Goal: Task Accomplishment & Management: Use online tool/utility

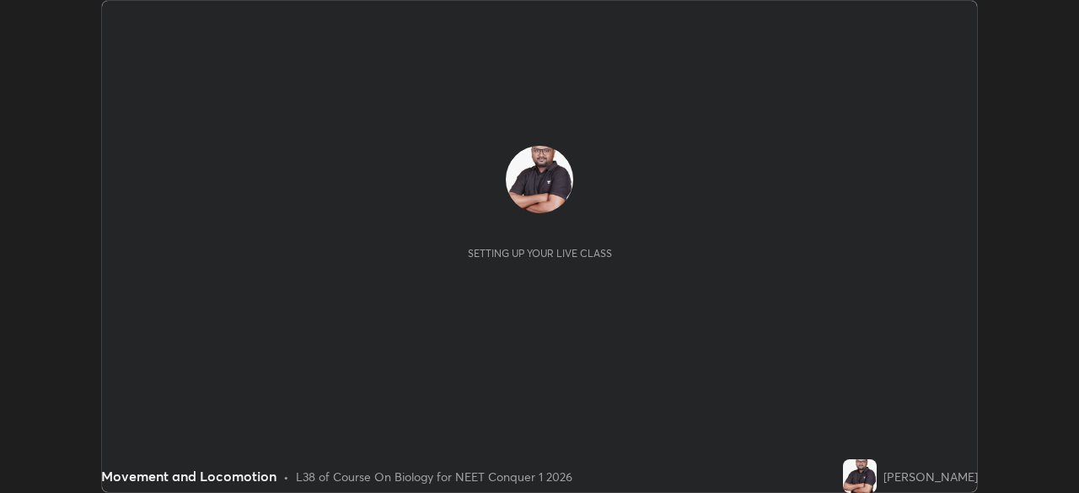
scroll to position [493, 1078]
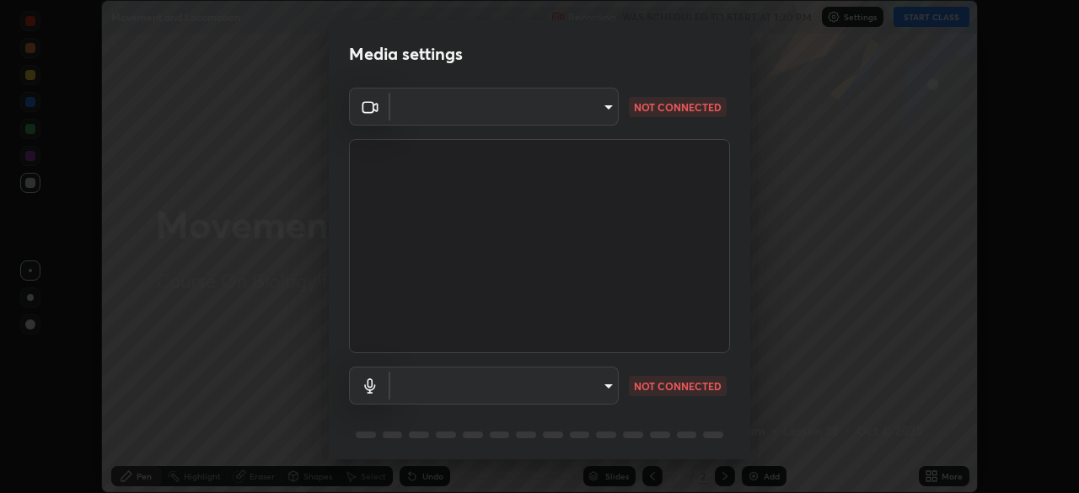
type input "f980875124209cf85bbf3f3452d6382f644449d4b80ed3042153ab235f4cb748"
type input "5fa097388a4fcdee07a10247f1d425762d8a7ac056759a89de49364f83e6b3d5"
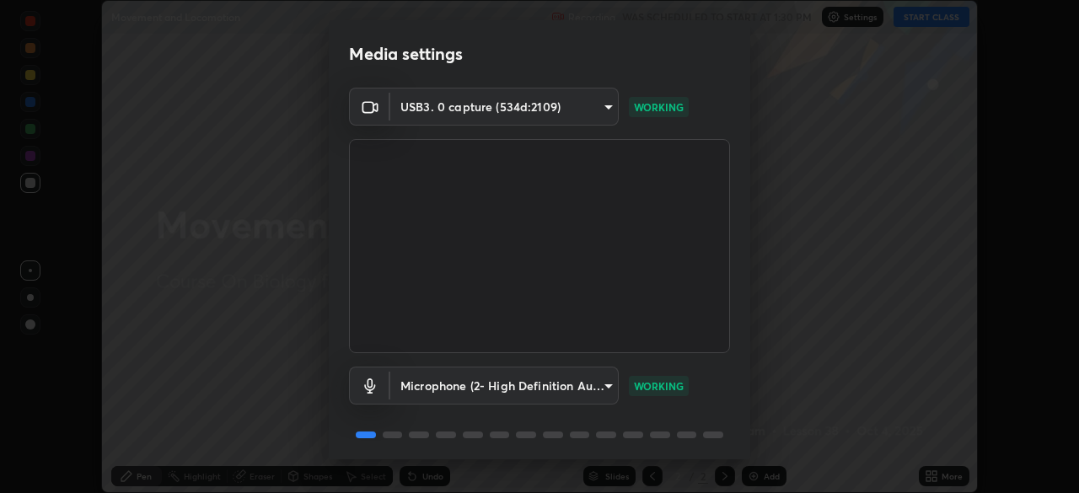
scroll to position [45, 0]
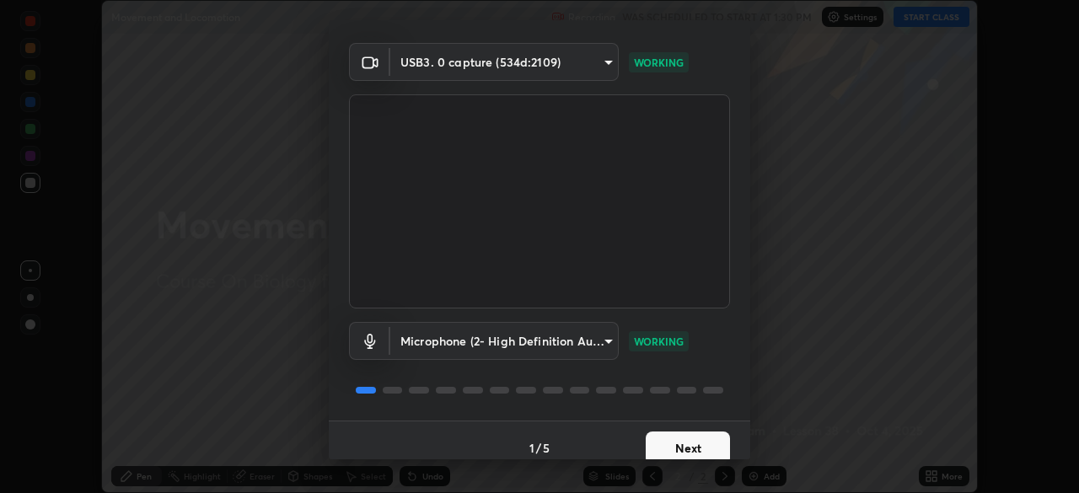
click at [685, 453] on button "Next" at bounding box center [688, 449] width 84 height 34
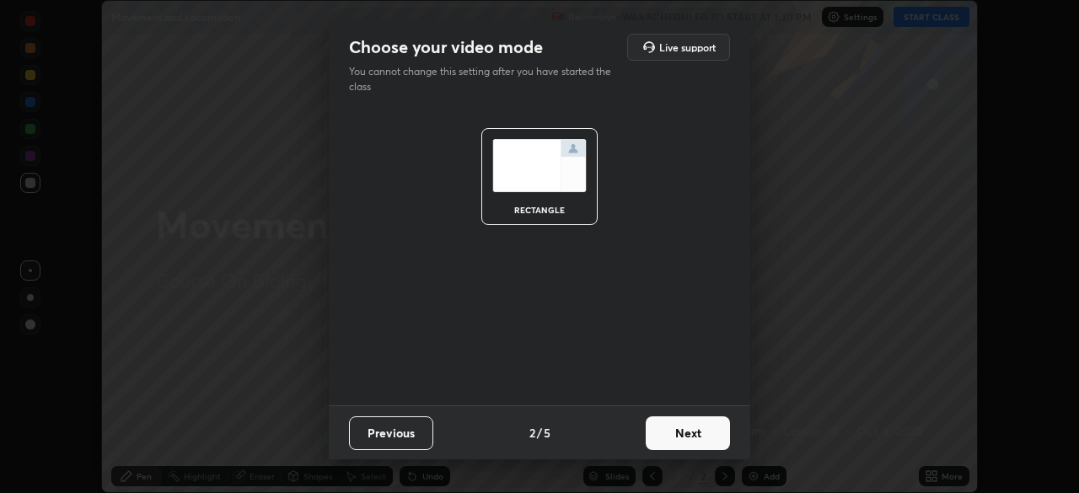
scroll to position [0, 0]
click at [699, 436] on button "Next" at bounding box center [688, 434] width 84 height 34
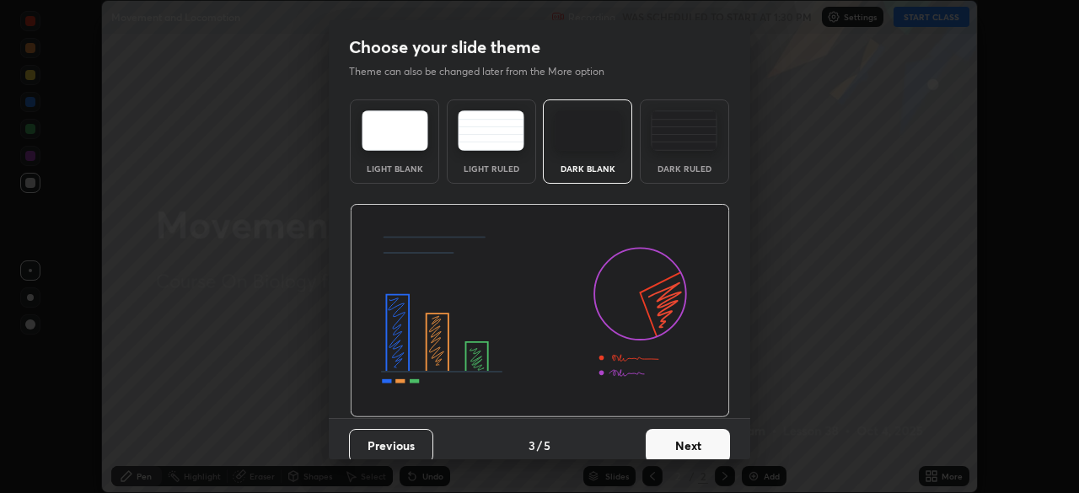
click at [680, 164] on div "Dark Ruled" at bounding box center [684, 168] width 67 height 8
click at [680, 442] on button "Next" at bounding box center [688, 446] width 84 height 34
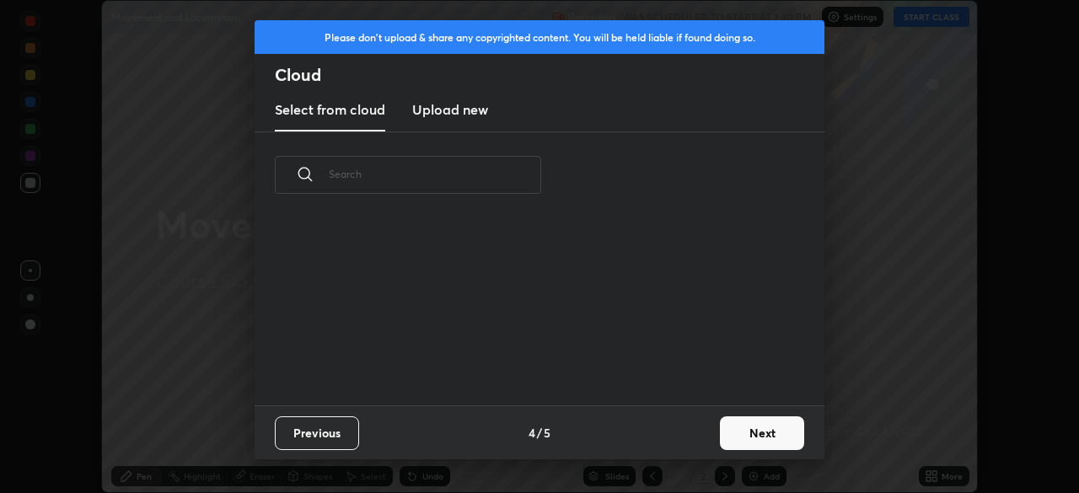
click at [689, 443] on div "Previous 4 / 5 Next" at bounding box center [540, 433] width 570 height 54
click at [745, 431] on button "Next" at bounding box center [762, 434] width 84 height 34
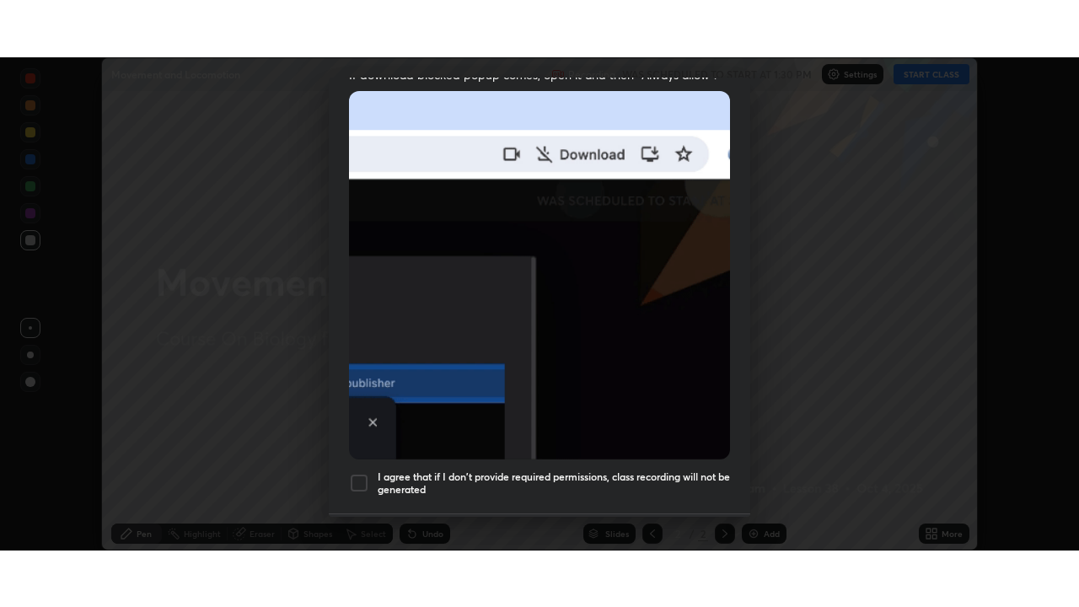
scroll to position [404, 0]
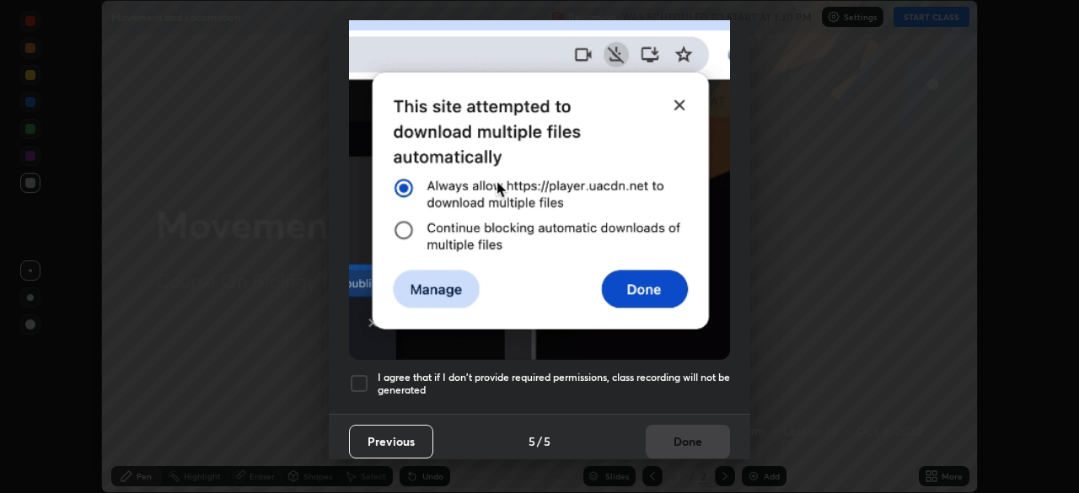
click at [610, 380] on h5 "I agree that if I don't provide required permissions, class recording will not …" at bounding box center [554, 384] width 352 height 26
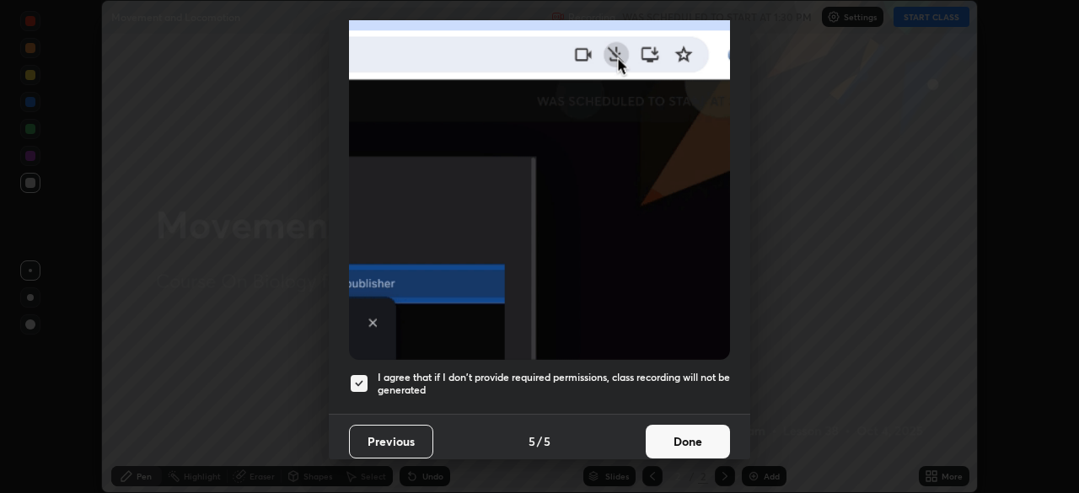
click at [668, 431] on button "Done" at bounding box center [688, 442] width 84 height 34
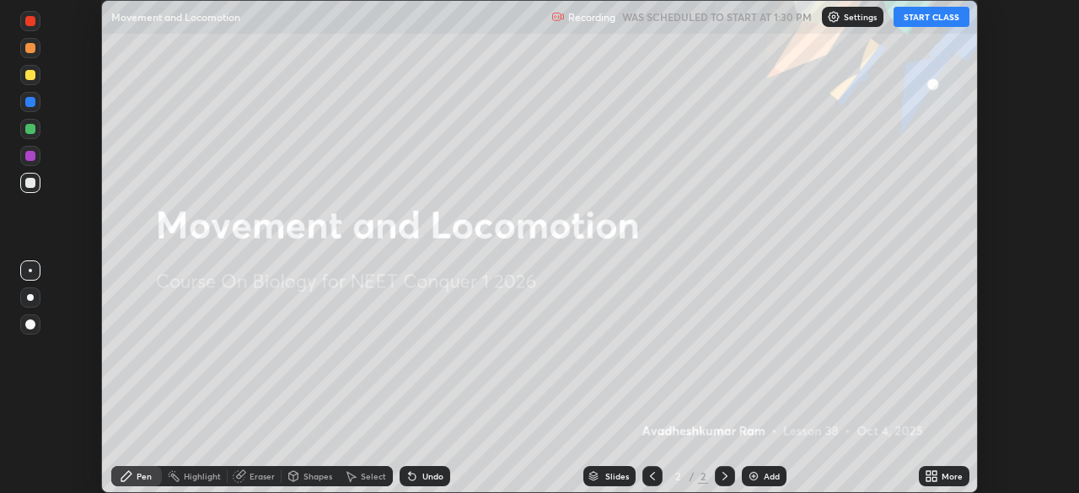
click at [922, 17] on button "START CLASS" at bounding box center [932, 17] width 76 height 20
click at [935, 475] on icon at bounding box center [935, 473] width 4 height 4
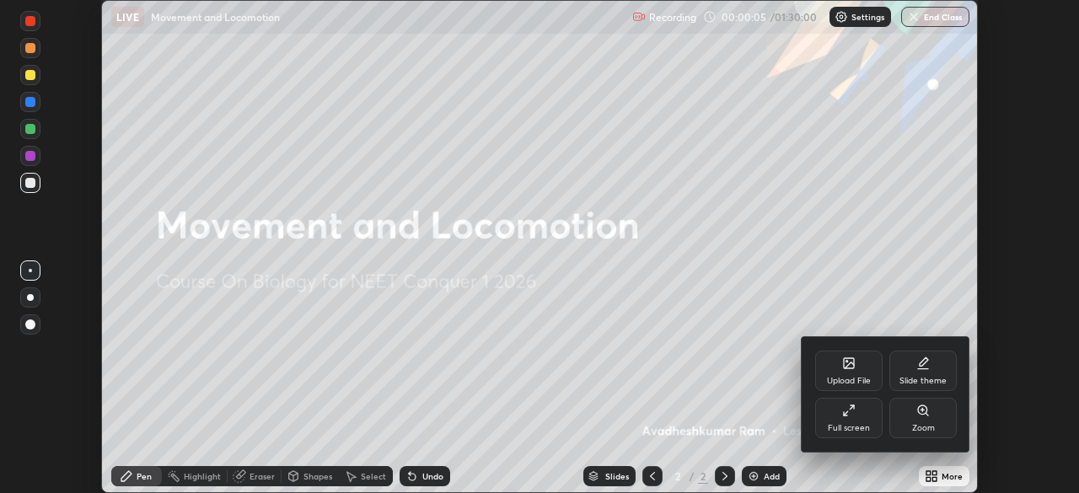
click at [842, 412] on icon at bounding box center [848, 410] width 13 height 13
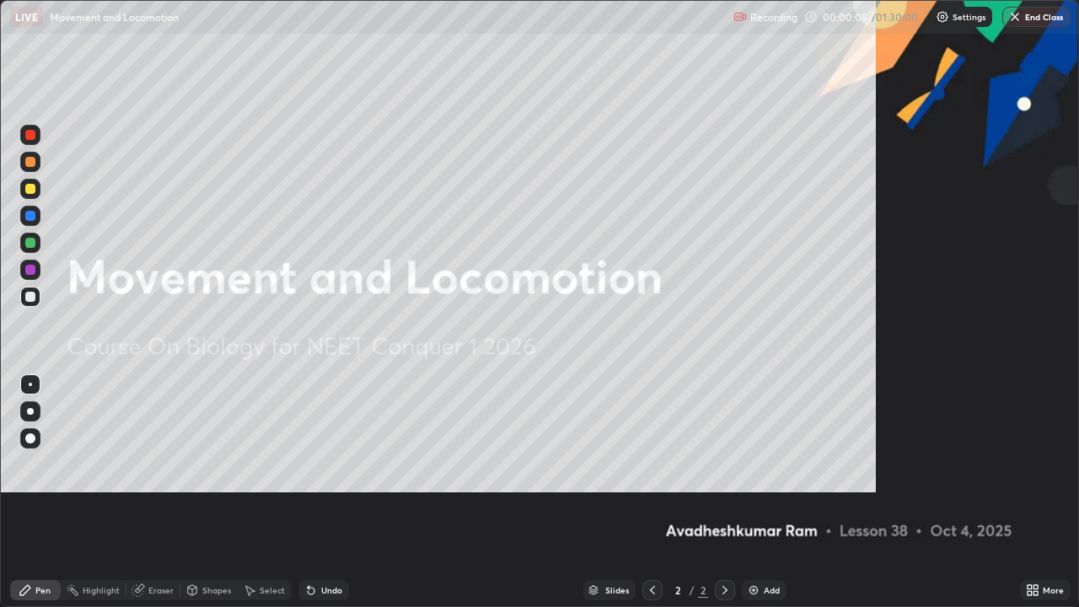
scroll to position [607, 1079]
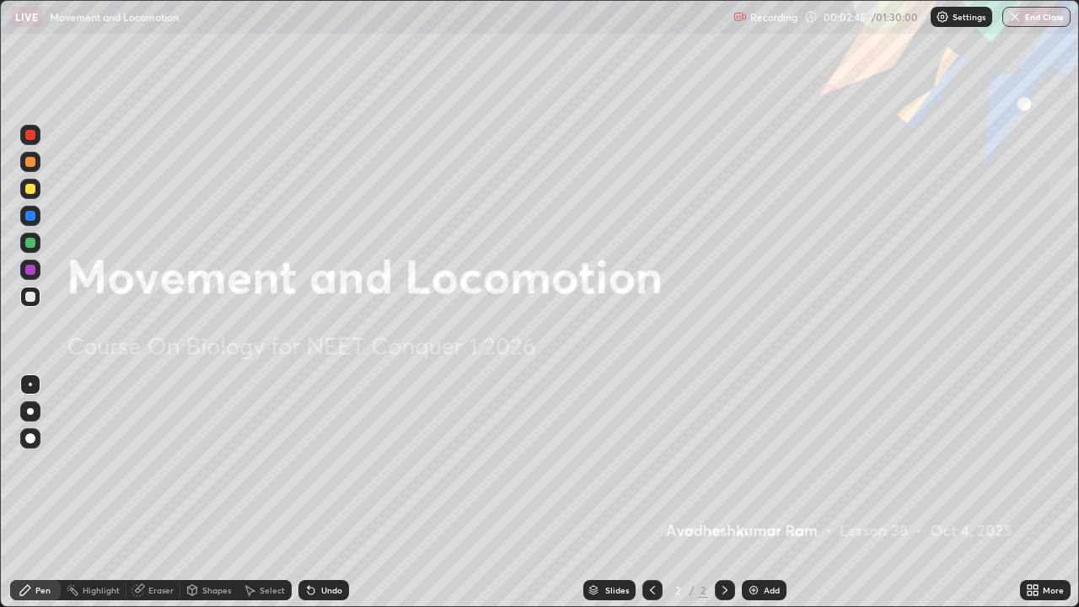
click at [761, 492] on div "Add" at bounding box center [764, 590] width 45 height 20
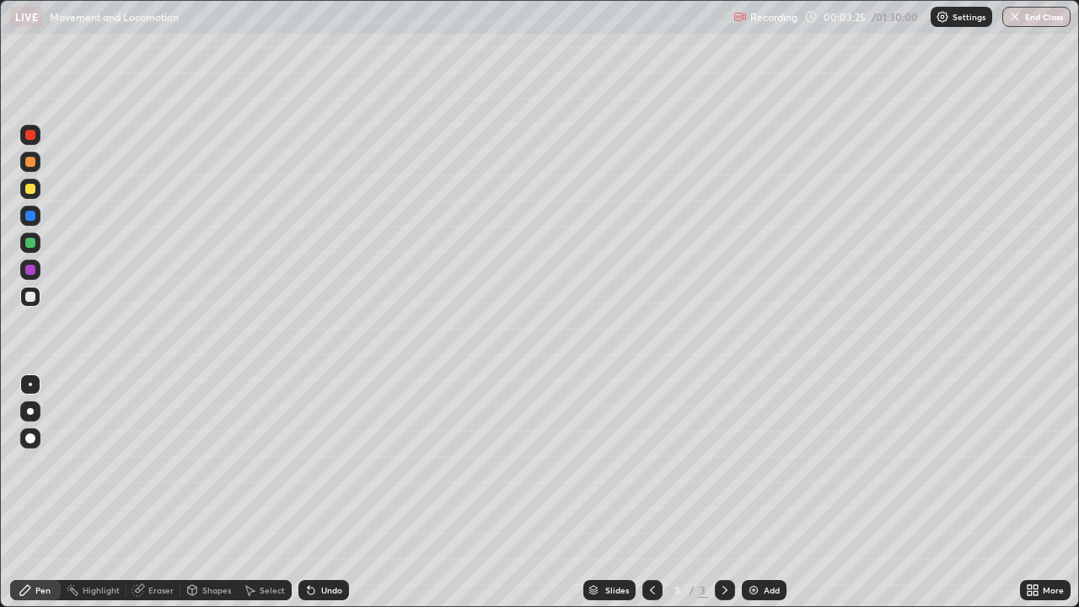
click at [316, 492] on div "Undo" at bounding box center [323, 590] width 51 height 20
click at [143, 492] on icon at bounding box center [138, 589] width 13 height 13
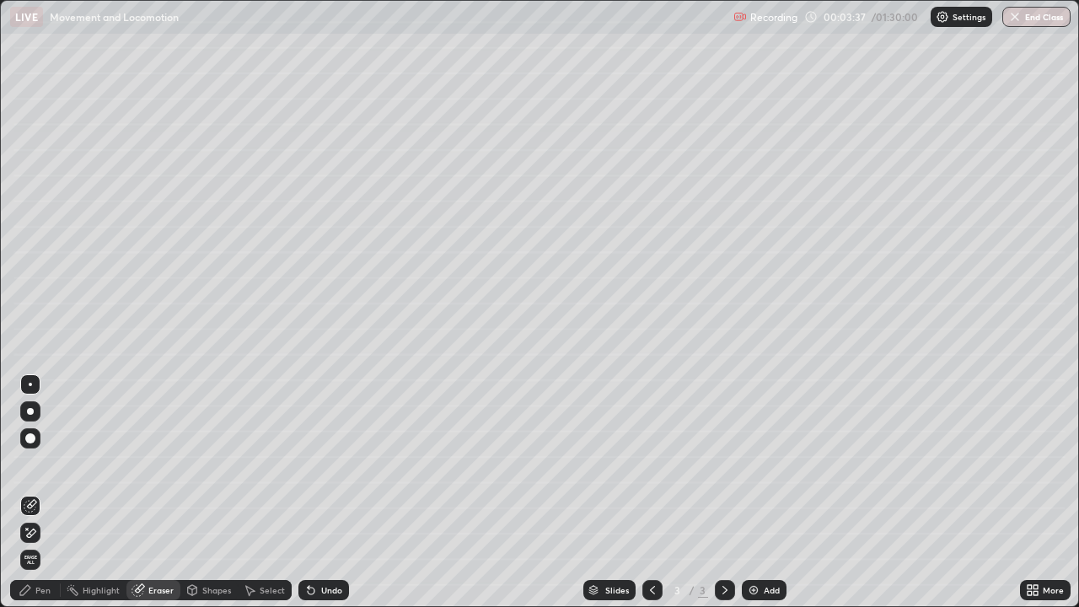
click at [37, 492] on div "Pen" at bounding box center [42, 590] width 15 height 8
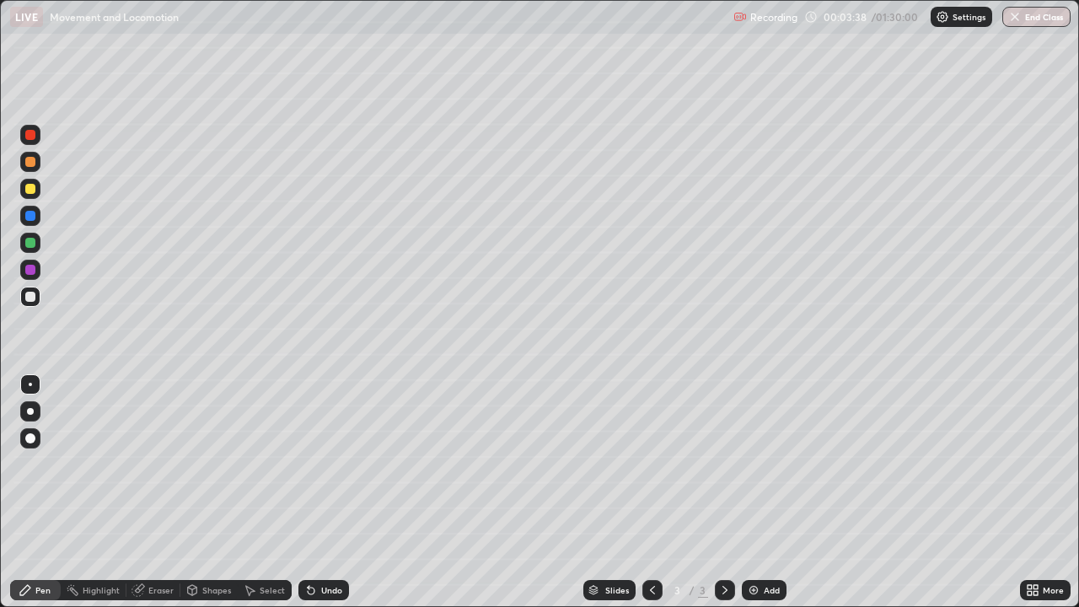
click at [31, 189] on div at bounding box center [30, 189] width 10 height 10
click at [265, 492] on div "Select" at bounding box center [265, 590] width 54 height 20
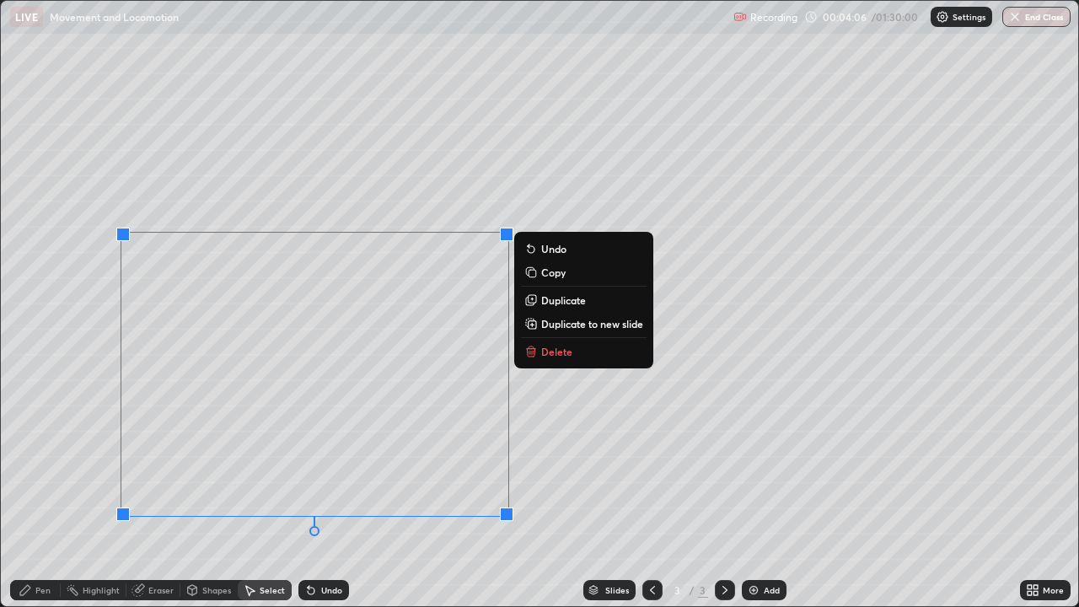
click at [30, 492] on div "Pen" at bounding box center [35, 590] width 51 height 20
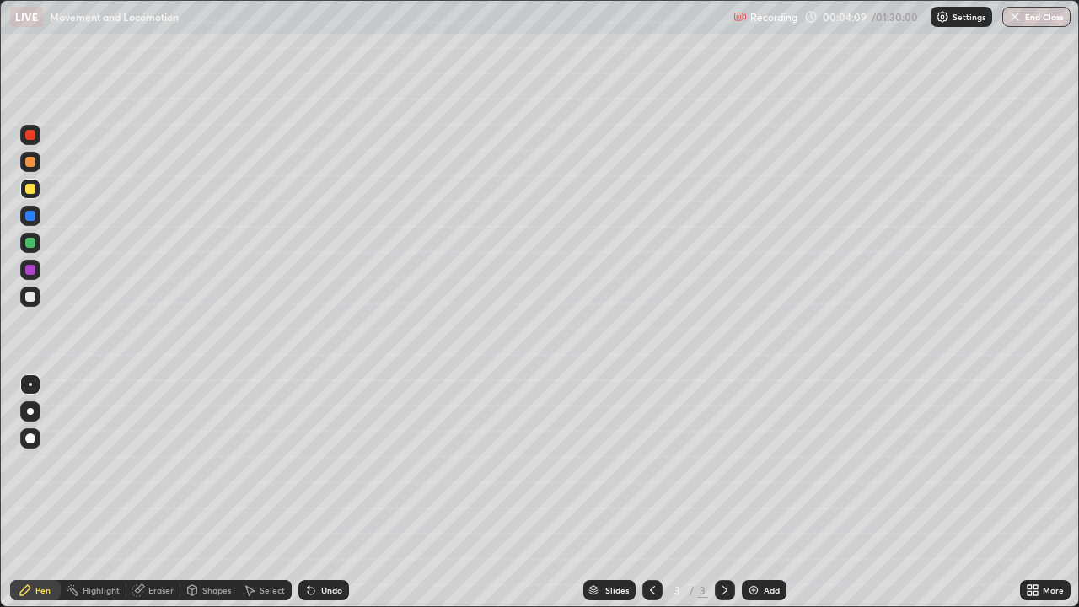
click at [30, 163] on div at bounding box center [30, 162] width 10 height 10
click at [34, 298] on div at bounding box center [30, 297] width 10 height 10
click at [30, 242] on div at bounding box center [30, 243] width 10 height 10
click at [314, 492] on icon at bounding box center [310, 589] width 13 height 13
click at [29, 296] on div at bounding box center [30, 297] width 10 height 10
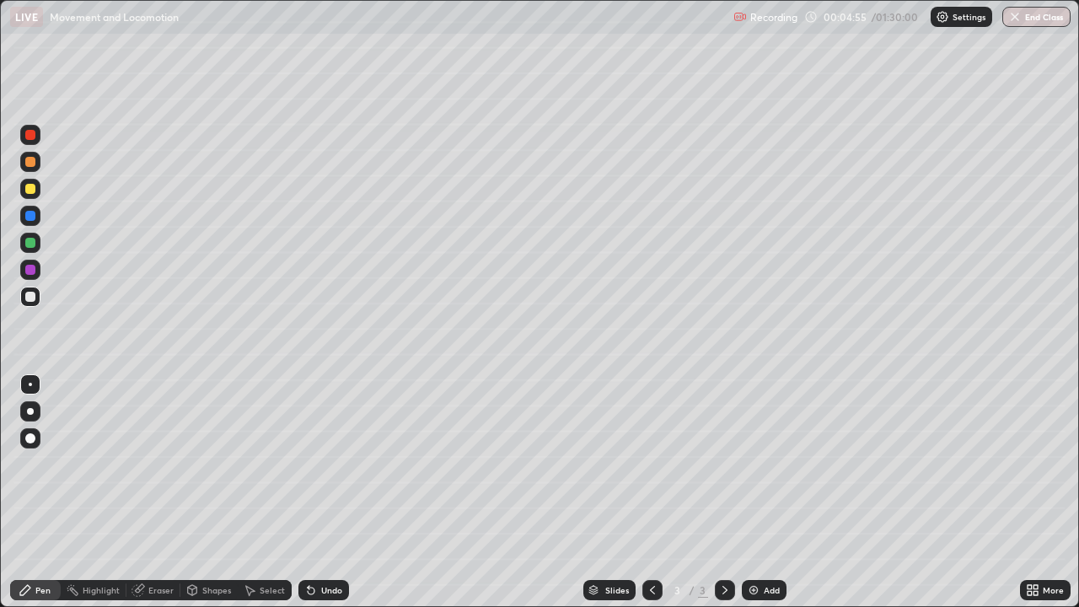
click at [33, 293] on div at bounding box center [30, 297] width 10 height 10
click at [29, 181] on div at bounding box center [30, 189] width 20 height 20
click at [32, 438] on div at bounding box center [30, 438] width 10 height 10
click at [33, 160] on div at bounding box center [30, 162] width 10 height 10
click at [30, 191] on div at bounding box center [30, 189] width 10 height 10
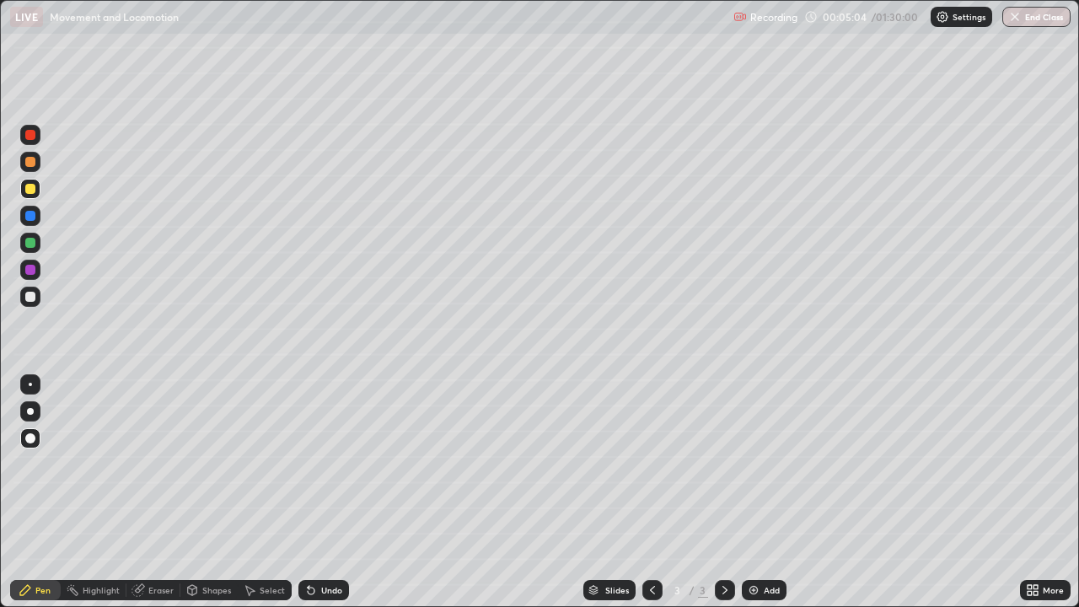
click at [28, 436] on div at bounding box center [30, 438] width 10 height 10
click at [30, 384] on div at bounding box center [30, 384] width 3 height 3
click at [29, 166] on div at bounding box center [30, 162] width 10 height 10
click at [30, 298] on div at bounding box center [30, 297] width 10 height 10
click at [29, 191] on div at bounding box center [30, 189] width 10 height 10
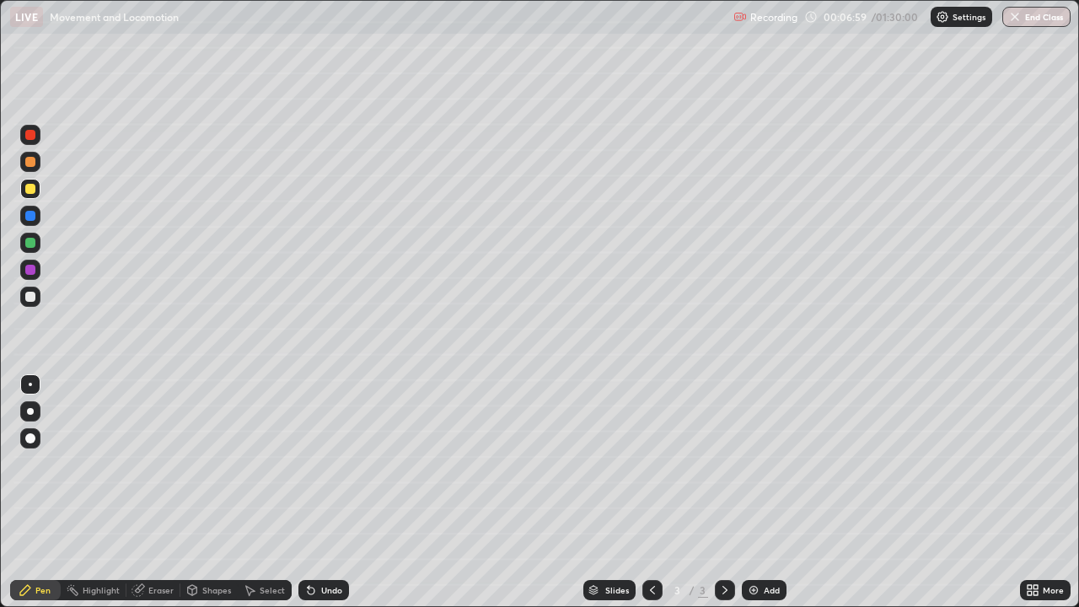
click at [34, 160] on div at bounding box center [30, 162] width 10 height 10
click at [30, 191] on div at bounding box center [30, 189] width 10 height 10
click at [30, 290] on div at bounding box center [30, 297] width 20 height 20
click at [313, 492] on icon at bounding box center [310, 589] width 13 height 13
click at [315, 492] on div "Undo" at bounding box center [323, 590] width 51 height 20
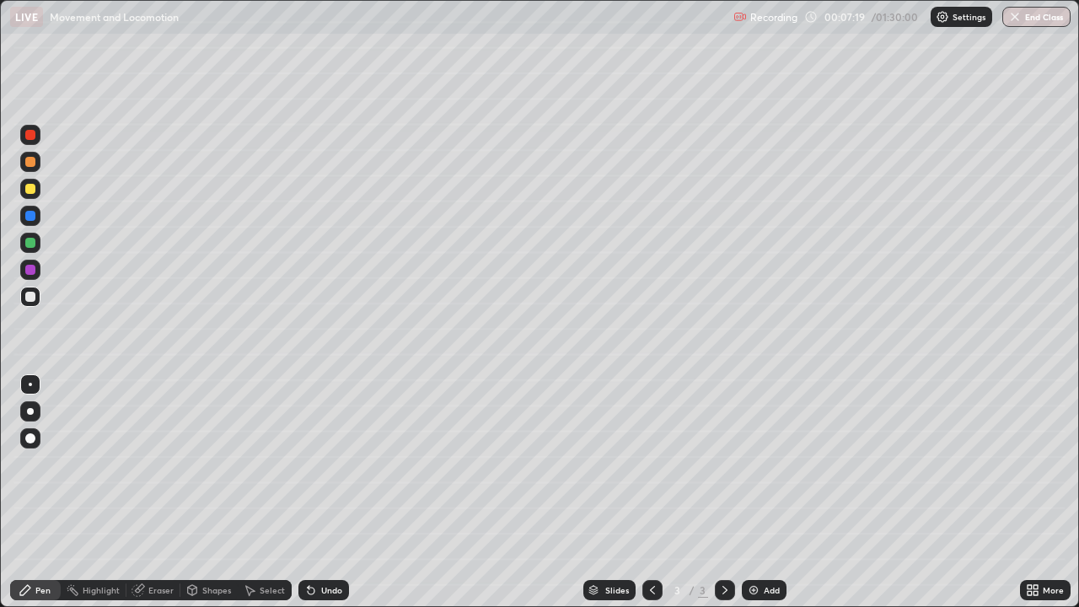
click at [316, 492] on div "Undo" at bounding box center [323, 590] width 51 height 20
click at [315, 492] on icon at bounding box center [310, 589] width 13 height 13
click at [31, 296] on div at bounding box center [30, 297] width 10 height 10
click at [30, 245] on div at bounding box center [30, 243] width 10 height 10
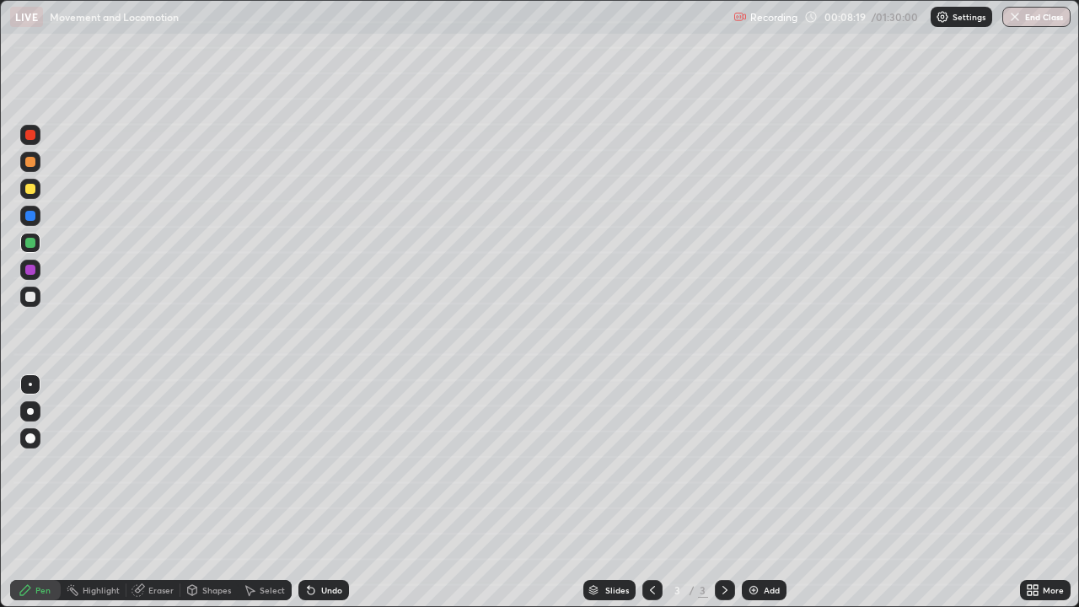
click at [32, 298] on div at bounding box center [30, 297] width 10 height 10
click at [154, 492] on div "Eraser" at bounding box center [160, 590] width 25 height 8
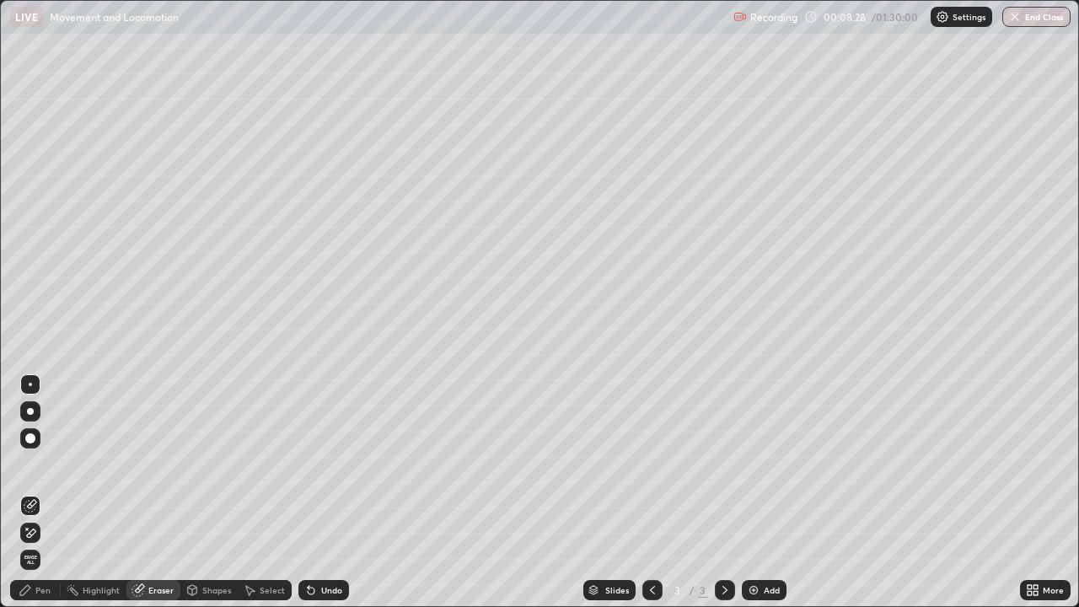
click at [31, 492] on icon at bounding box center [25, 589] width 13 height 13
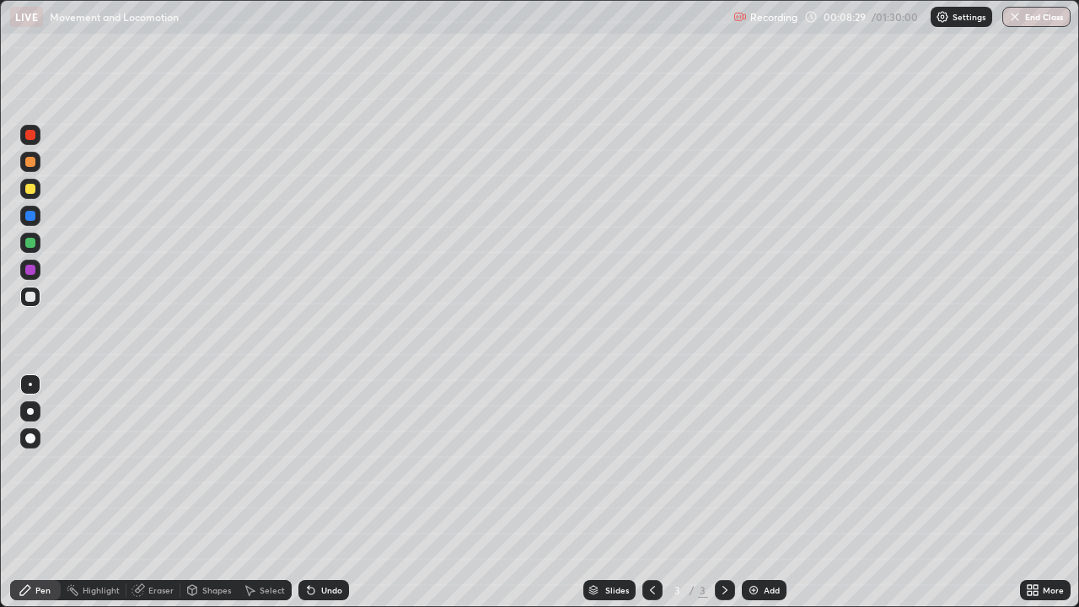
click at [29, 187] on div at bounding box center [30, 189] width 10 height 10
click at [30, 189] on div at bounding box center [30, 189] width 10 height 10
click at [27, 295] on div at bounding box center [30, 297] width 10 height 10
click at [326, 492] on div "Undo" at bounding box center [331, 590] width 21 height 8
click at [327, 492] on div "Undo" at bounding box center [331, 590] width 21 height 8
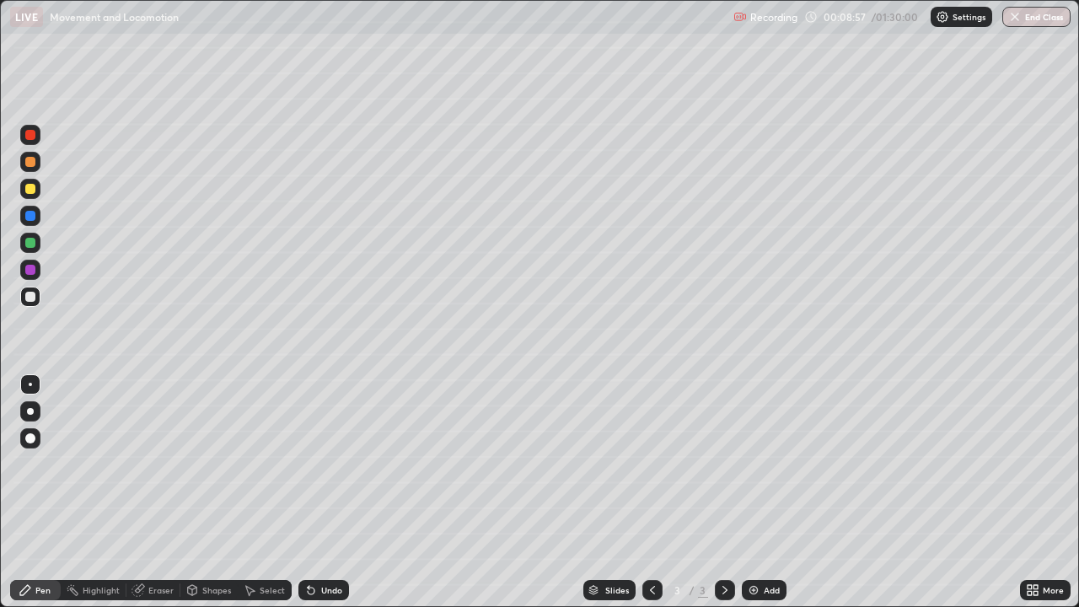
click at [28, 243] on div at bounding box center [30, 243] width 10 height 10
click at [33, 193] on div at bounding box center [30, 189] width 10 height 10
click at [32, 218] on div at bounding box center [30, 216] width 10 height 10
click at [325, 492] on div "Undo" at bounding box center [331, 590] width 21 height 8
click at [30, 295] on div at bounding box center [30, 297] width 10 height 10
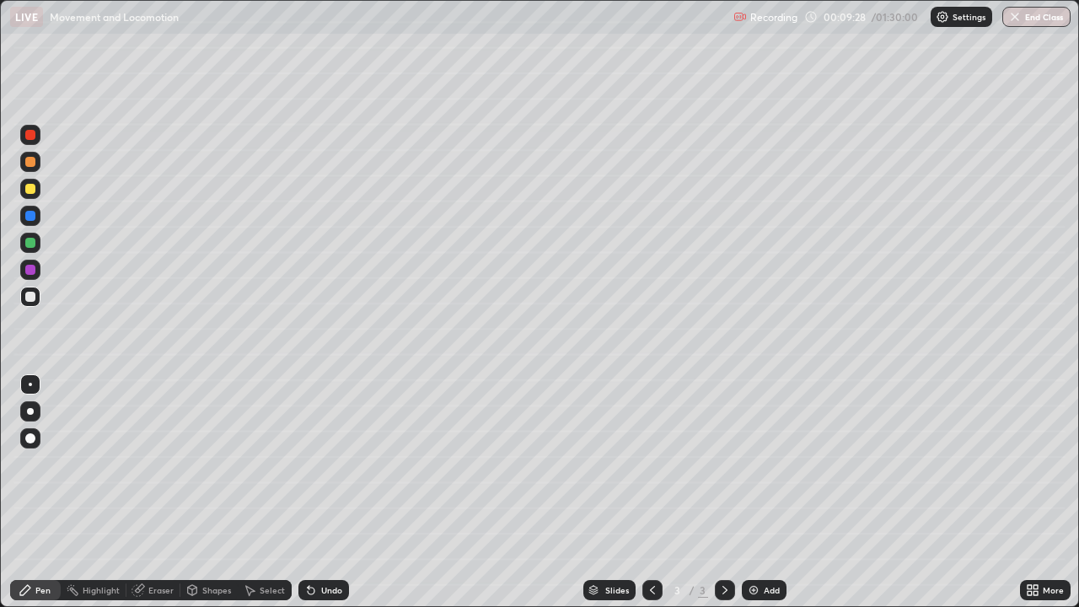
click at [334, 492] on div "Undo" at bounding box center [323, 590] width 51 height 20
click at [332, 492] on div "Undo" at bounding box center [331, 590] width 21 height 8
click at [30, 244] on div at bounding box center [30, 243] width 10 height 10
click at [30, 191] on div at bounding box center [30, 189] width 10 height 10
click at [29, 295] on div at bounding box center [30, 297] width 10 height 10
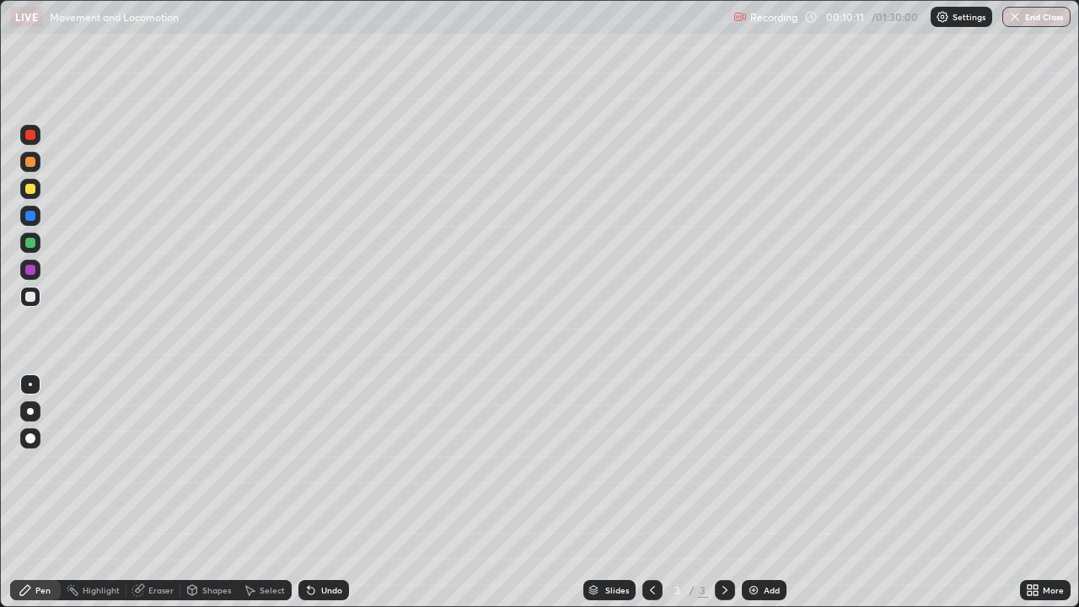
click at [27, 295] on div at bounding box center [30, 297] width 10 height 10
click at [318, 492] on div "Undo" at bounding box center [323, 590] width 51 height 20
click at [321, 492] on div "Undo" at bounding box center [331, 590] width 21 height 8
click at [328, 492] on div "Undo" at bounding box center [331, 590] width 21 height 8
click at [30, 190] on div at bounding box center [30, 189] width 10 height 10
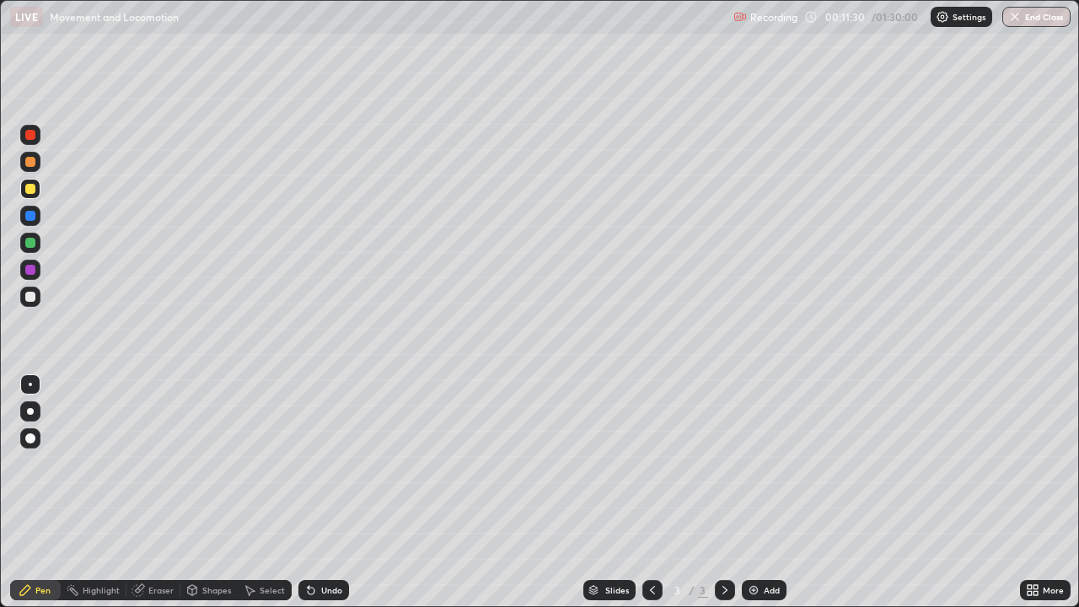
click at [158, 492] on div "Eraser" at bounding box center [160, 590] width 25 height 8
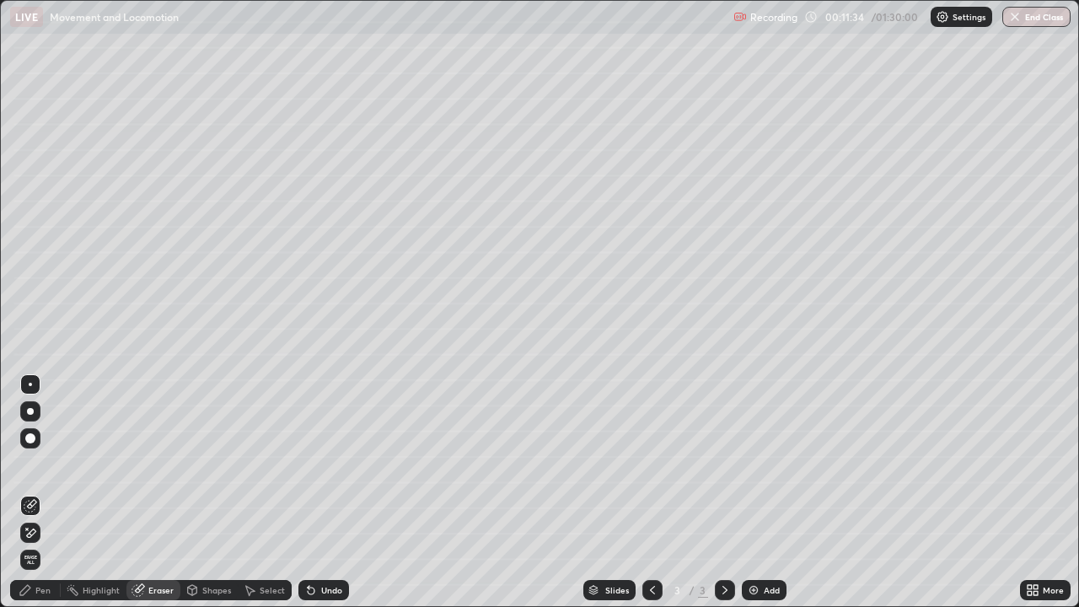
click at [30, 492] on icon at bounding box center [25, 589] width 13 height 13
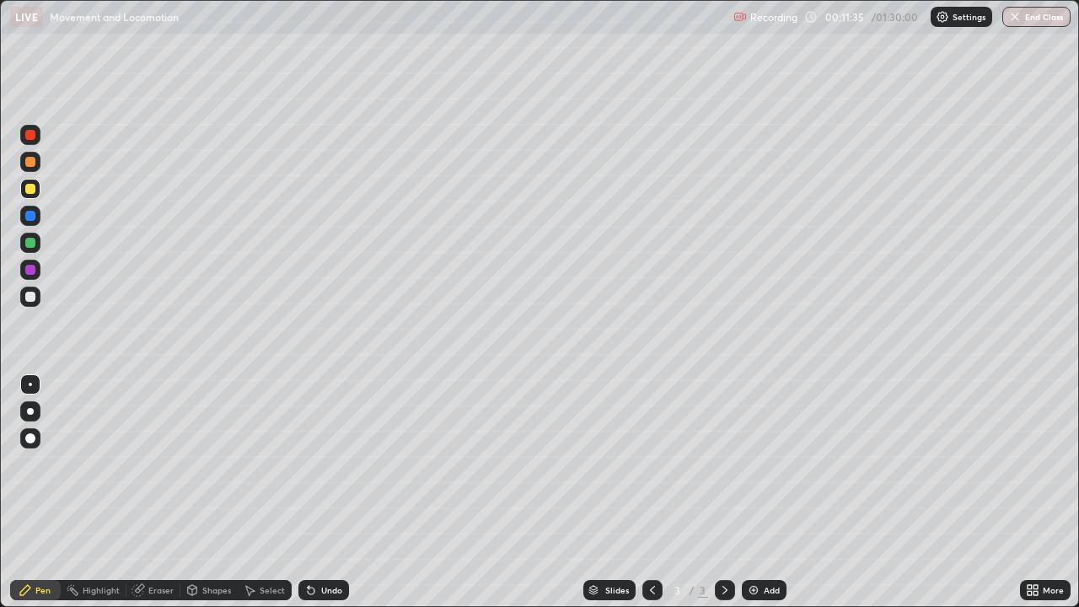
click at [27, 294] on div at bounding box center [30, 297] width 10 height 10
click at [263, 492] on div "Select" at bounding box center [272, 590] width 25 height 8
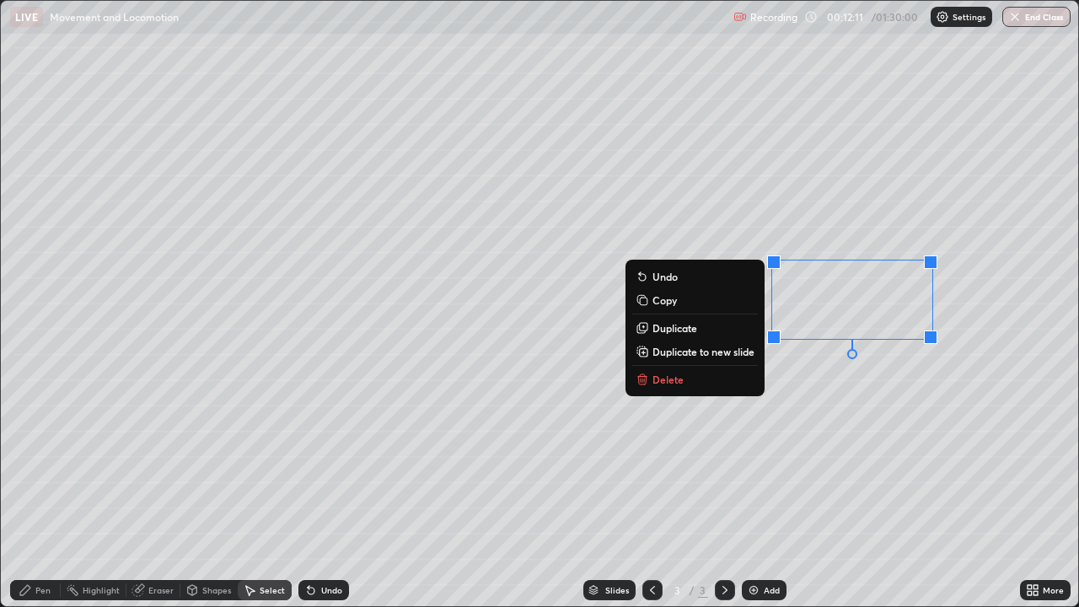
click at [44, 492] on div "Pen" at bounding box center [42, 590] width 15 height 8
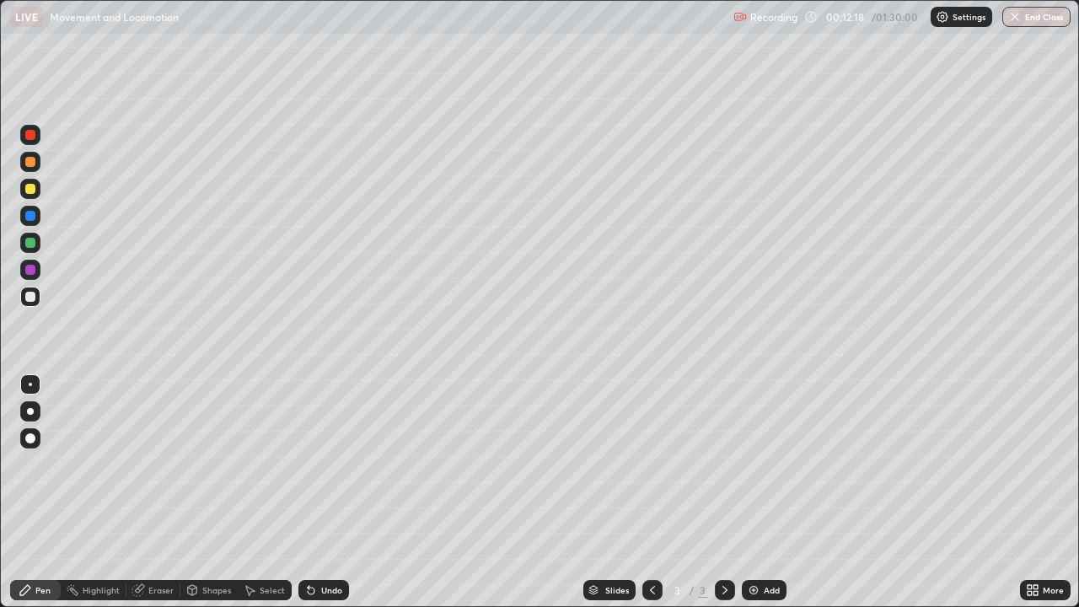
click at [30, 162] on div at bounding box center [30, 162] width 10 height 10
click at [321, 492] on div "Undo" at bounding box center [331, 590] width 21 height 8
click at [28, 191] on div at bounding box center [30, 189] width 10 height 10
click at [27, 161] on div at bounding box center [30, 162] width 10 height 10
click at [29, 133] on div at bounding box center [30, 135] width 10 height 10
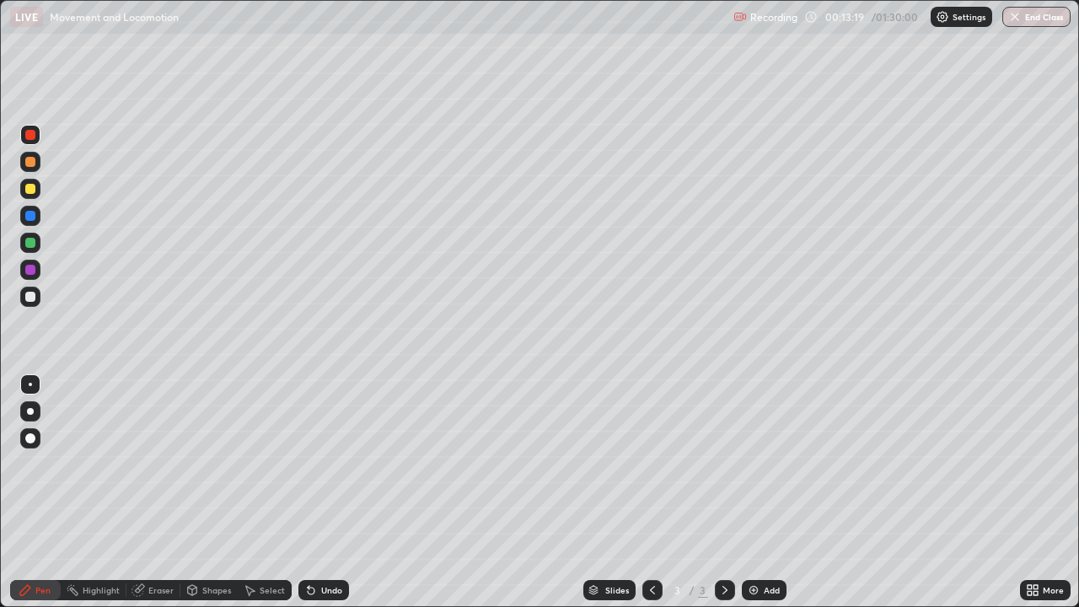
click at [33, 190] on div at bounding box center [30, 189] width 10 height 10
click at [33, 304] on div at bounding box center [30, 297] width 20 height 20
click at [31, 296] on div at bounding box center [30, 297] width 10 height 10
click at [27, 133] on div at bounding box center [30, 135] width 10 height 10
click at [322, 492] on div "Undo" at bounding box center [331, 590] width 21 height 8
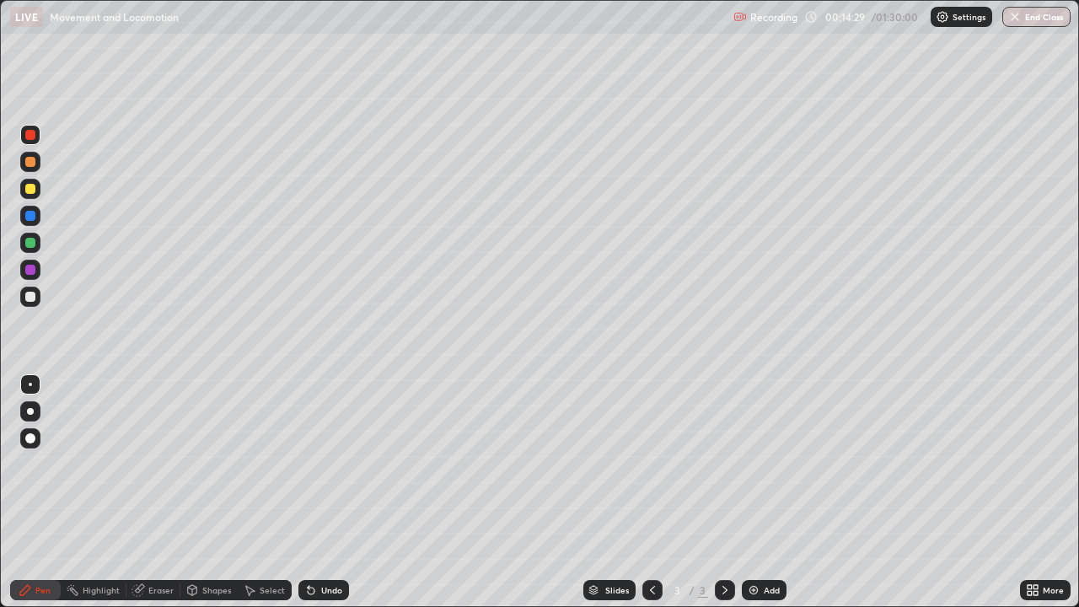
click at [30, 293] on div at bounding box center [30, 297] width 10 height 10
click at [28, 241] on div at bounding box center [30, 243] width 10 height 10
click at [31, 217] on div at bounding box center [30, 216] width 10 height 10
click at [30, 293] on div at bounding box center [30, 297] width 10 height 10
click at [29, 245] on div at bounding box center [30, 243] width 10 height 10
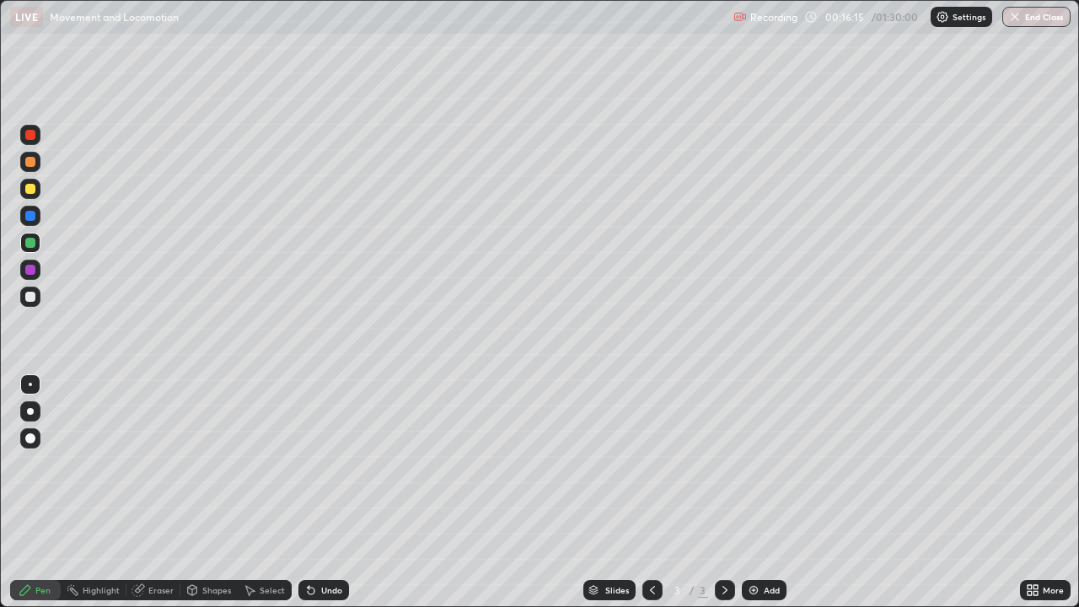
click at [30, 190] on div at bounding box center [30, 189] width 10 height 10
click at [31, 298] on div at bounding box center [30, 297] width 10 height 10
click at [27, 159] on div at bounding box center [30, 162] width 10 height 10
click at [161, 492] on div "Eraser" at bounding box center [160, 590] width 25 height 8
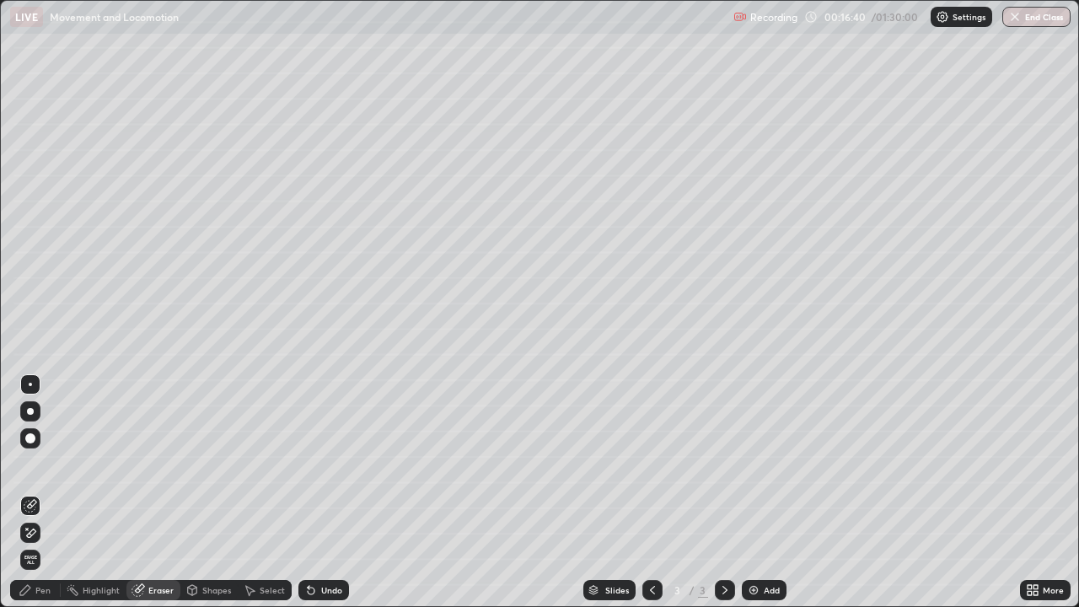
click at [40, 492] on div "Pen" at bounding box center [42, 590] width 15 height 8
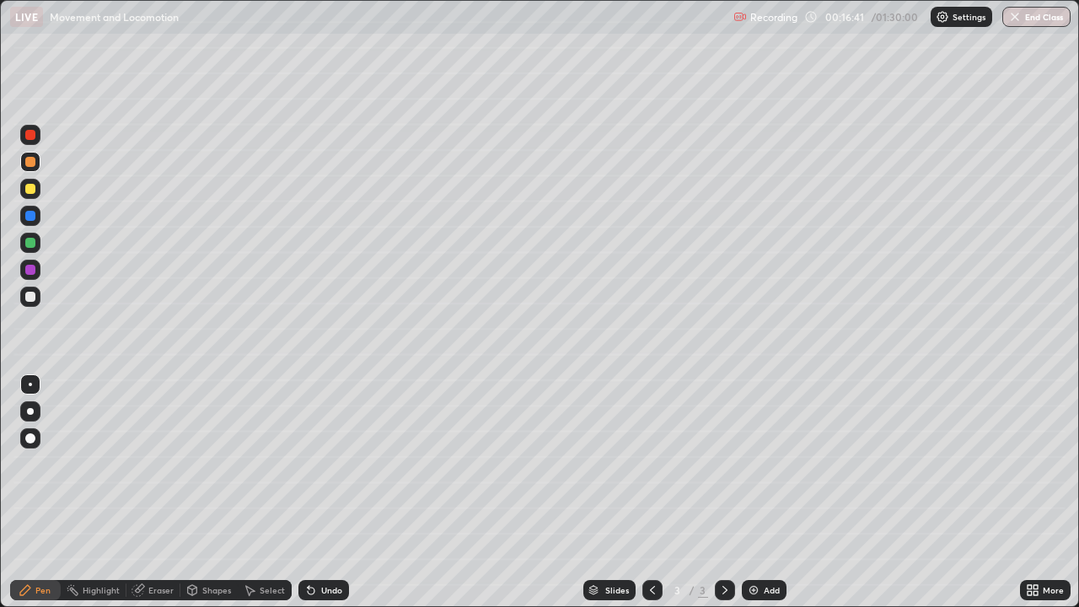
click at [27, 292] on div at bounding box center [30, 297] width 20 height 20
click at [29, 215] on div at bounding box center [30, 216] width 10 height 10
click at [329, 492] on div "Undo" at bounding box center [331, 590] width 21 height 8
click at [30, 191] on div at bounding box center [30, 189] width 10 height 10
click at [29, 163] on div at bounding box center [30, 162] width 10 height 10
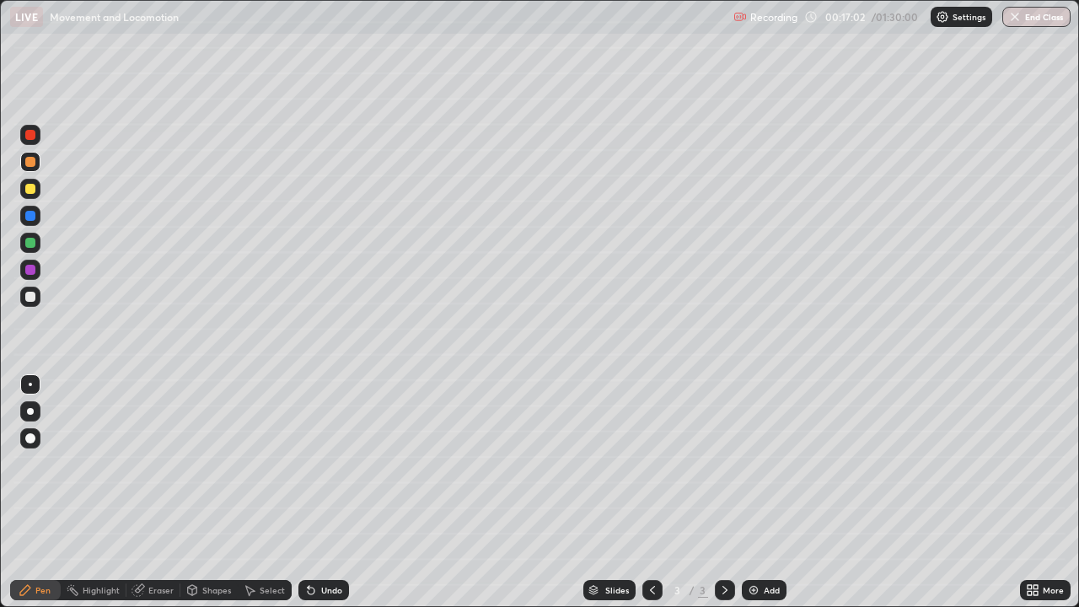
click at [31, 298] on div at bounding box center [30, 297] width 10 height 10
click at [30, 190] on div at bounding box center [30, 189] width 10 height 10
click at [31, 160] on div at bounding box center [30, 162] width 10 height 10
click at [27, 216] on div at bounding box center [30, 216] width 10 height 10
click at [39, 295] on div at bounding box center [30, 297] width 20 height 20
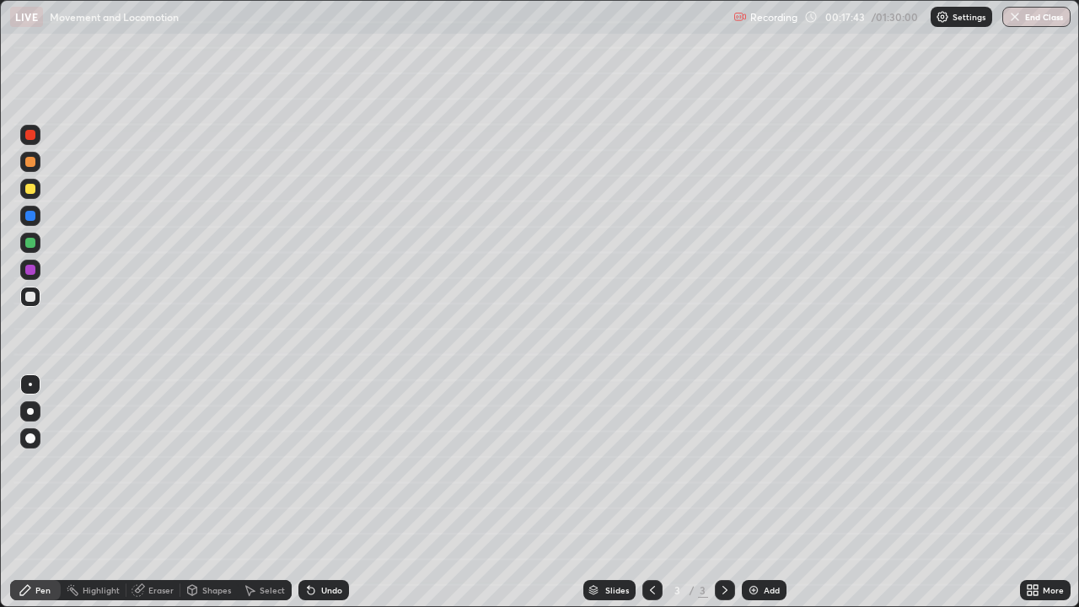
click at [329, 492] on div "Undo" at bounding box center [331, 590] width 21 height 8
click at [35, 295] on div at bounding box center [30, 297] width 10 height 10
click at [31, 164] on div at bounding box center [30, 162] width 10 height 10
click at [27, 298] on div at bounding box center [30, 297] width 10 height 10
click at [328, 492] on div "Undo" at bounding box center [331, 590] width 21 height 8
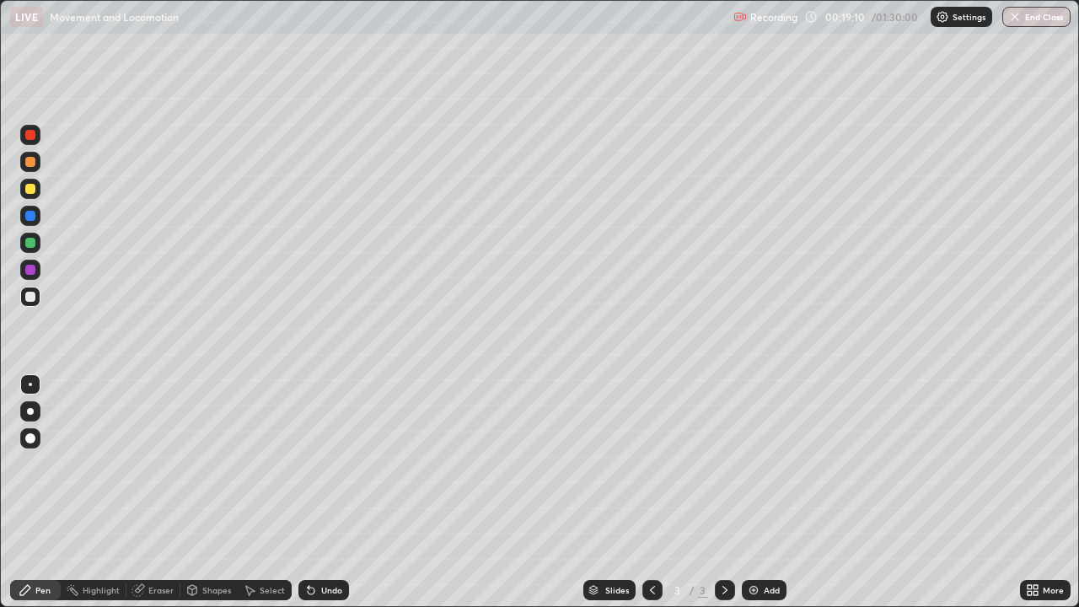
click at [327, 492] on div "Undo" at bounding box center [323, 590] width 51 height 20
click at [153, 492] on div "Eraser" at bounding box center [160, 590] width 25 height 8
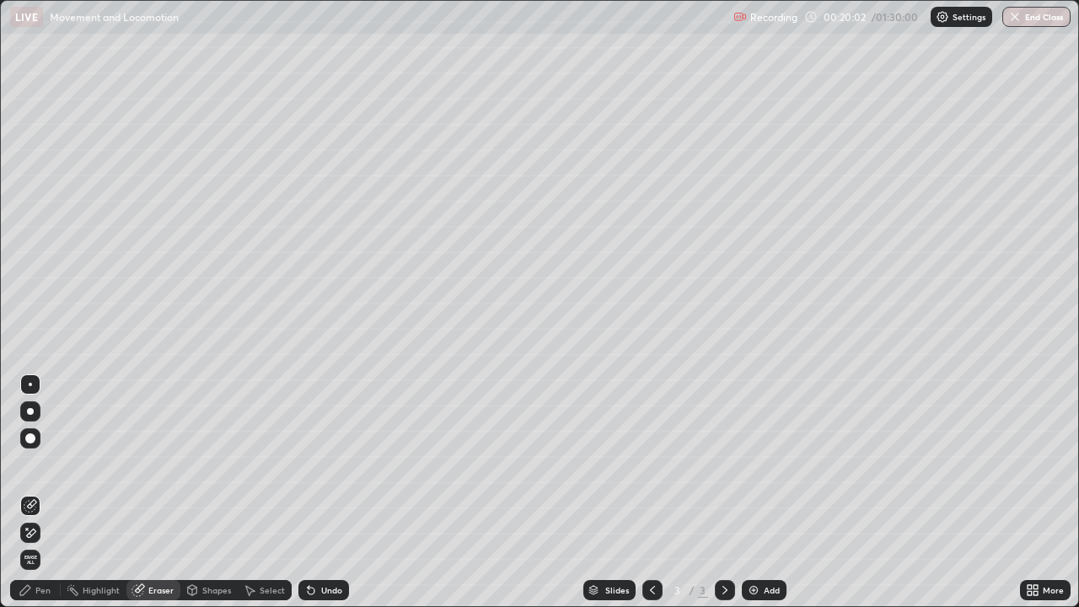
click at [40, 492] on div "Pen" at bounding box center [42, 590] width 15 height 8
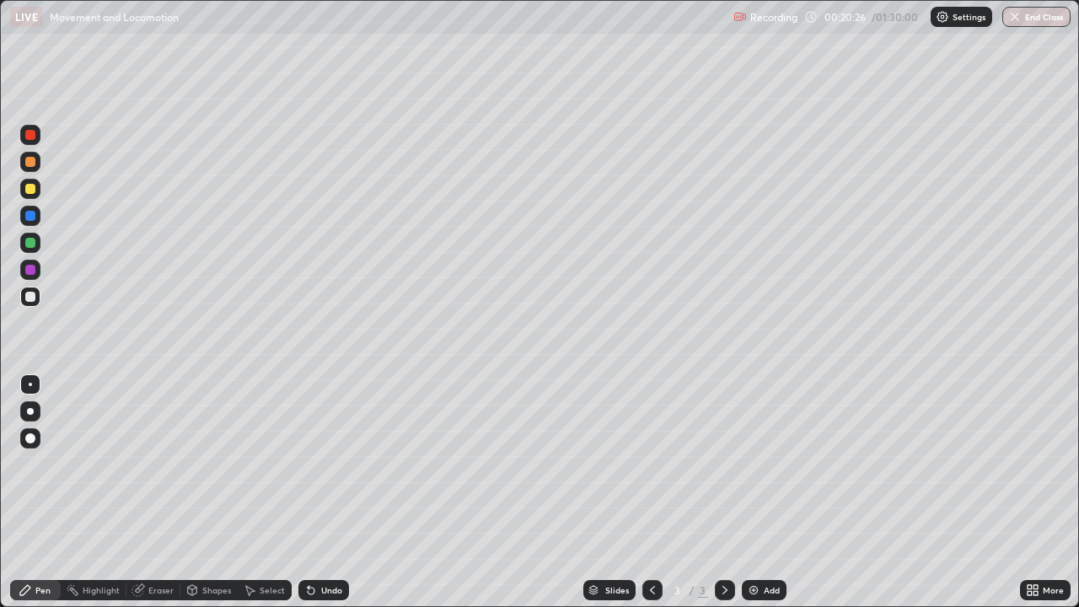
click at [26, 188] on div at bounding box center [30, 189] width 10 height 10
click at [30, 191] on div at bounding box center [30, 189] width 10 height 10
click at [26, 163] on div at bounding box center [30, 162] width 10 height 10
click at [37, 188] on div at bounding box center [30, 189] width 20 height 20
click at [30, 298] on div at bounding box center [30, 297] width 10 height 10
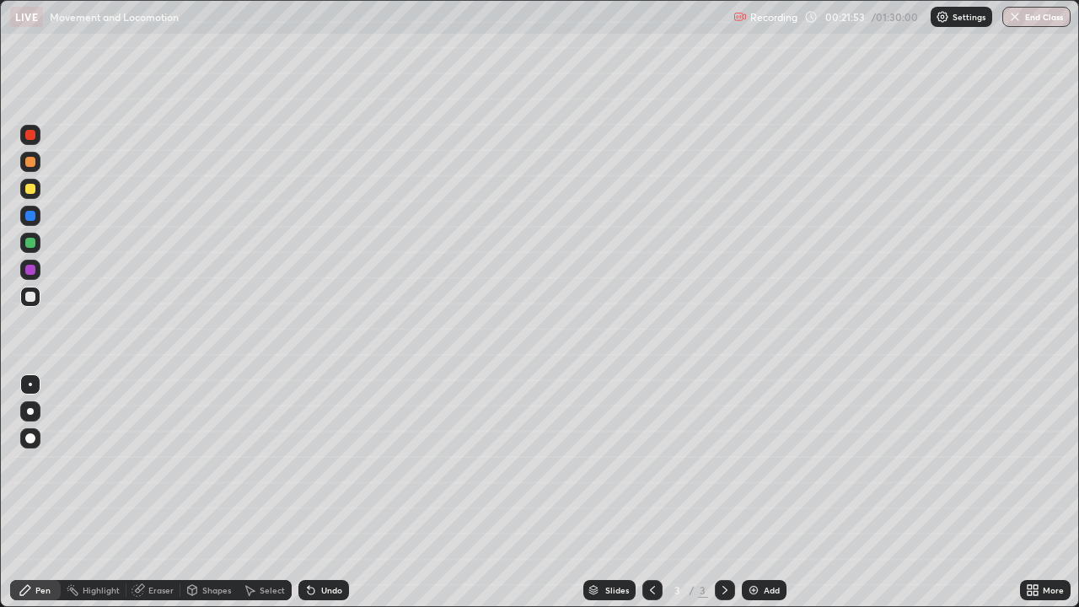
click at [32, 135] on div at bounding box center [30, 135] width 10 height 10
click at [32, 296] on div at bounding box center [30, 297] width 10 height 10
click at [39, 218] on div at bounding box center [30, 216] width 20 height 20
click at [27, 161] on div at bounding box center [30, 162] width 10 height 10
click at [29, 245] on div at bounding box center [30, 243] width 10 height 10
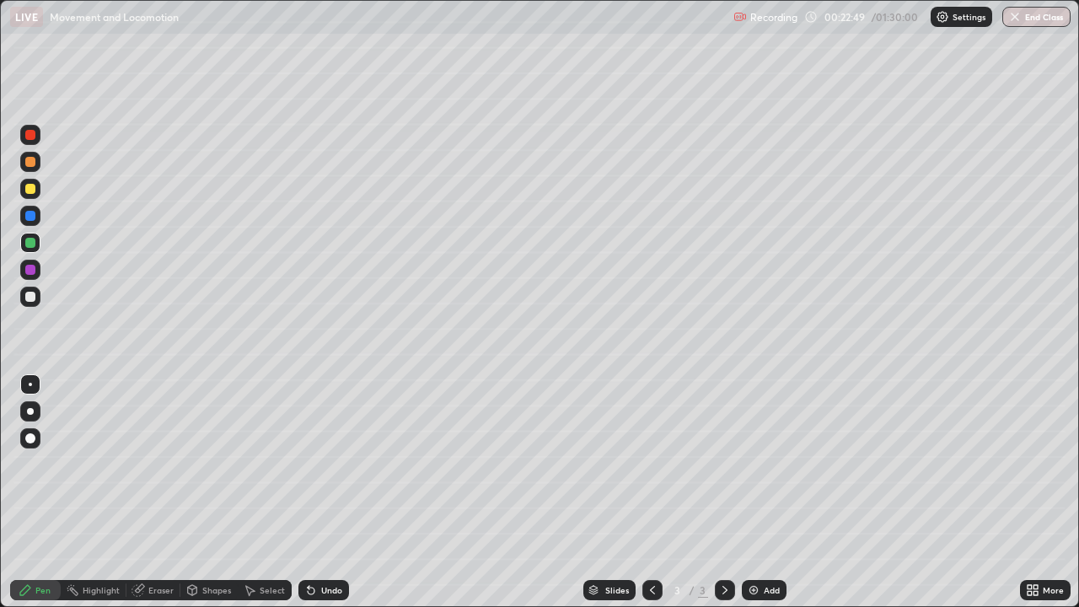
click at [340, 492] on div "Undo" at bounding box center [331, 590] width 21 height 8
click at [29, 243] on div at bounding box center [30, 243] width 10 height 10
click at [30, 187] on div at bounding box center [30, 189] width 10 height 10
click at [32, 441] on div at bounding box center [30, 438] width 10 height 10
click at [40, 383] on div at bounding box center [30, 384] width 20 height 20
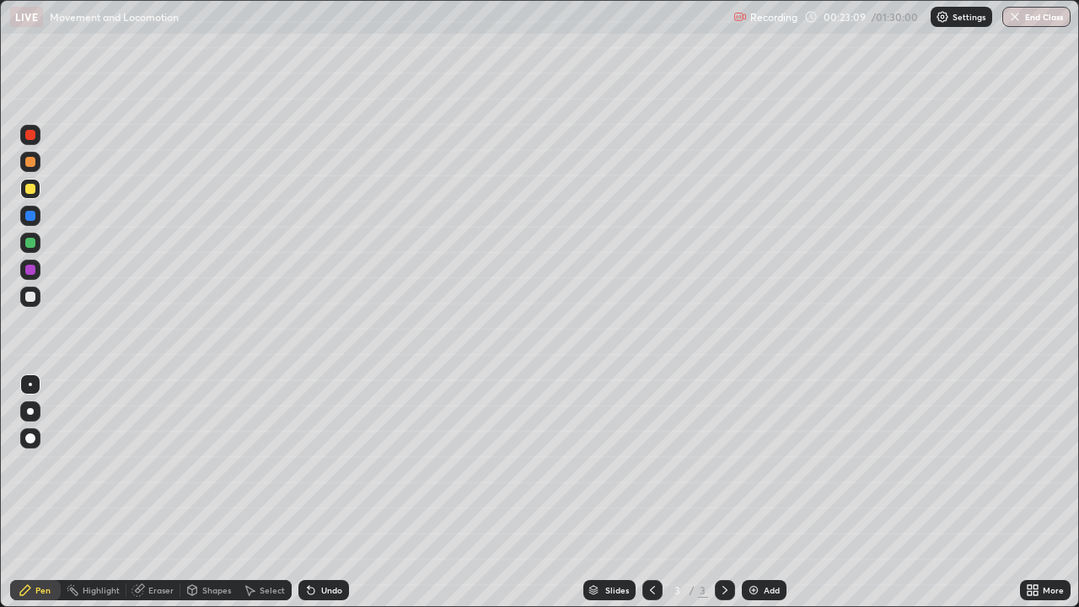
click at [31, 298] on div at bounding box center [30, 297] width 10 height 10
click at [329, 492] on div "Undo" at bounding box center [331, 590] width 21 height 8
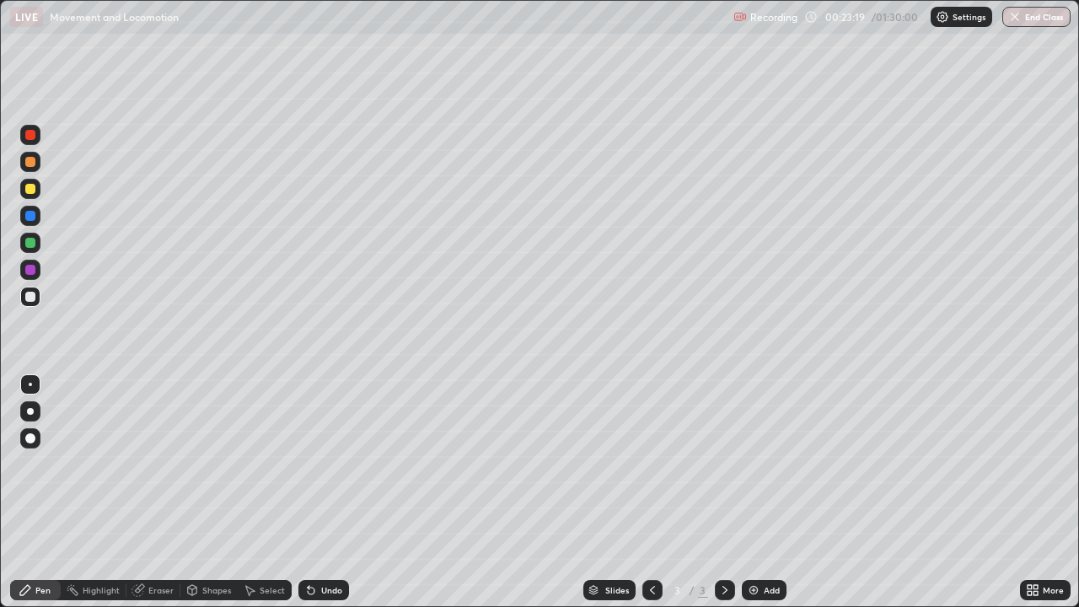
click at [329, 492] on div "Undo" at bounding box center [331, 590] width 21 height 8
click at [327, 492] on div "Undo" at bounding box center [331, 590] width 21 height 8
click at [29, 162] on div at bounding box center [30, 162] width 10 height 10
click at [333, 492] on div "Undo" at bounding box center [331, 590] width 21 height 8
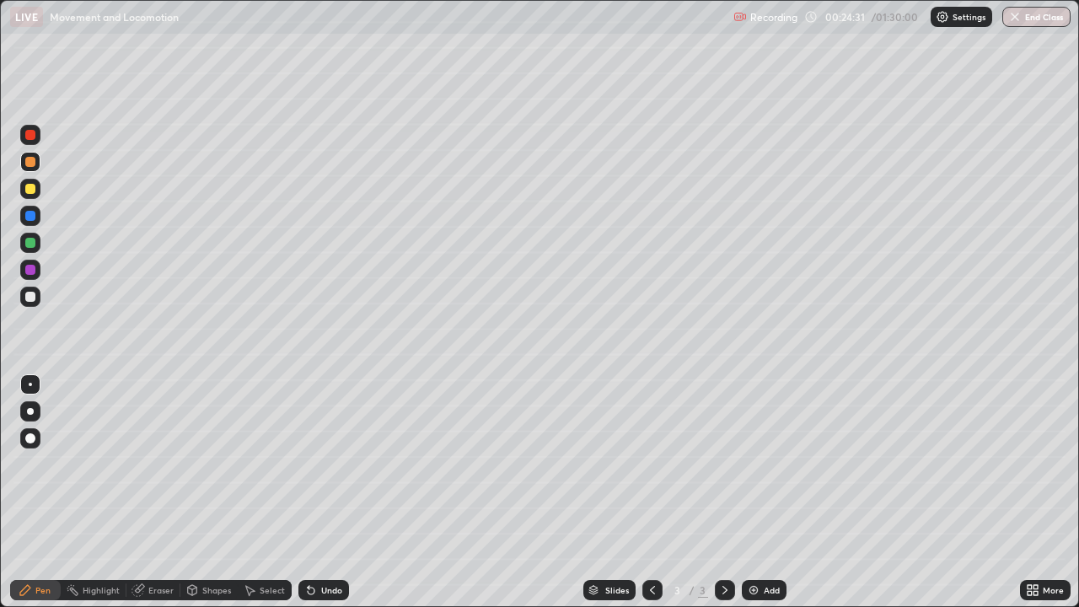
click at [333, 492] on div "Undo" at bounding box center [331, 590] width 21 height 8
click at [308, 492] on icon at bounding box center [309, 587] width 2 height 2
click at [333, 492] on div "Undo" at bounding box center [323, 590] width 51 height 20
click at [156, 492] on div "Eraser" at bounding box center [153, 590] width 54 height 20
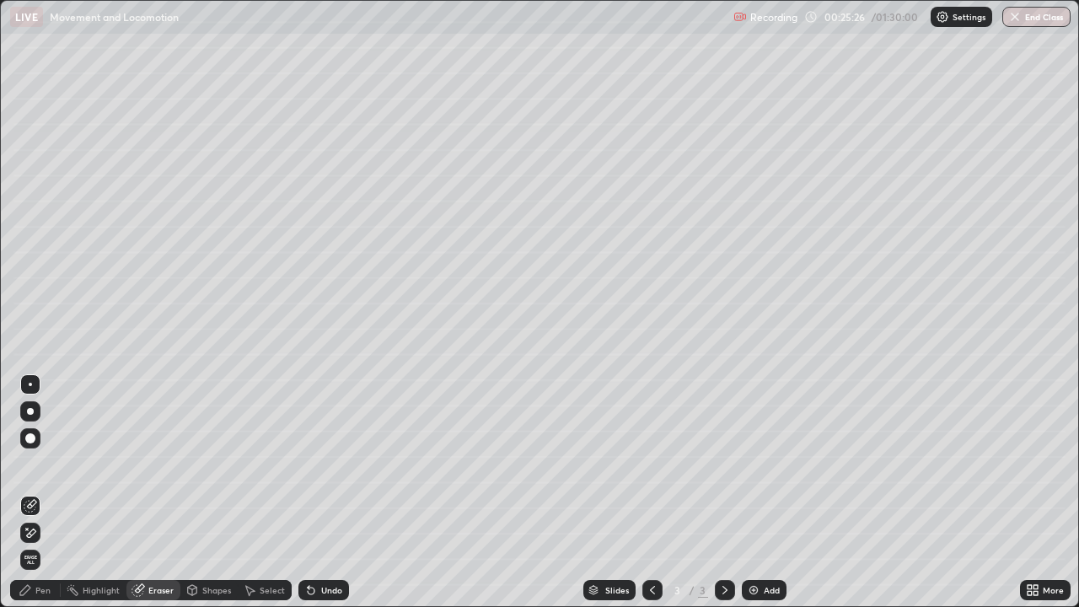
click at [267, 492] on div "Select" at bounding box center [272, 590] width 25 height 8
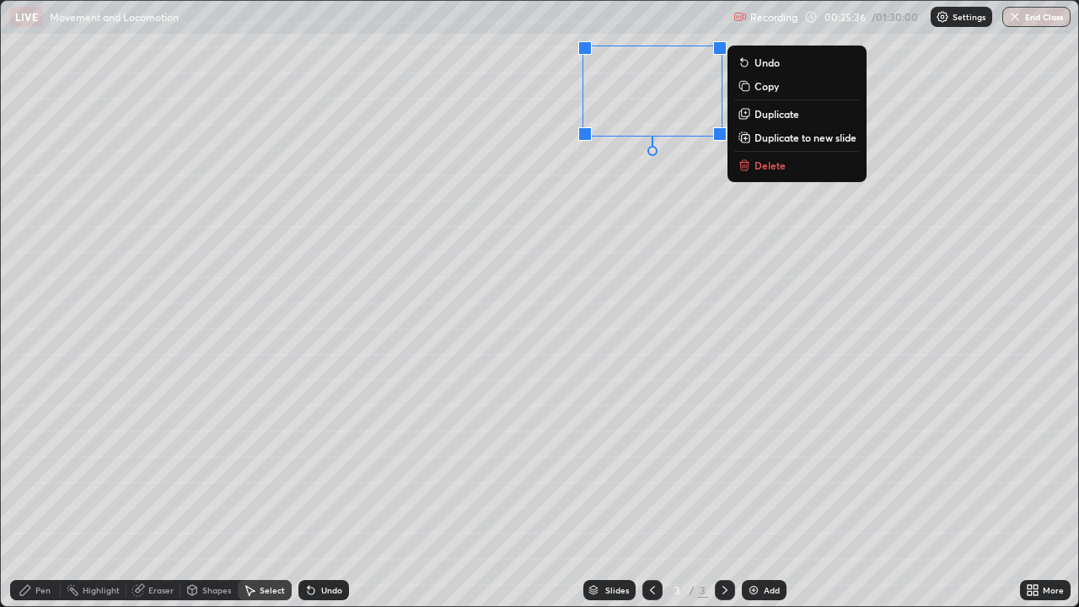
click at [42, 492] on div "Pen" at bounding box center [42, 590] width 15 height 8
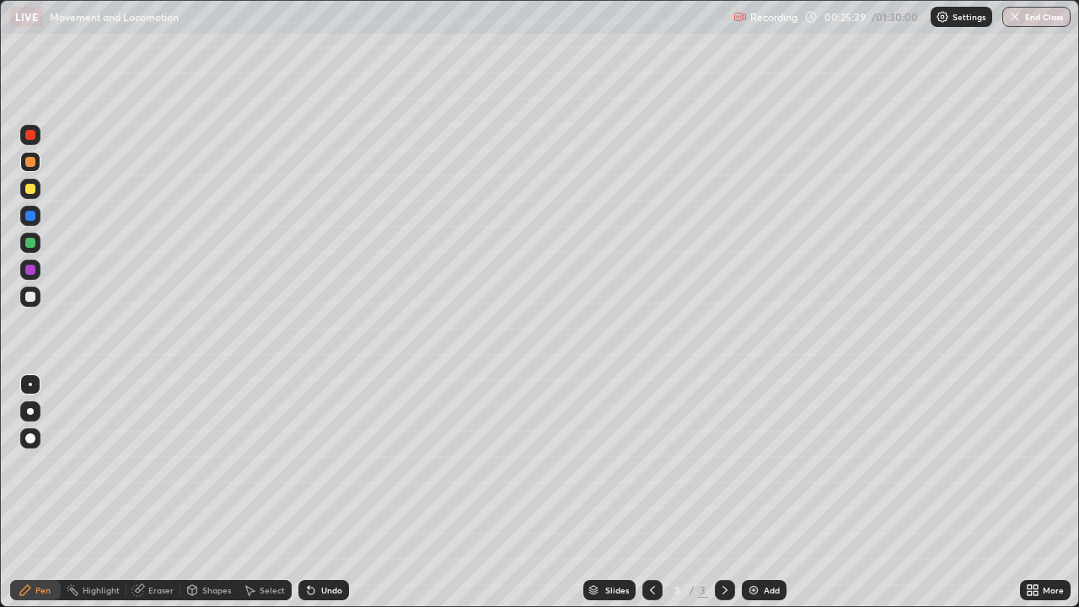
click at [154, 492] on div "Eraser" at bounding box center [160, 590] width 25 height 8
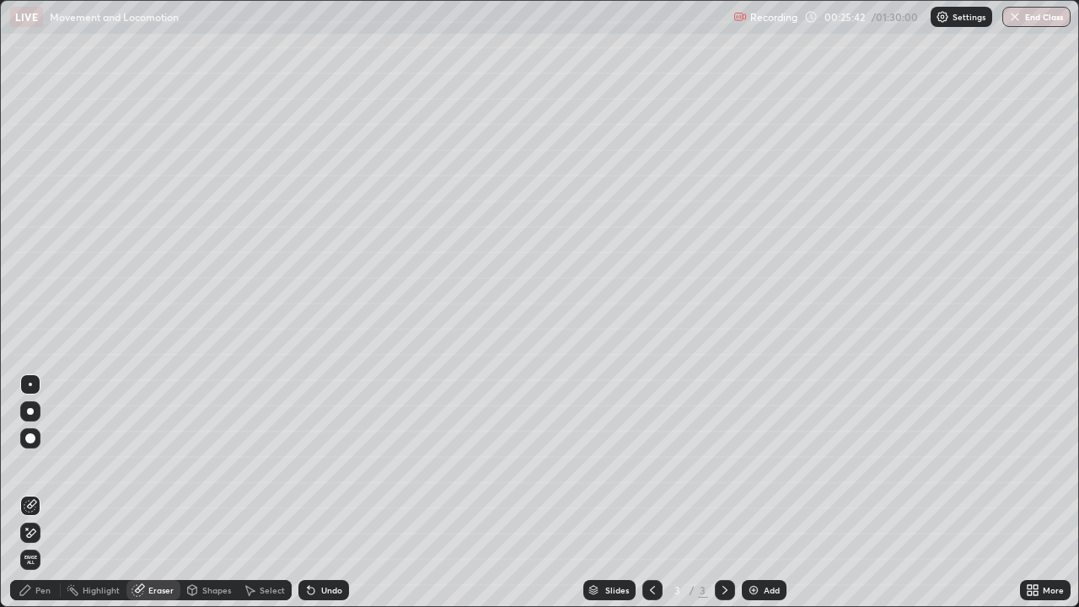
click at [269, 492] on div "Select" at bounding box center [272, 590] width 25 height 8
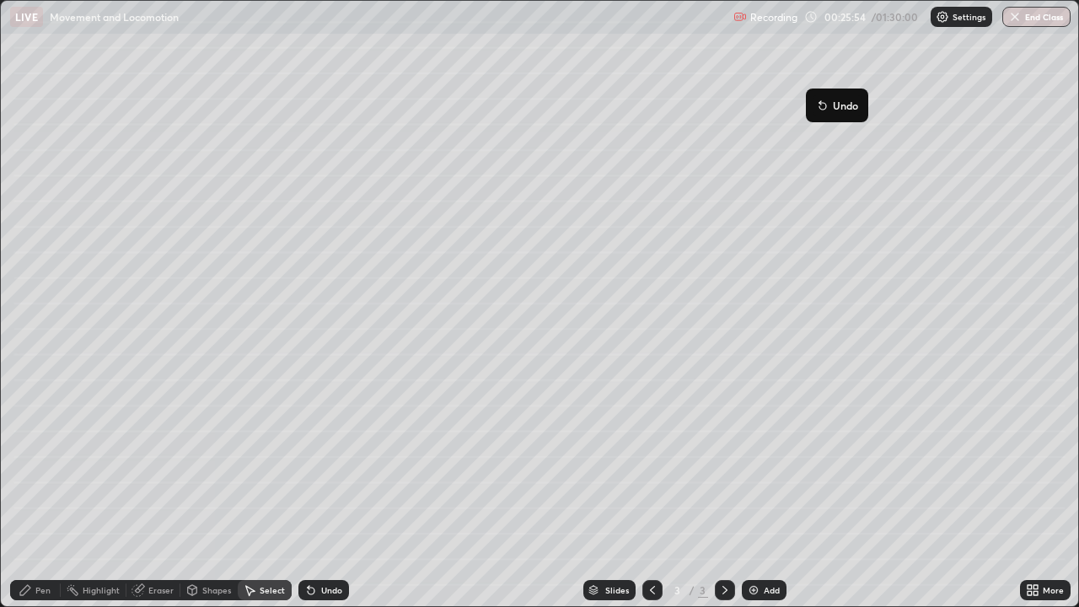
click at [266, 492] on div "Select" at bounding box center [272, 590] width 25 height 8
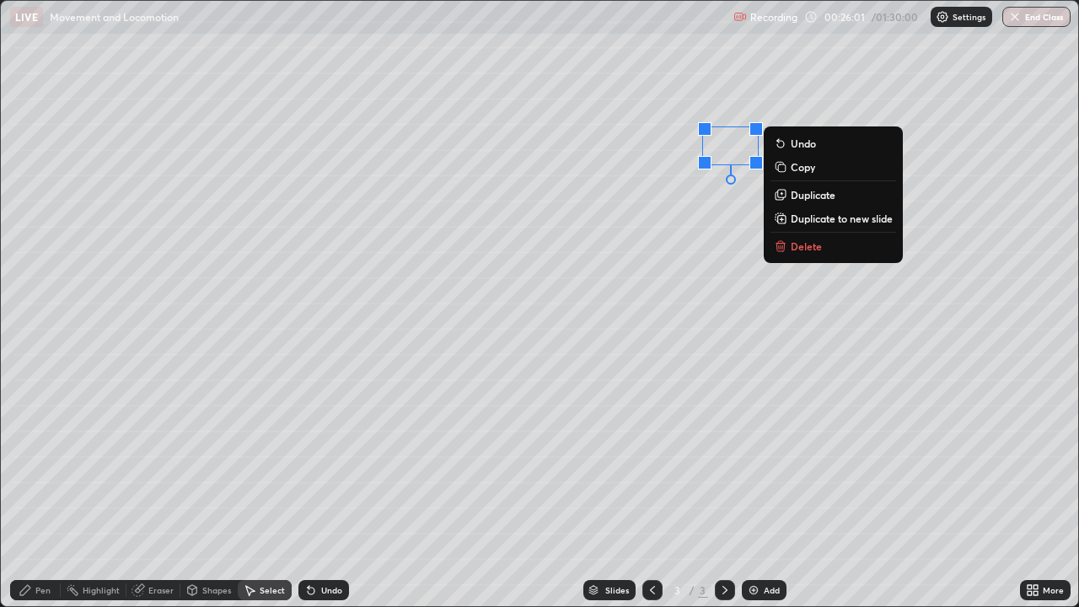
click at [46, 492] on div "Pen" at bounding box center [42, 590] width 15 height 8
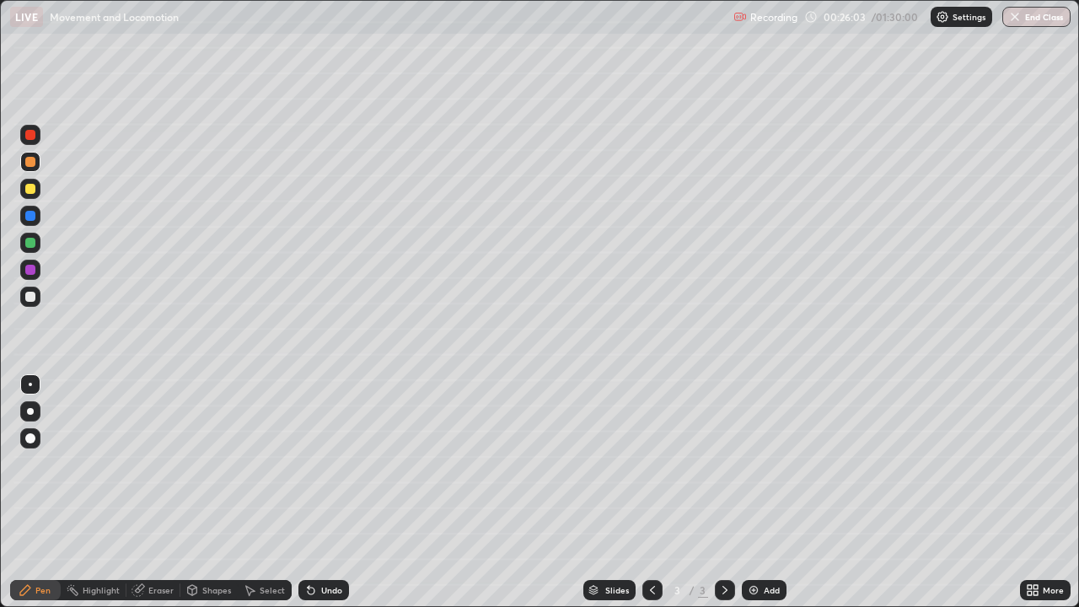
click at [27, 245] on div at bounding box center [30, 243] width 10 height 10
click at [325, 492] on div "Undo" at bounding box center [331, 590] width 21 height 8
click at [27, 296] on div at bounding box center [30, 297] width 10 height 10
click at [30, 187] on div at bounding box center [30, 189] width 10 height 10
click at [154, 492] on div "Eraser" at bounding box center [160, 590] width 25 height 8
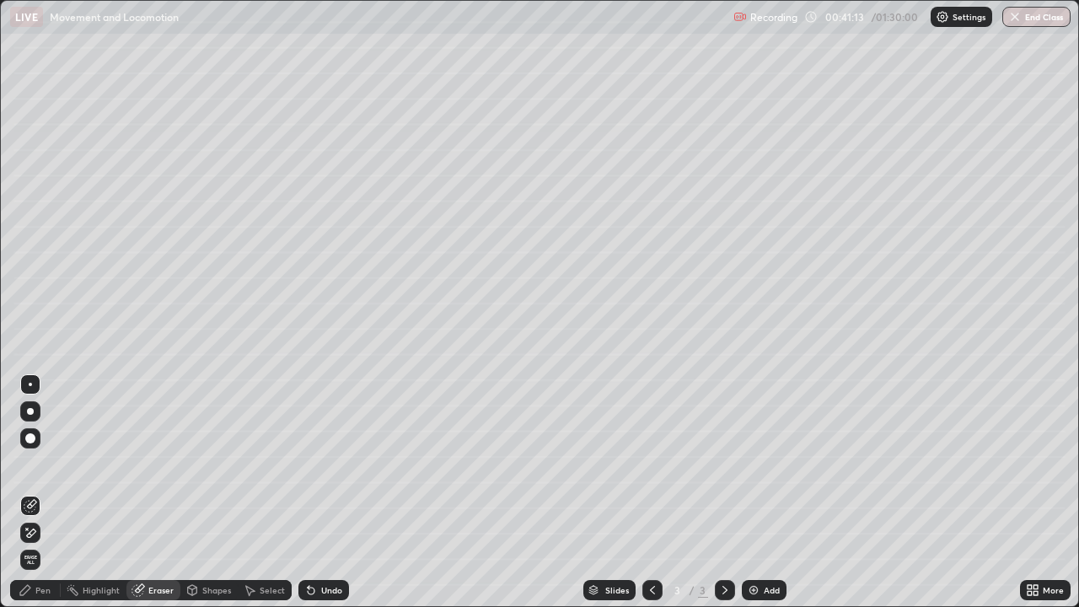
click at [35, 492] on div "Pen" at bounding box center [42, 590] width 15 height 8
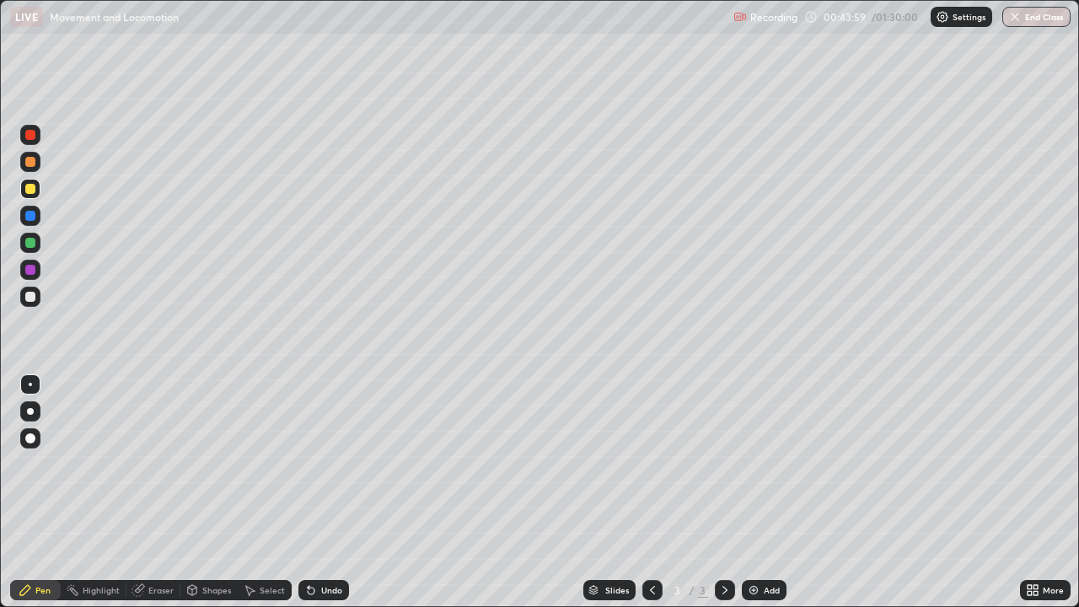
click at [764, 492] on div "Add" at bounding box center [772, 590] width 16 height 8
click at [32, 163] on div at bounding box center [30, 162] width 10 height 10
click at [261, 492] on div "Select" at bounding box center [272, 590] width 25 height 8
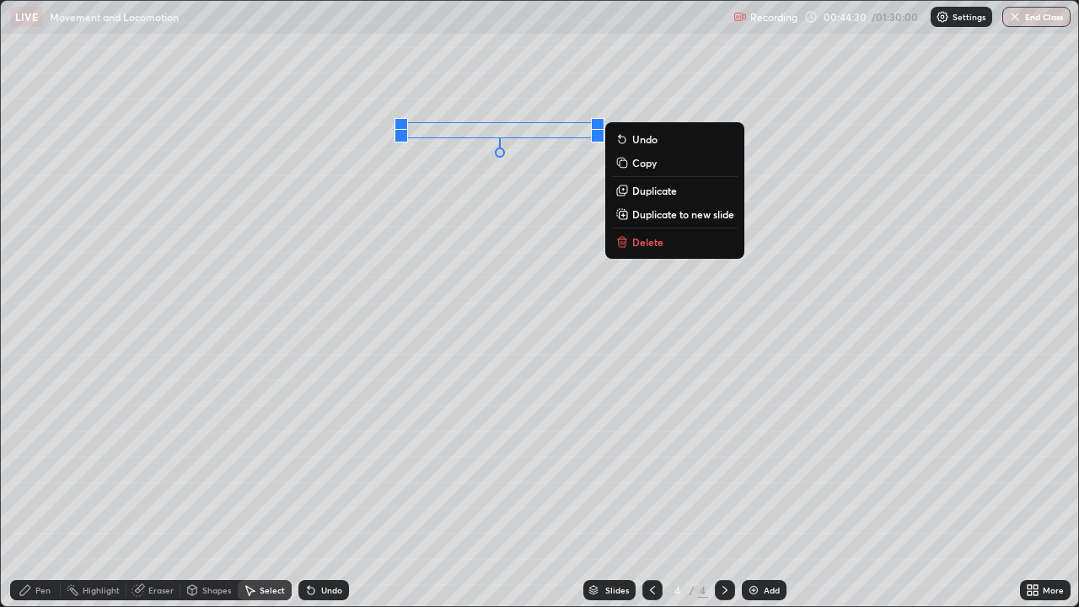
click at [645, 192] on p "Duplicate" at bounding box center [654, 190] width 45 height 13
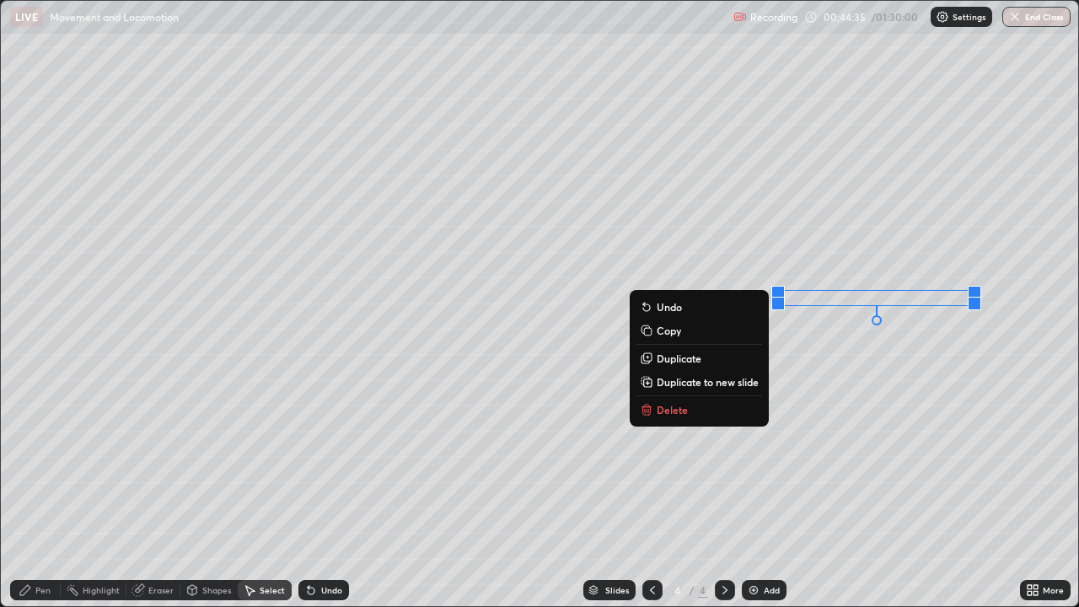
click at [664, 360] on p "Duplicate" at bounding box center [679, 358] width 45 height 13
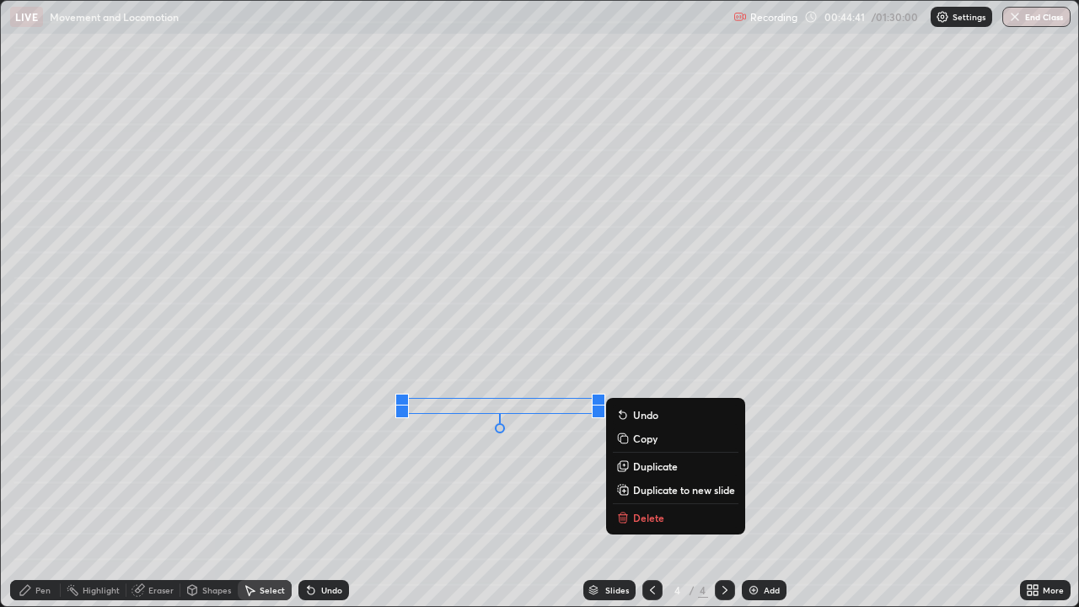
click at [634, 467] on p "Duplicate" at bounding box center [655, 466] width 45 height 13
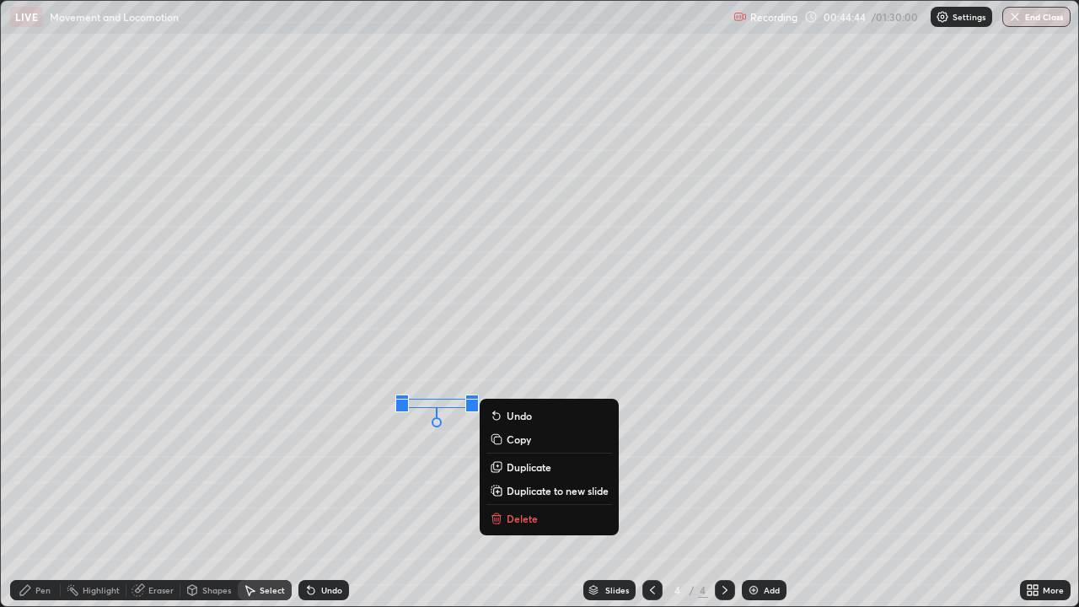
click at [439, 473] on div "0 ° Undo Copy Duplicate Duplicate to new slide Delete" at bounding box center [540, 303] width 1078 height 605
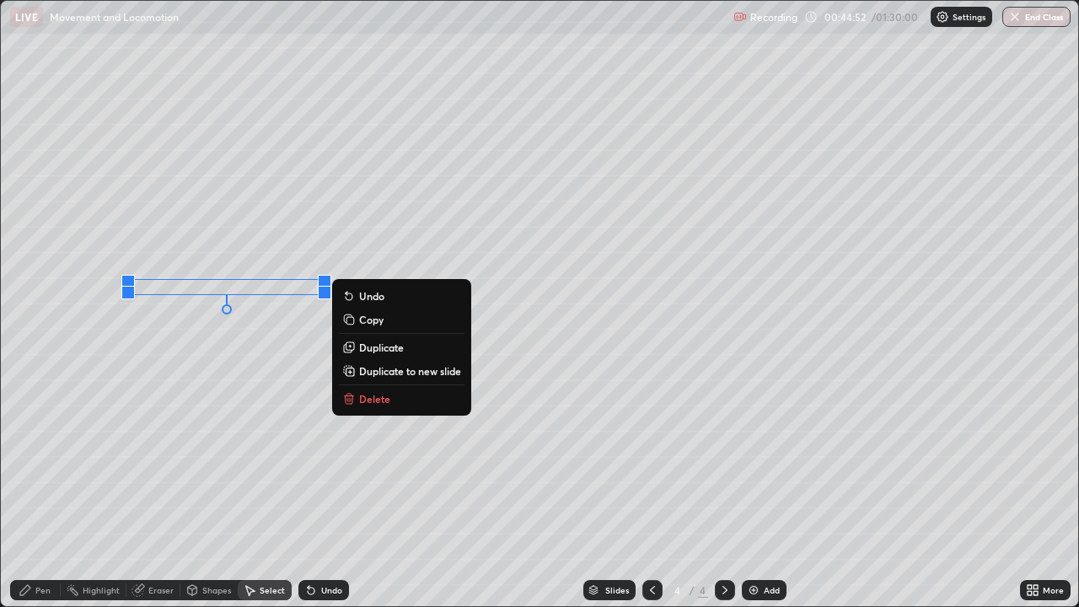
click at [35, 492] on div "Pen" at bounding box center [35, 590] width 51 height 20
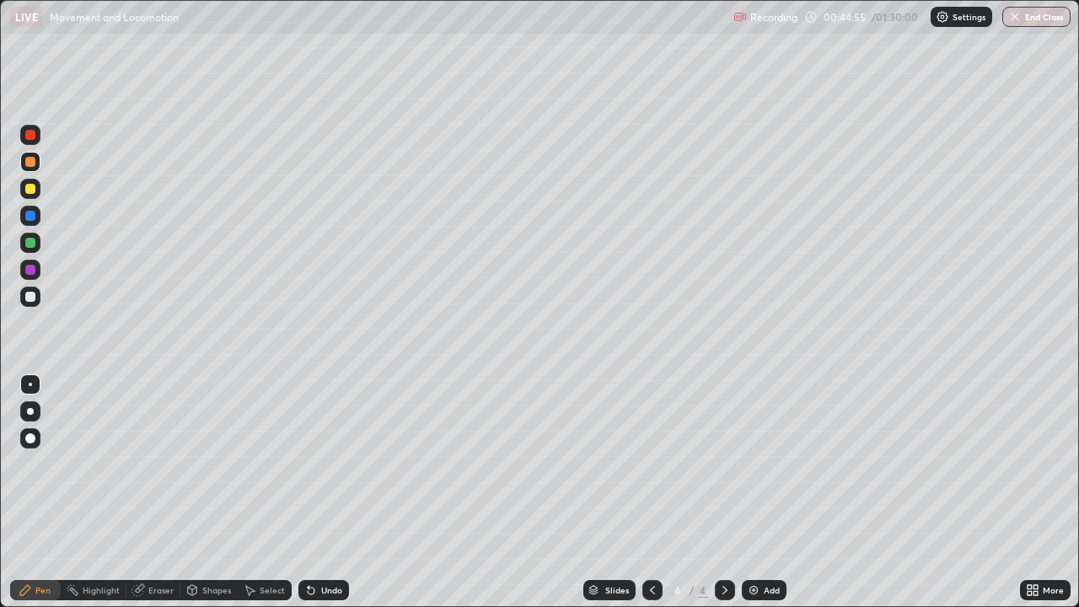
click at [28, 244] on div at bounding box center [30, 243] width 10 height 10
click at [29, 185] on div at bounding box center [30, 189] width 10 height 10
click at [31, 245] on div at bounding box center [30, 243] width 10 height 10
click at [323, 492] on div "Undo" at bounding box center [323, 590] width 51 height 20
click at [31, 188] on div at bounding box center [30, 189] width 10 height 10
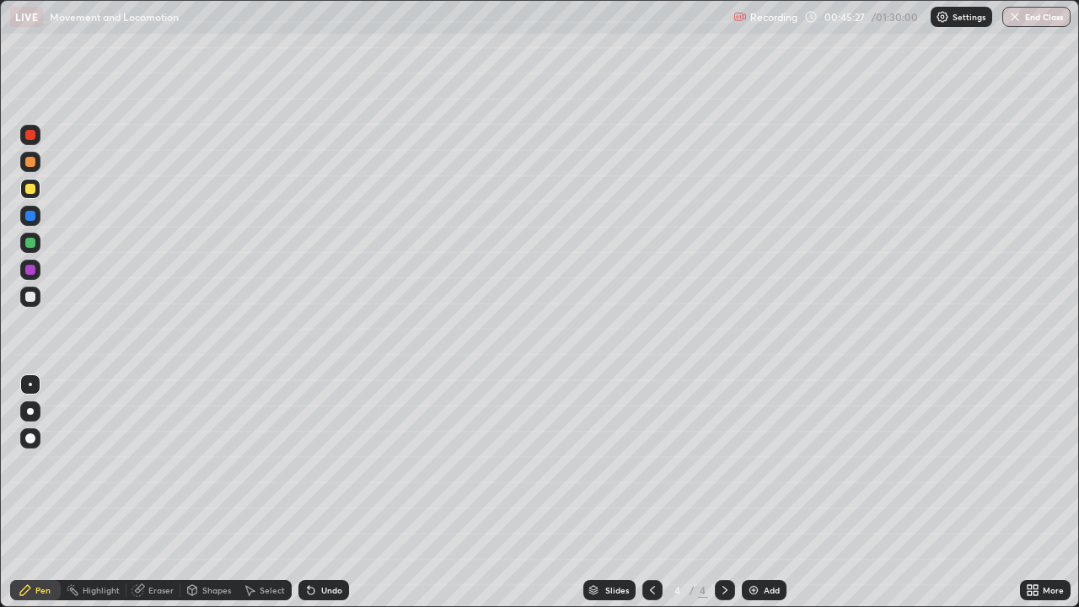
click at [29, 161] on div at bounding box center [30, 162] width 10 height 10
click at [32, 440] on div at bounding box center [30, 438] width 10 height 10
click at [33, 216] on div at bounding box center [30, 216] width 10 height 10
click at [30, 384] on div at bounding box center [30, 384] width 3 height 3
click at [30, 295] on div at bounding box center [30, 297] width 10 height 10
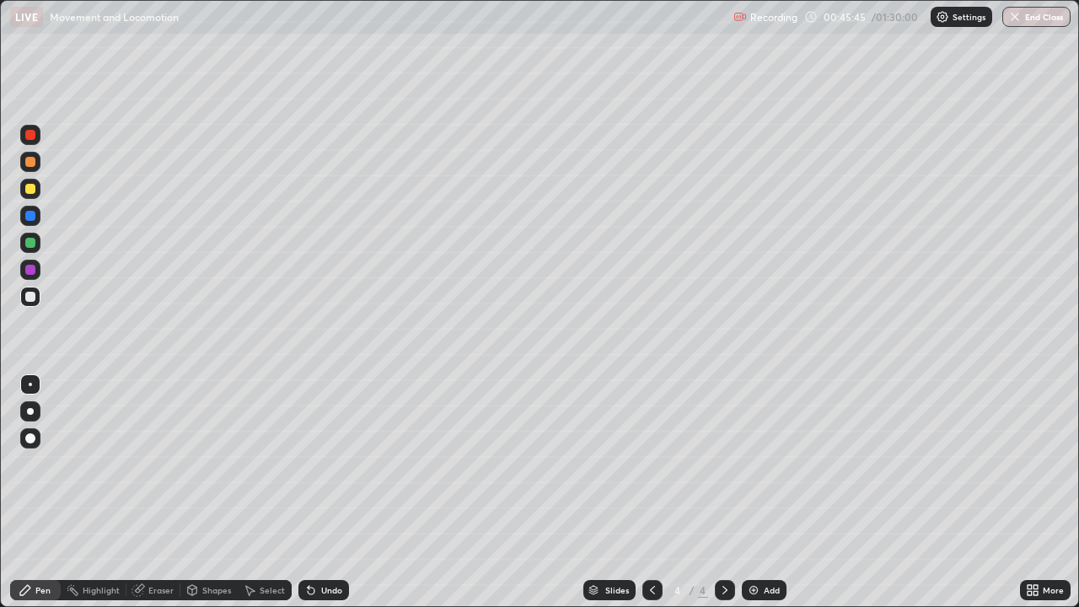
click at [28, 186] on div at bounding box center [30, 189] width 10 height 10
click at [30, 243] on div at bounding box center [30, 243] width 10 height 10
click at [30, 272] on div at bounding box center [30, 270] width 10 height 10
click at [30, 434] on div at bounding box center [30, 438] width 10 height 10
click at [30, 384] on div at bounding box center [30, 384] width 3 height 3
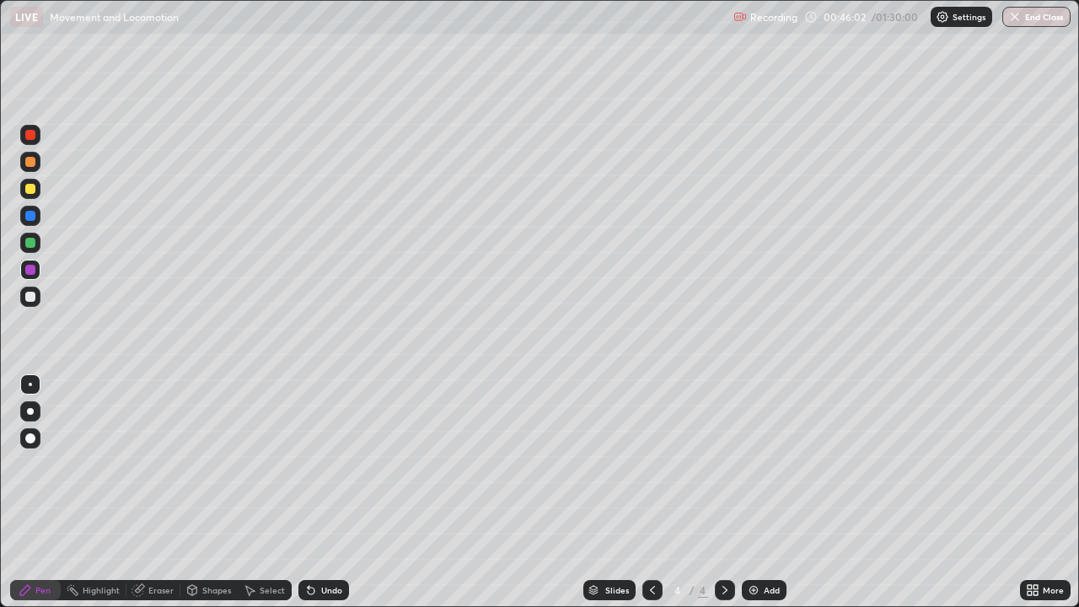
click at [329, 492] on div "Undo" at bounding box center [331, 590] width 21 height 8
click at [30, 296] on div at bounding box center [30, 297] width 10 height 10
click at [205, 492] on div "Shapes" at bounding box center [216, 590] width 29 height 8
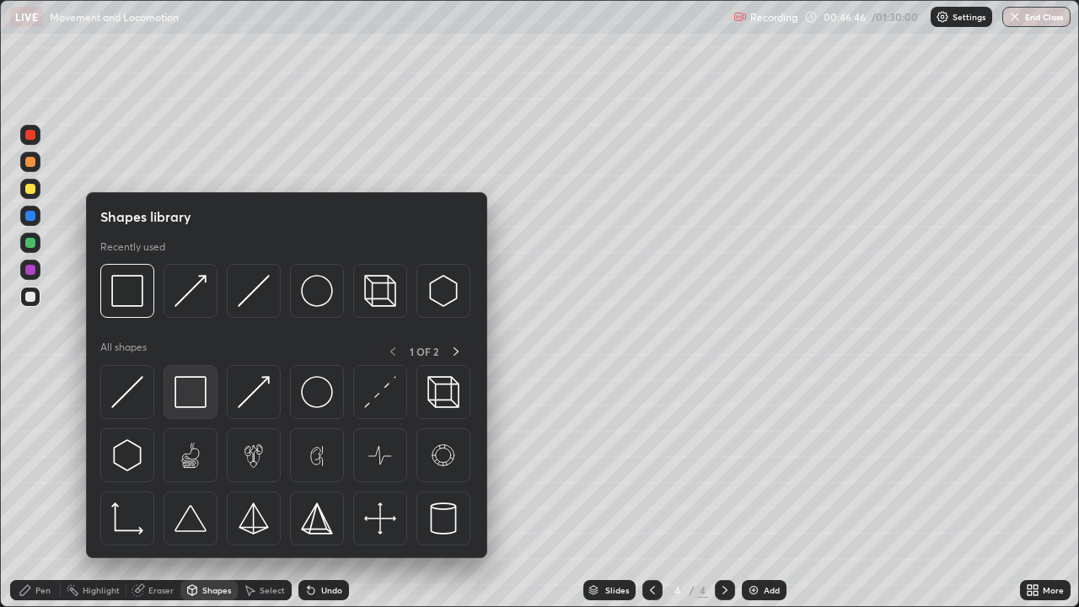
click at [189, 395] on img at bounding box center [191, 392] width 32 height 32
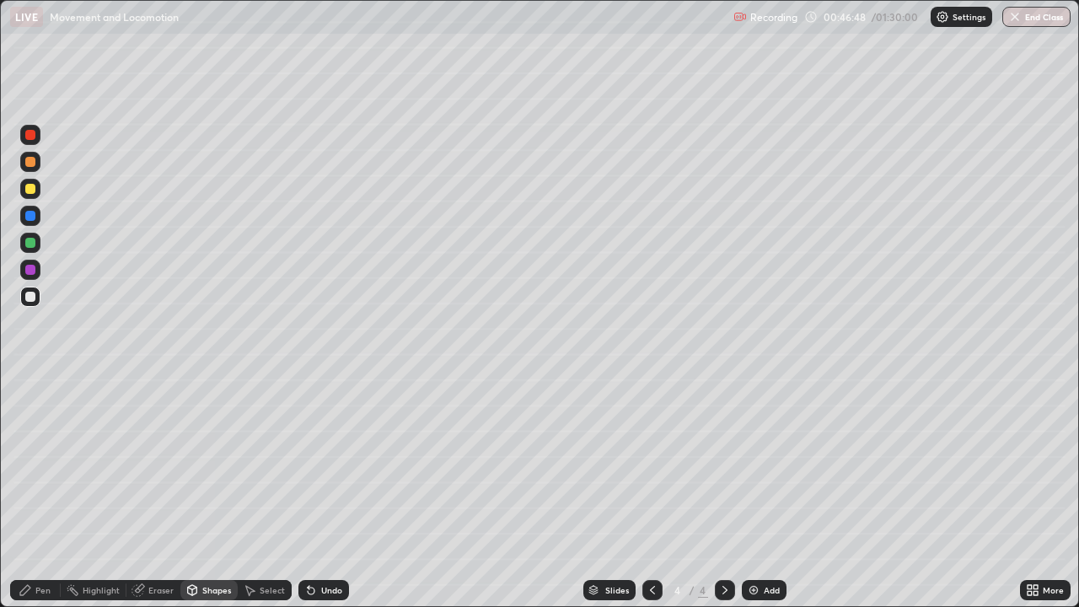
click at [30, 190] on div at bounding box center [30, 189] width 10 height 10
click at [30, 301] on div at bounding box center [30, 297] width 10 height 10
click at [324, 492] on div "Undo" at bounding box center [331, 590] width 21 height 8
click at [35, 492] on div "Pen" at bounding box center [42, 590] width 15 height 8
click at [32, 295] on div at bounding box center [30, 297] width 10 height 10
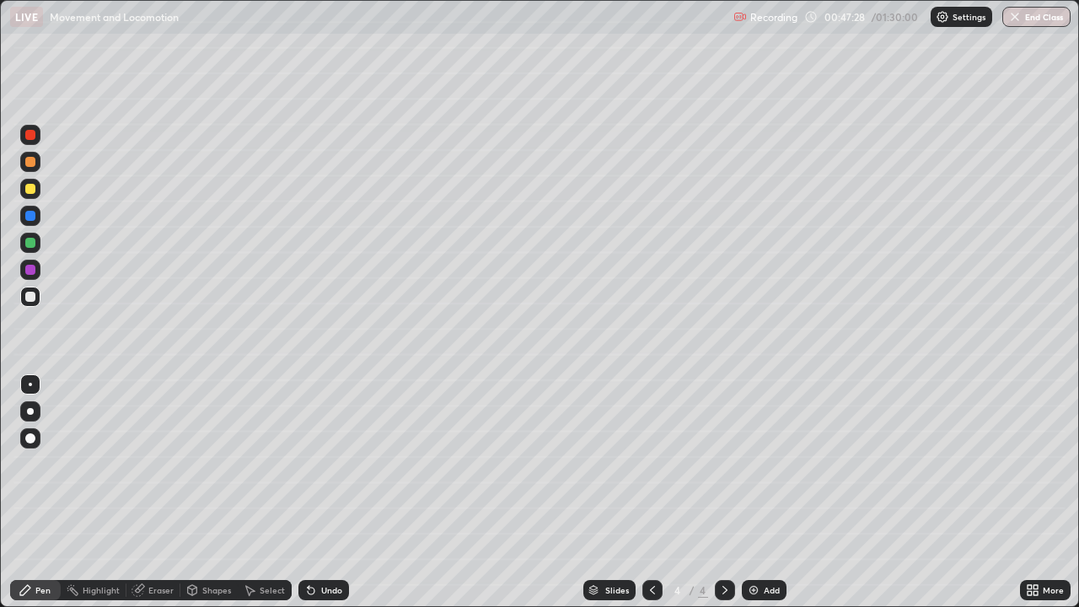
click at [29, 188] on div at bounding box center [30, 189] width 10 height 10
click at [29, 297] on div at bounding box center [30, 297] width 10 height 10
click at [31, 239] on div at bounding box center [30, 243] width 10 height 10
click at [325, 492] on div "Undo" at bounding box center [331, 590] width 21 height 8
click at [34, 266] on div at bounding box center [30, 270] width 10 height 10
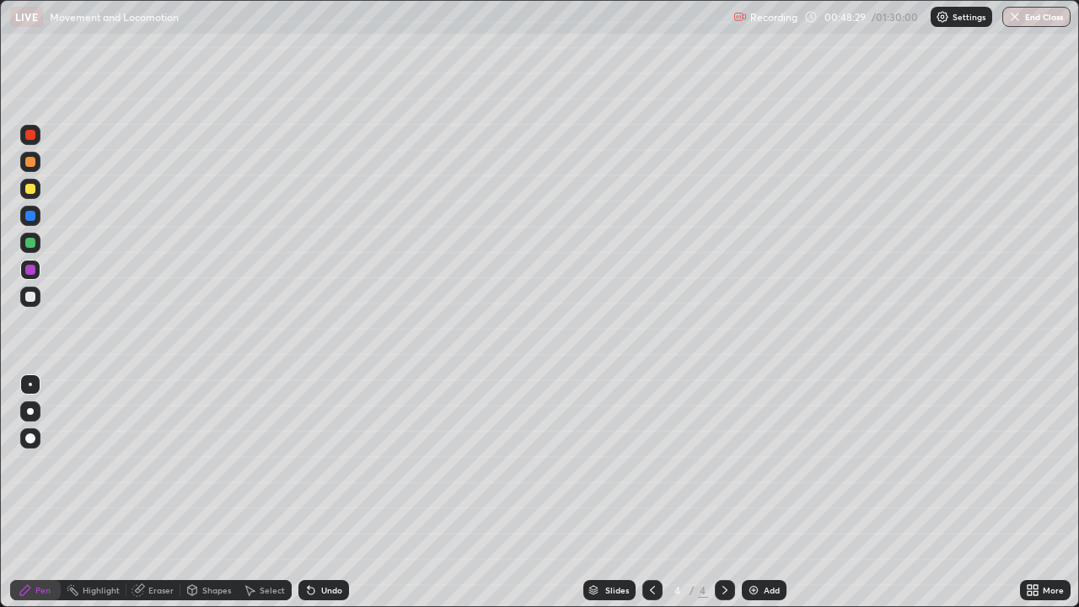
click at [31, 438] on div at bounding box center [30, 438] width 10 height 10
click at [30, 223] on div at bounding box center [30, 216] width 20 height 20
click at [30, 384] on div at bounding box center [30, 384] width 3 height 3
click at [31, 163] on div at bounding box center [30, 162] width 10 height 10
click at [30, 188] on div at bounding box center [30, 189] width 10 height 10
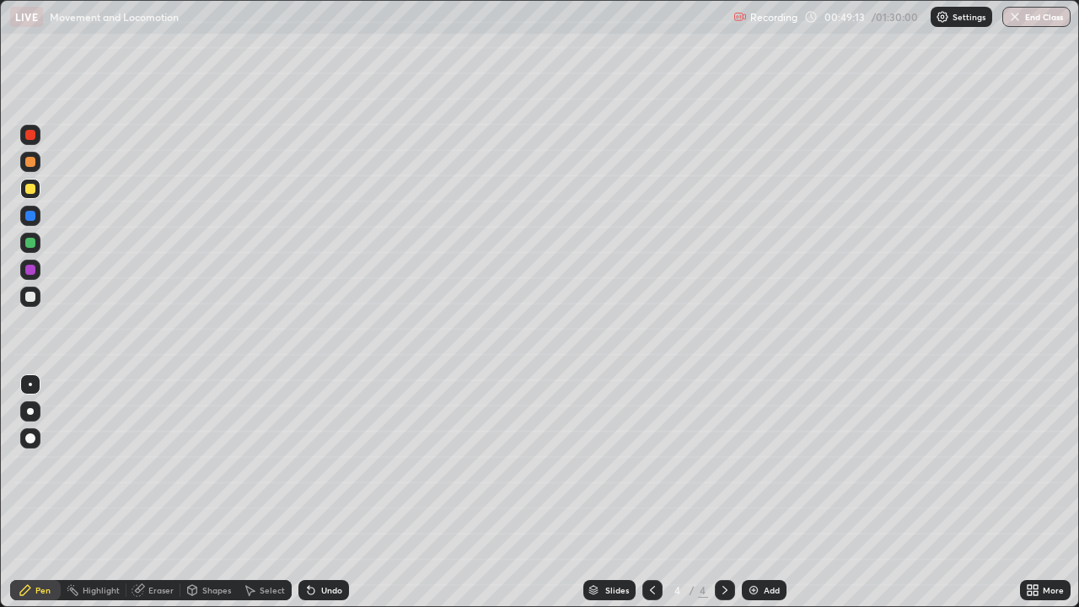
click at [31, 297] on div at bounding box center [30, 297] width 10 height 10
click at [26, 298] on div at bounding box center [30, 297] width 10 height 10
click at [30, 384] on div at bounding box center [30, 384] width 3 height 3
click at [29, 297] on div at bounding box center [30, 297] width 10 height 10
click at [324, 492] on div "Undo" at bounding box center [331, 590] width 21 height 8
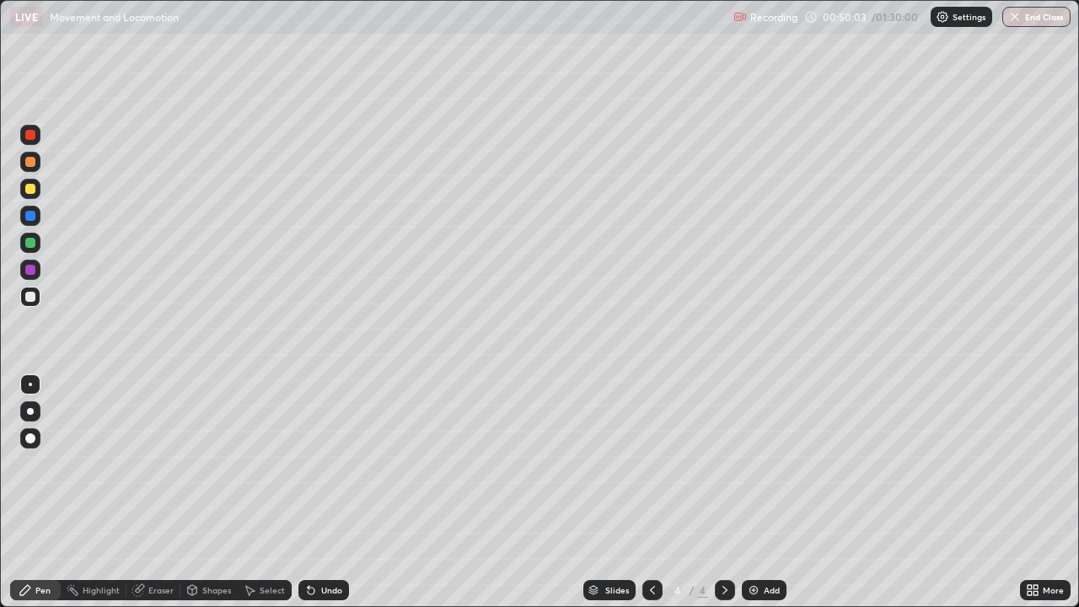
click at [322, 492] on div "Undo" at bounding box center [331, 590] width 21 height 8
click at [26, 300] on div at bounding box center [30, 297] width 10 height 10
click at [30, 191] on div at bounding box center [30, 189] width 10 height 10
click at [30, 190] on div at bounding box center [30, 189] width 10 height 10
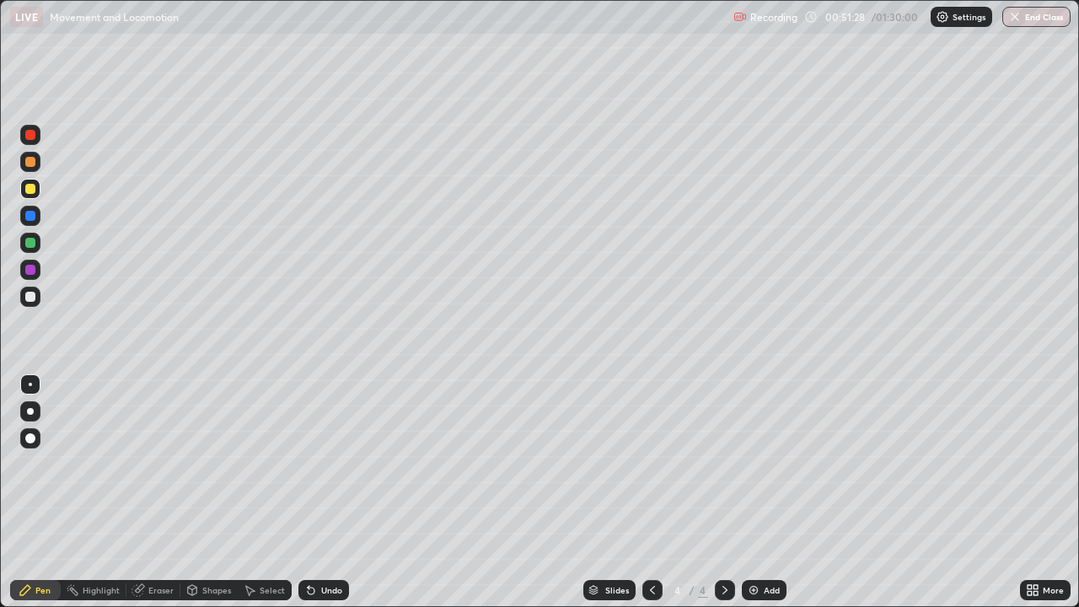
click at [26, 436] on div at bounding box center [30, 438] width 10 height 10
click at [30, 243] on div at bounding box center [30, 243] width 10 height 10
click at [321, 492] on div "Undo" at bounding box center [331, 590] width 21 height 8
click at [26, 271] on div at bounding box center [30, 270] width 10 height 10
click at [31, 215] on div at bounding box center [30, 216] width 10 height 10
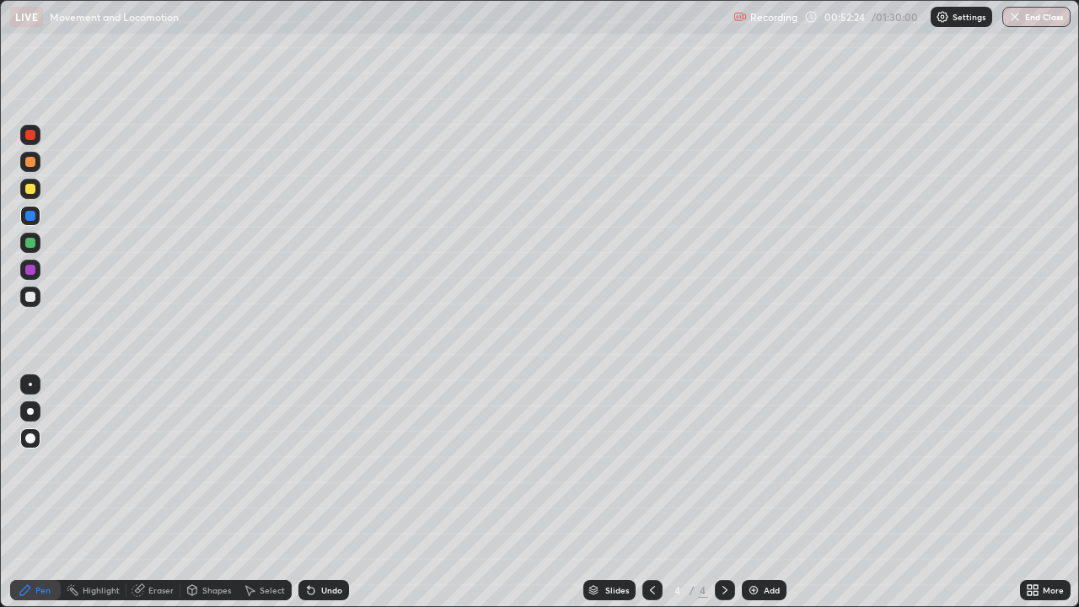
click at [34, 298] on div at bounding box center [30, 297] width 10 height 10
click at [29, 165] on div at bounding box center [30, 162] width 10 height 10
click at [329, 492] on div "Undo" at bounding box center [331, 590] width 21 height 8
click at [30, 384] on div at bounding box center [30, 384] width 3 height 3
click at [29, 300] on div at bounding box center [30, 297] width 10 height 10
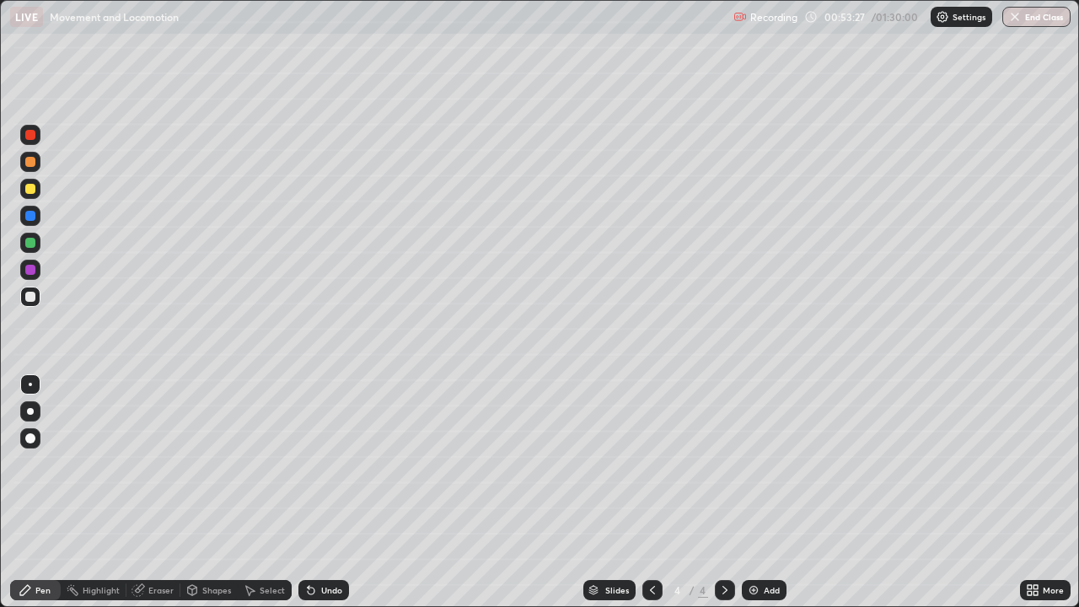
click at [27, 189] on div at bounding box center [30, 189] width 10 height 10
click at [30, 440] on div at bounding box center [30, 438] width 10 height 10
click at [35, 298] on div at bounding box center [30, 297] width 10 height 10
click at [325, 492] on div "Undo" at bounding box center [323, 590] width 51 height 20
click at [30, 384] on div at bounding box center [30, 384] width 3 height 3
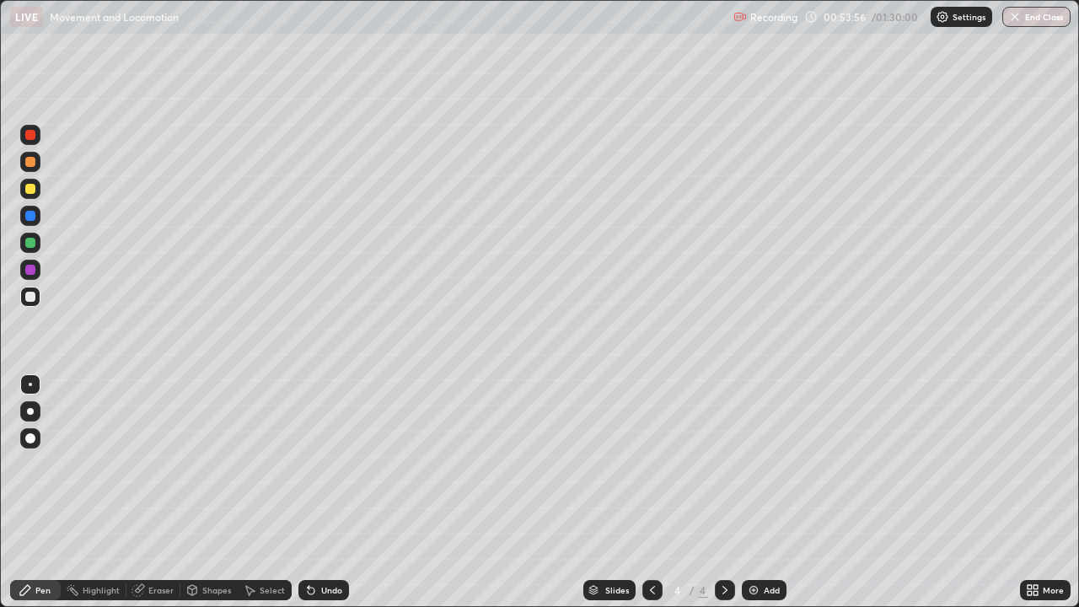
click at [34, 240] on div at bounding box center [30, 243] width 10 height 10
click at [324, 492] on div "Undo" at bounding box center [323, 590] width 51 height 20
click at [321, 492] on div "Undo" at bounding box center [331, 590] width 21 height 8
click at [141, 492] on icon at bounding box center [138, 589] width 13 height 13
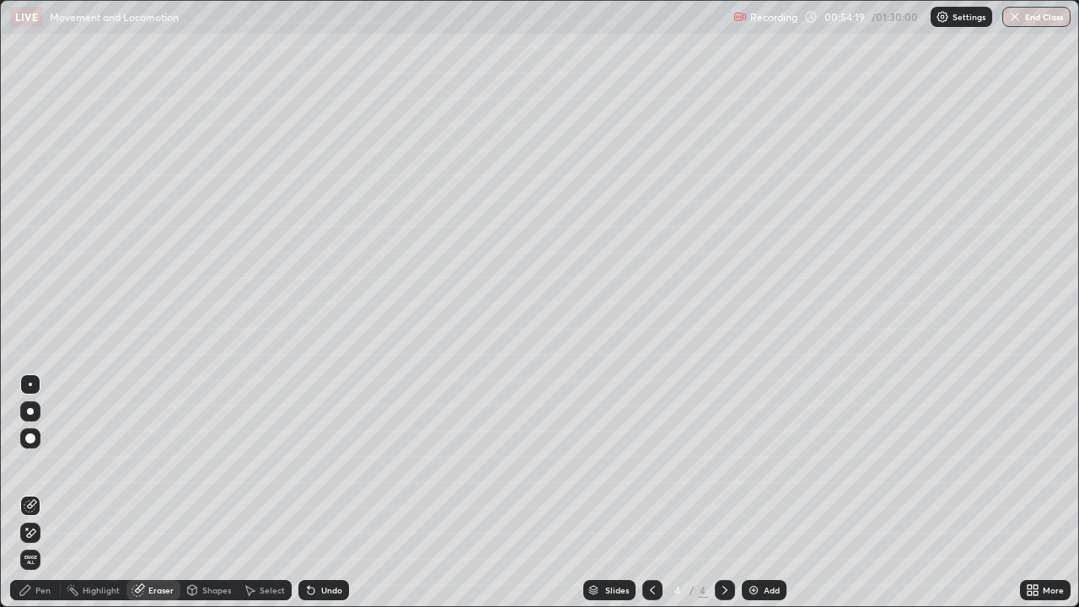
click at [30, 492] on icon at bounding box center [25, 589] width 13 height 13
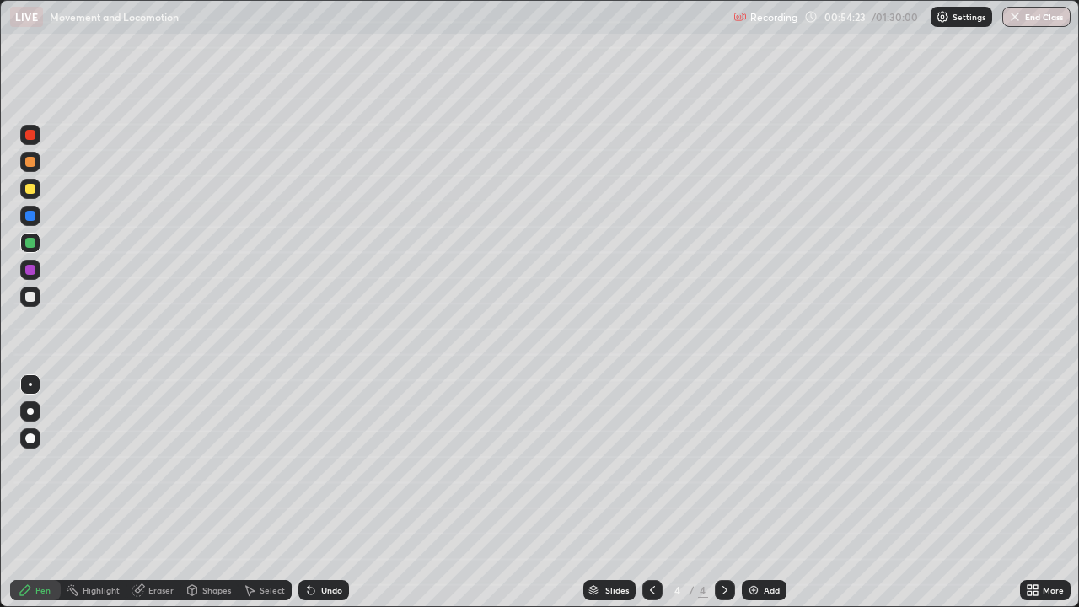
click at [30, 298] on div at bounding box center [30, 297] width 10 height 10
click at [29, 266] on div at bounding box center [30, 270] width 10 height 10
click at [321, 492] on div "Undo" at bounding box center [331, 590] width 21 height 8
click at [151, 492] on div "Eraser" at bounding box center [160, 590] width 25 height 8
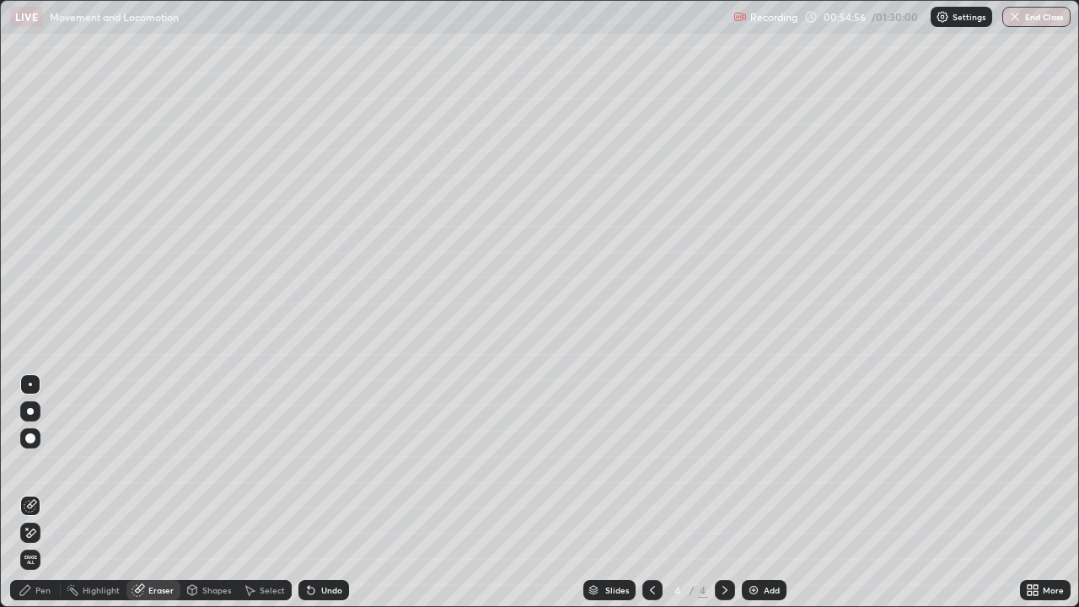
click at [38, 492] on div "Pen" at bounding box center [42, 590] width 15 height 8
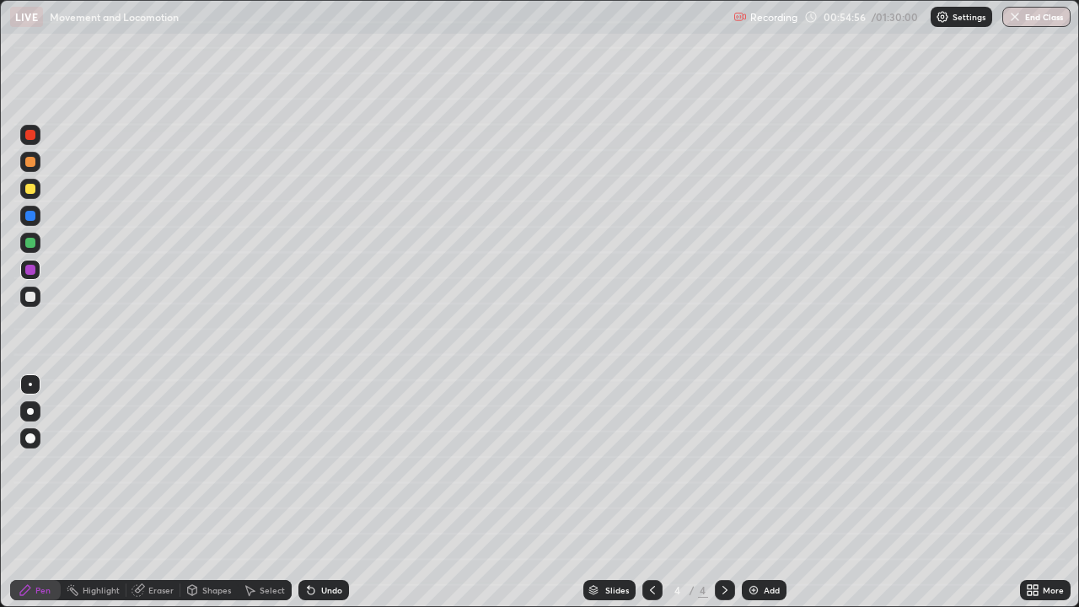
click at [30, 246] on div at bounding box center [30, 243] width 10 height 10
click at [32, 438] on div at bounding box center [30, 438] width 10 height 10
click at [29, 271] on div at bounding box center [30, 270] width 10 height 10
click at [30, 217] on div at bounding box center [30, 216] width 10 height 10
click at [30, 384] on div at bounding box center [30, 384] width 3 height 3
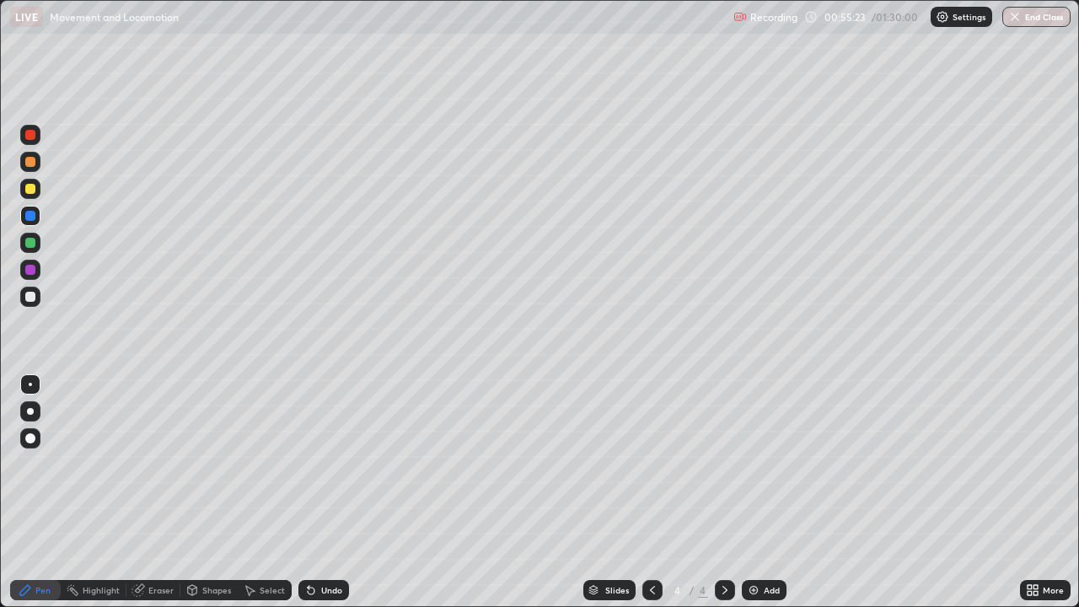
click at [29, 244] on div at bounding box center [30, 243] width 10 height 10
click at [30, 298] on div at bounding box center [30, 297] width 10 height 10
click at [29, 298] on div at bounding box center [30, 297] width 10 height 10
click at [27, 189] on div at bounding box center [30, 189] width 10 height 10
click at [256, 492] on div "Select" at bounding box center [265, 590] width 54 height 20
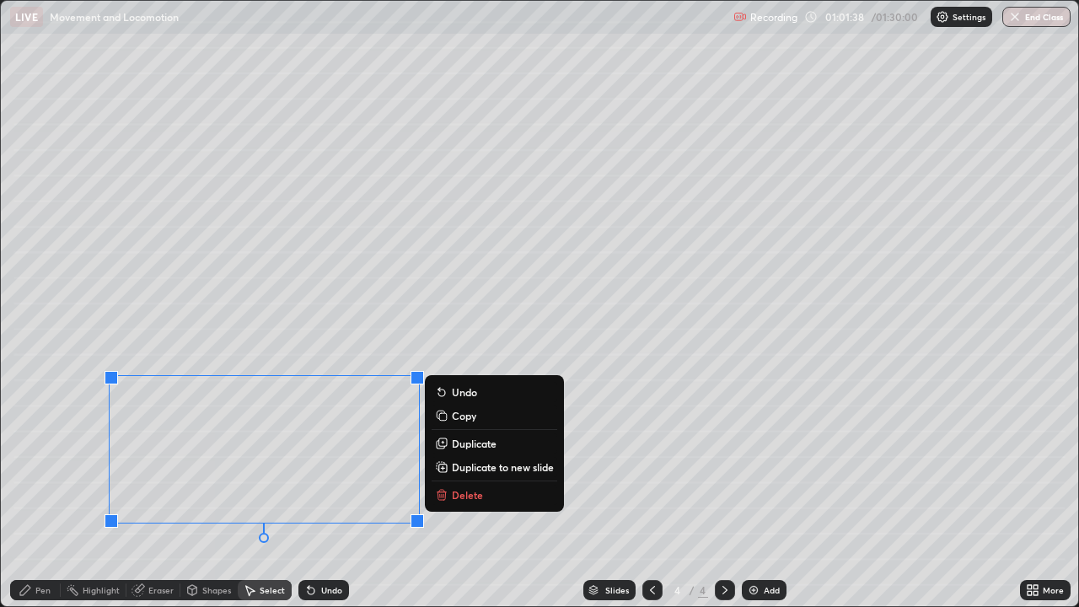
click at [328, 492] on div "0 ° Undo Copy Duplicate Duplicate to new slide Delete" at bounding box center [540, 303] width 1078 height 605
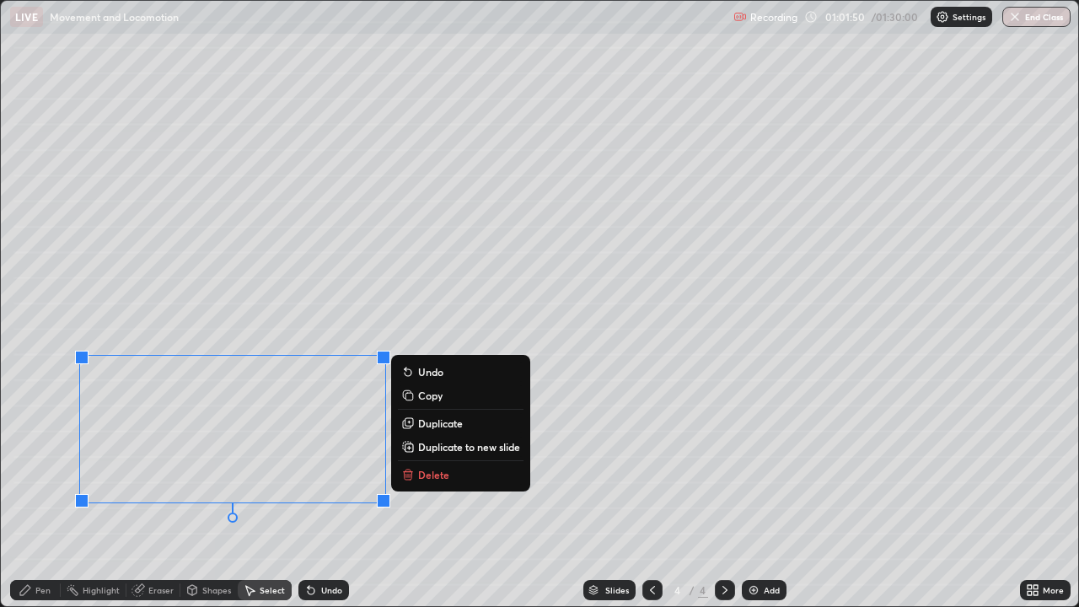
click at [182, 492] on div "0 ° Undo Copy Duplicate Duplicate to new slide Delete" at bounding box center [540, 303] width 1078 height 605
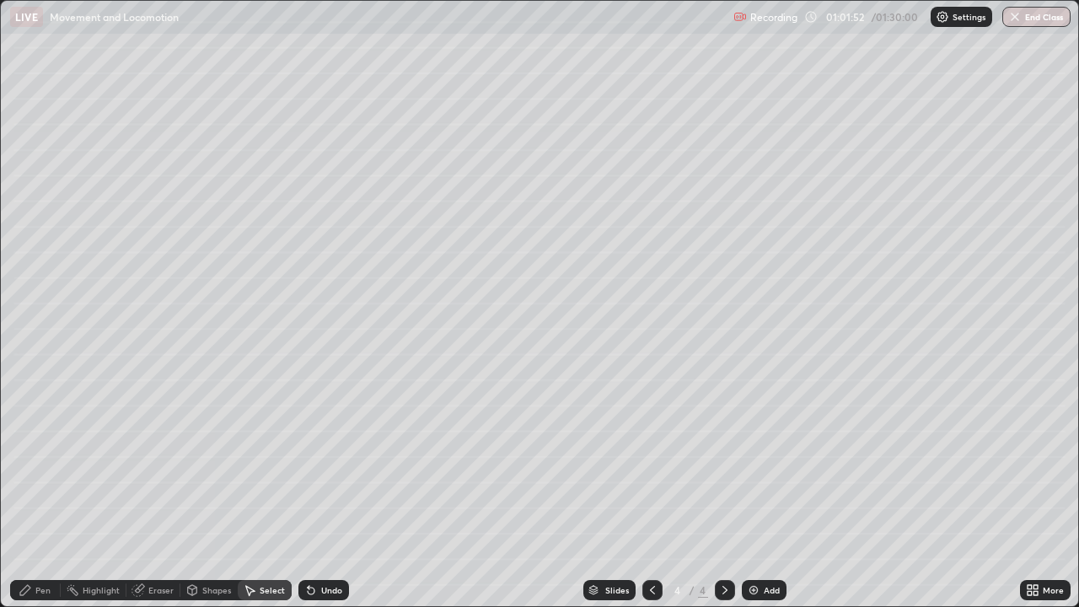
click at [318, 492] on div "Undo" at bounding box center [323, 590] width 51 height 20
click at [150, 492] on div "Eraser" at bounding box center [160, 590] width 25 height 8
click at [211, 492] on div "Shapes" at bounding box center [216, 590] width 29 height 8
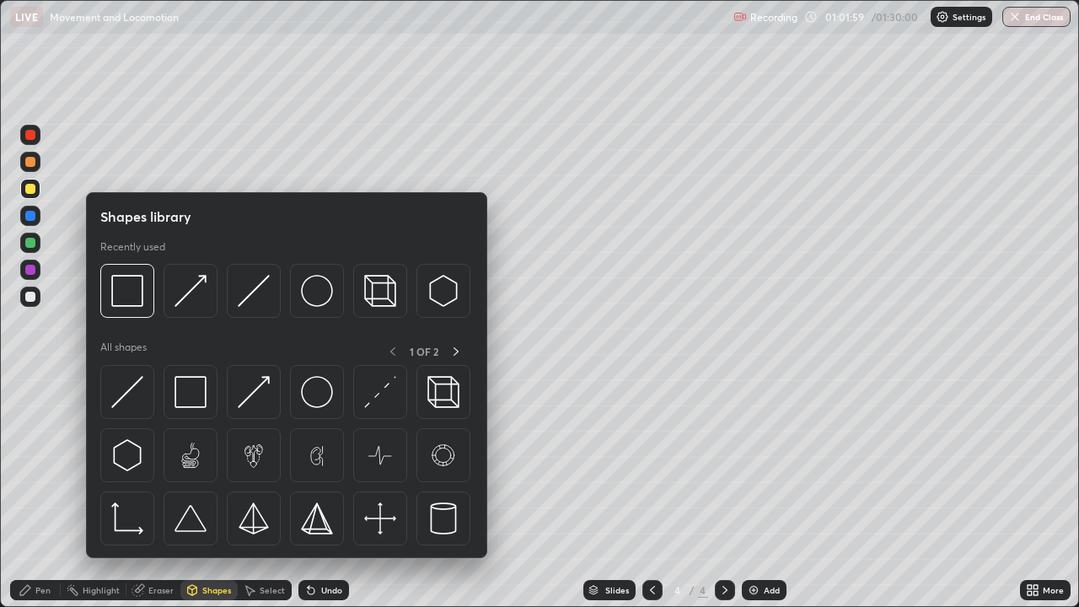
click at [257, 492] on div "Select" at bounding box center [265, 590] width 54 height 20
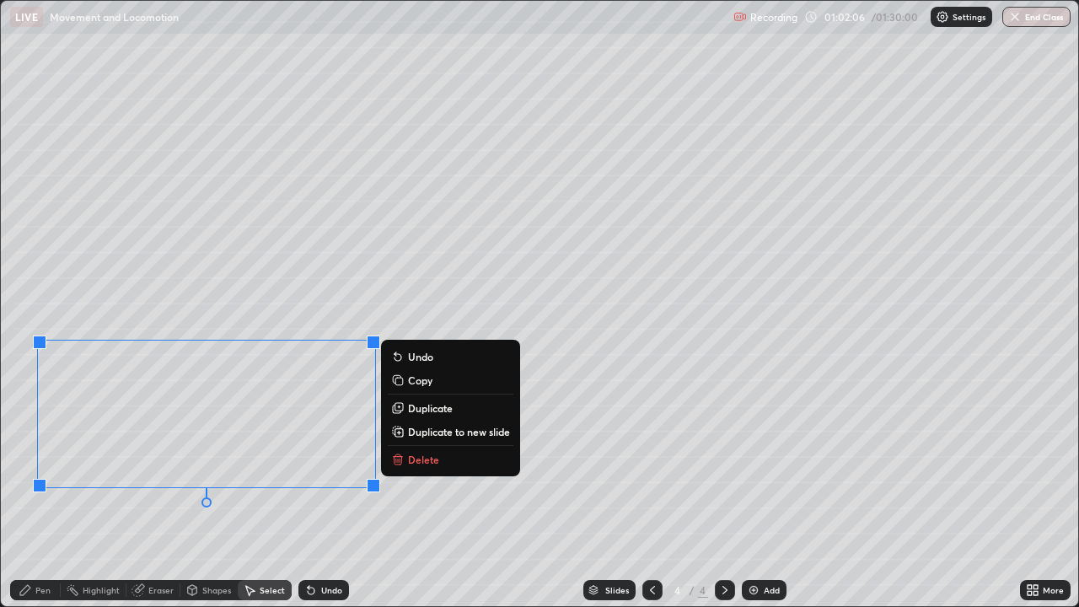
click at [184, 492] on div "0 ° Undo Copy Duplicate Duplicate to new slide Delete" at bounding box center [540, 303] width 1078 height 605
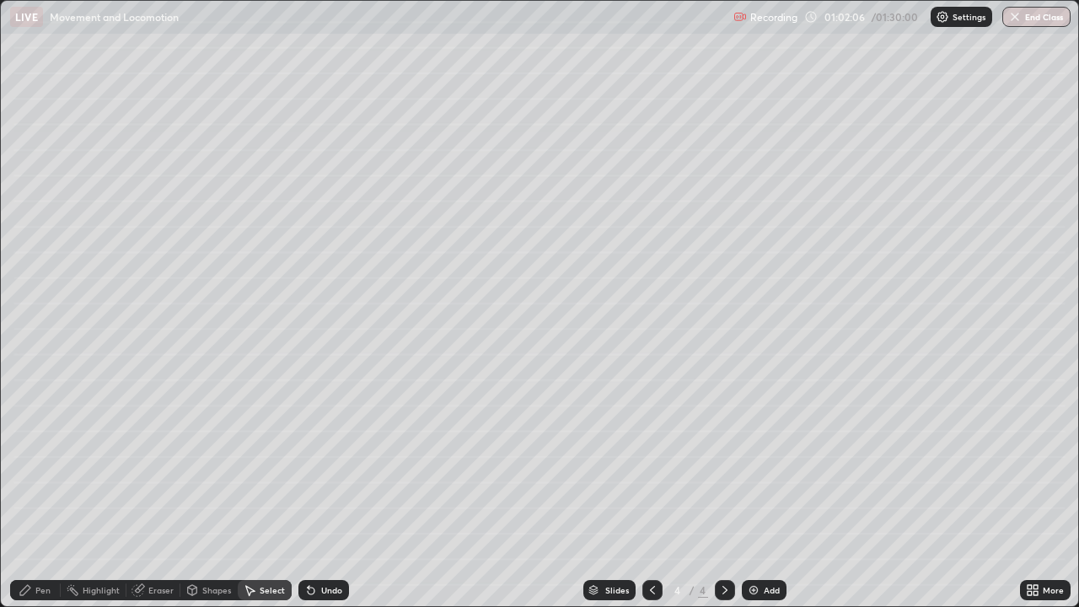
click at [152, 492] on div "Eraser" at bounding box center [160, 590] width 25 height 8
click at [40, 492] on div "Pen" at bounding box center [42, 590] width 15 height 8
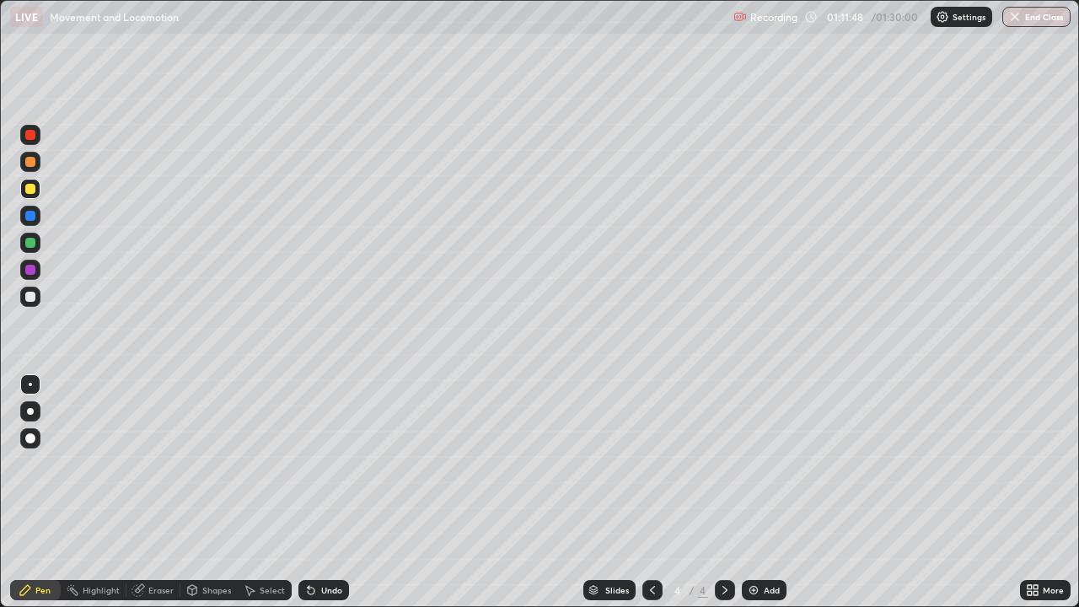
click at [767, 492] on div "Add" at bounding box center [772, 590] width 16 height 8
click at [651, 492] on icon at bounding box center [652, 589] width 13 height 13
click at [725, 492] on icon at bounding box center [724, 589] width 13 height 13
click at [29, 297] on div at bounding box center [30, 297] width 10 height 10
click at [31, 162] on div at bounding box center [30, 162] width 10 height 10
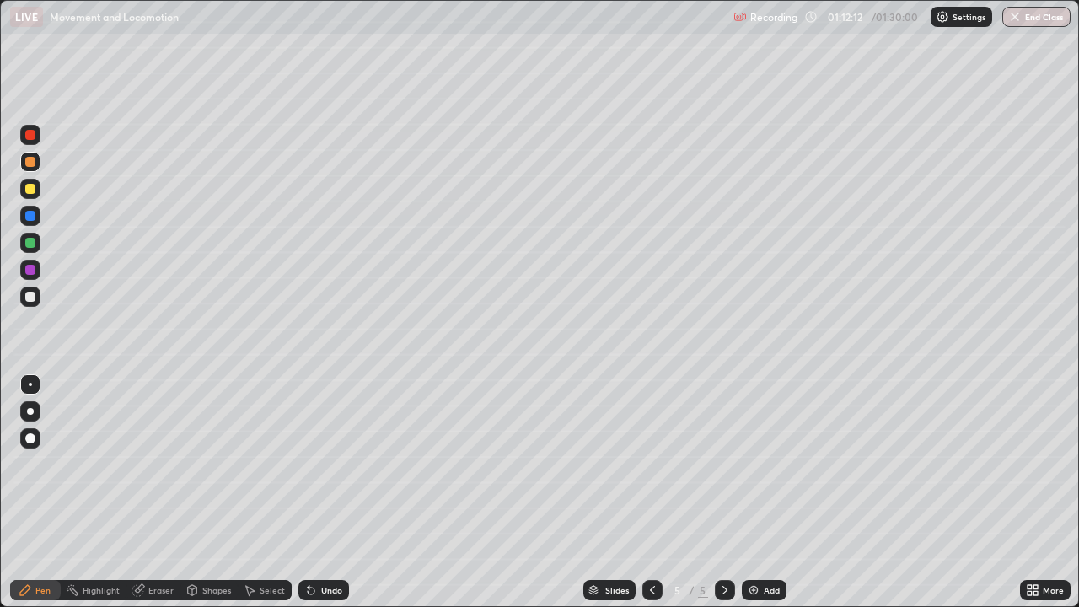
click at [30, 444] on div at bounding box center [30, 438] width 20 height 20
click at [30, 244] on div at bounding box center [30, 243] width 10 height 10
click at [30, 384] on div at bounding box center [30, 384] width 3 height 3
click at [154, 492] on div "Eraser" at bounding box center [160, 590] width 25 height 8
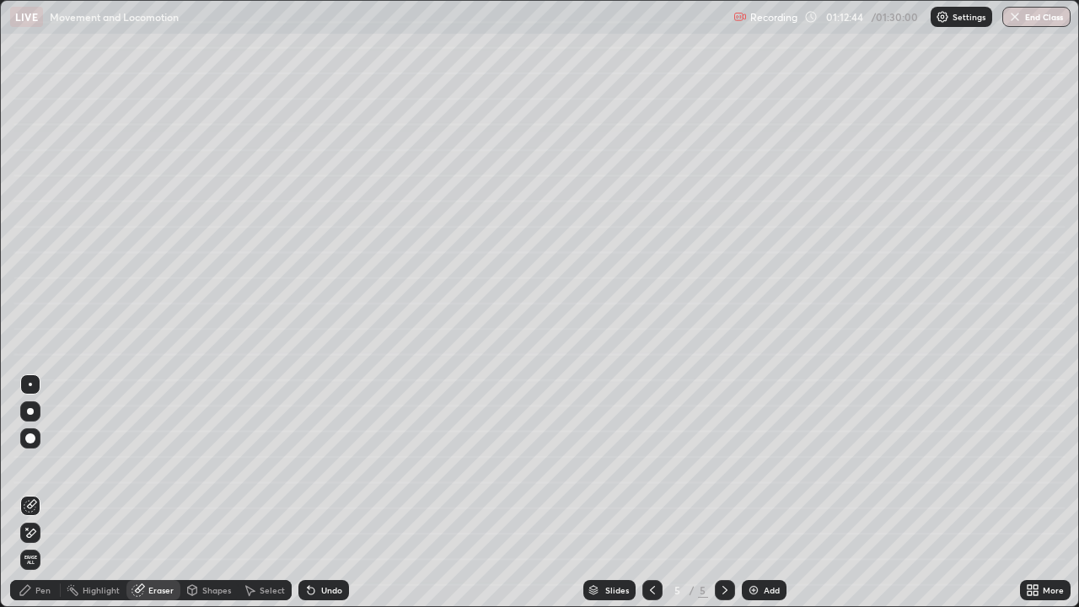
click at [44, 492] on div "Pen" at bounding box center [42, 590] width 15 height 8
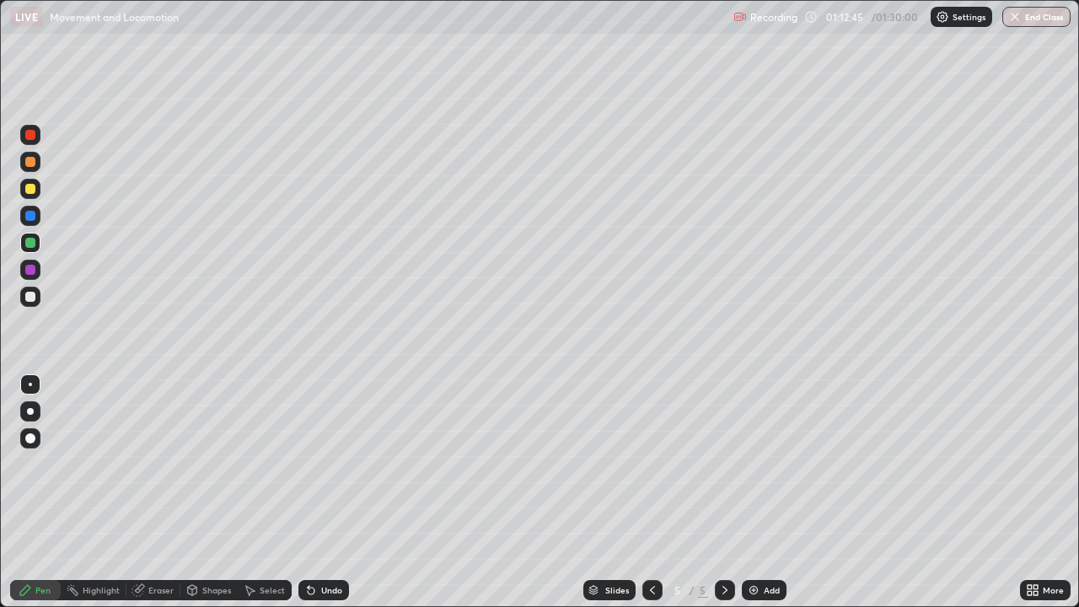
click at [30, 295] on div at bounding box center [30, 297] width 10 height 10
click at [146, 492] on div "Eraser" at bounding box center [153, 590] width 54 height 20
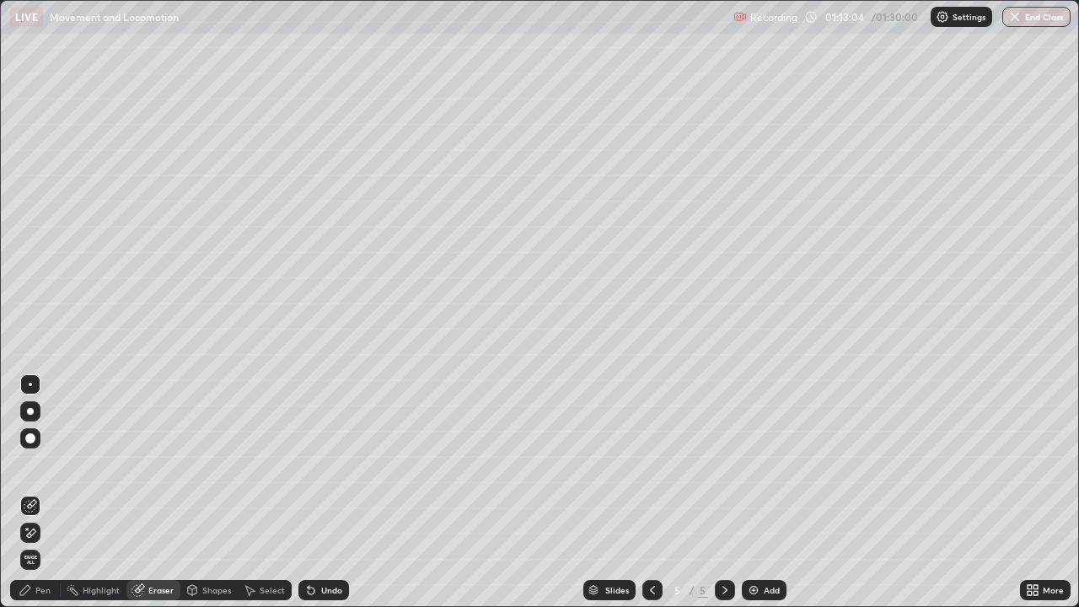
click at [40, 492] on div "Pen" at bounding box center [42, 590] width 15 height 8
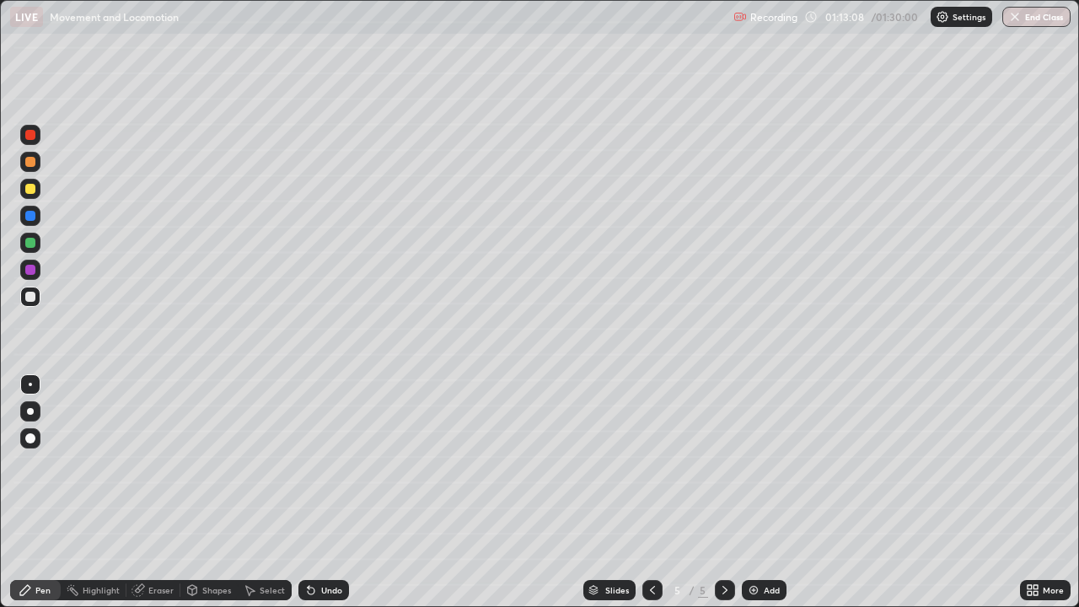
click at [317, 492] on div "Undo" at bounding box center [323, 590] width 51 height 20
click at [28, 245] on div at bounding box center [30, 243] width 10 height 10
click at [33, 294] on div at bounding box center [30, 297] width 10 height 10
click at [25, 294] on div at bounding box center [30, 297] width 10 height 10
click at [317, 492] on div "Undo" at bounding box center [323, 590] width 51 height 20
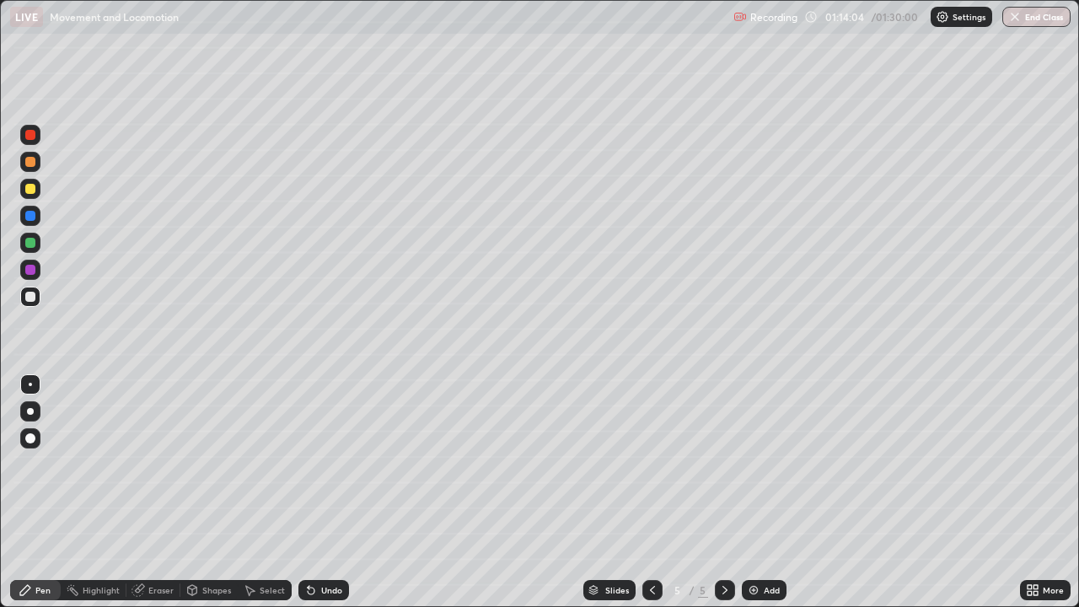
click at [31, 269] on div at bounding box center [30, 270] width 10 height 10
click at [28, 293] on div at bounding box center [30, 297] width 10 height 10
click at [208, 492] on div "Shapes" at bounding box center [216, 590] width 29 height 8
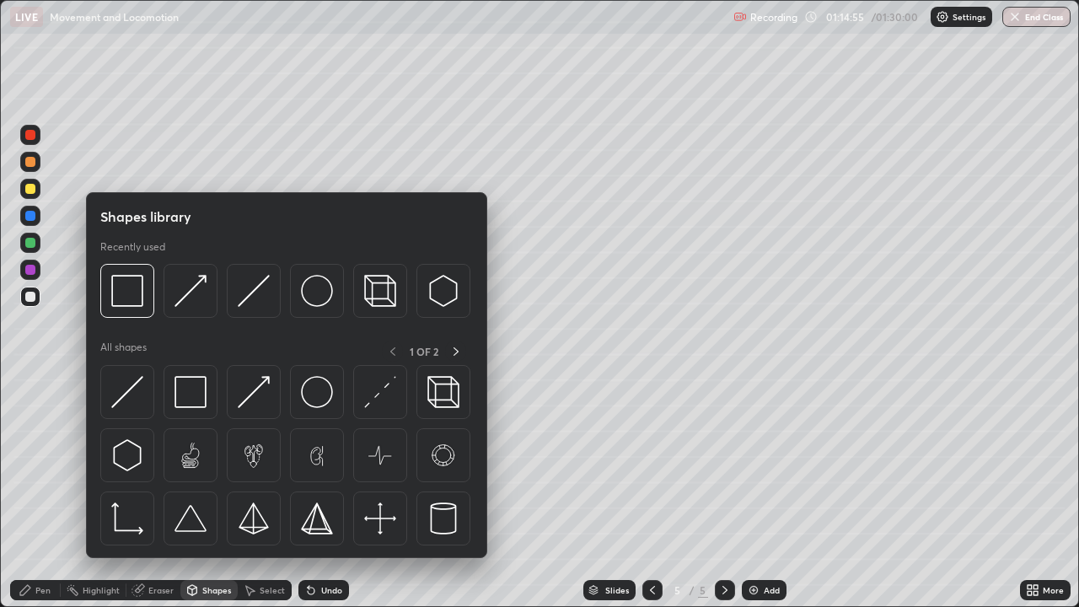
click at [258, 492] on div "Select" at bounding box center [265, 590] width 54 height 20
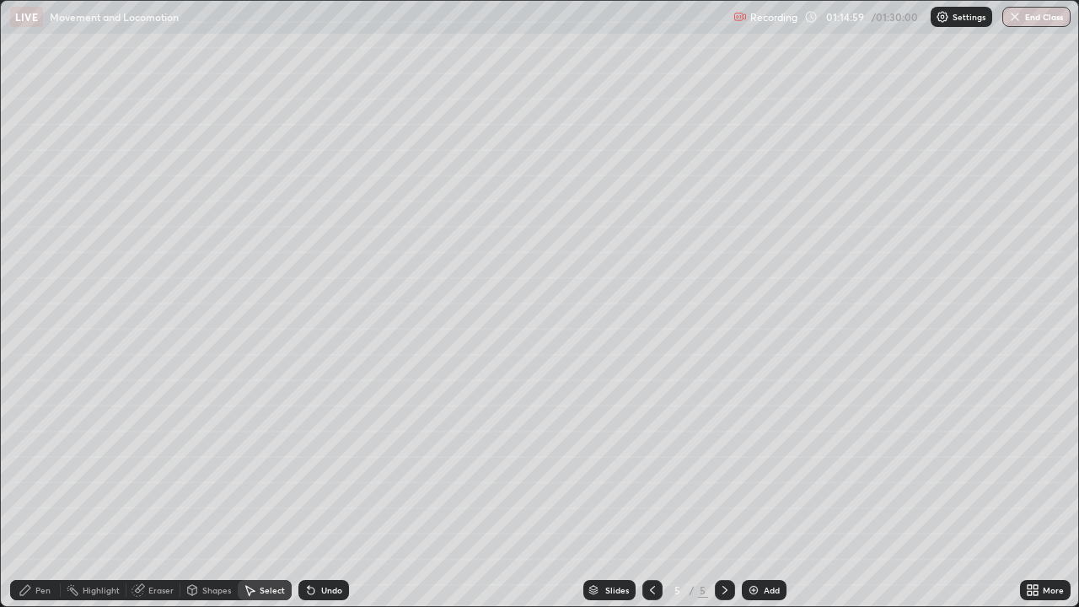
click at [47, 492] on div "Pen" at bounding box center [35, 590] width 51 height 20
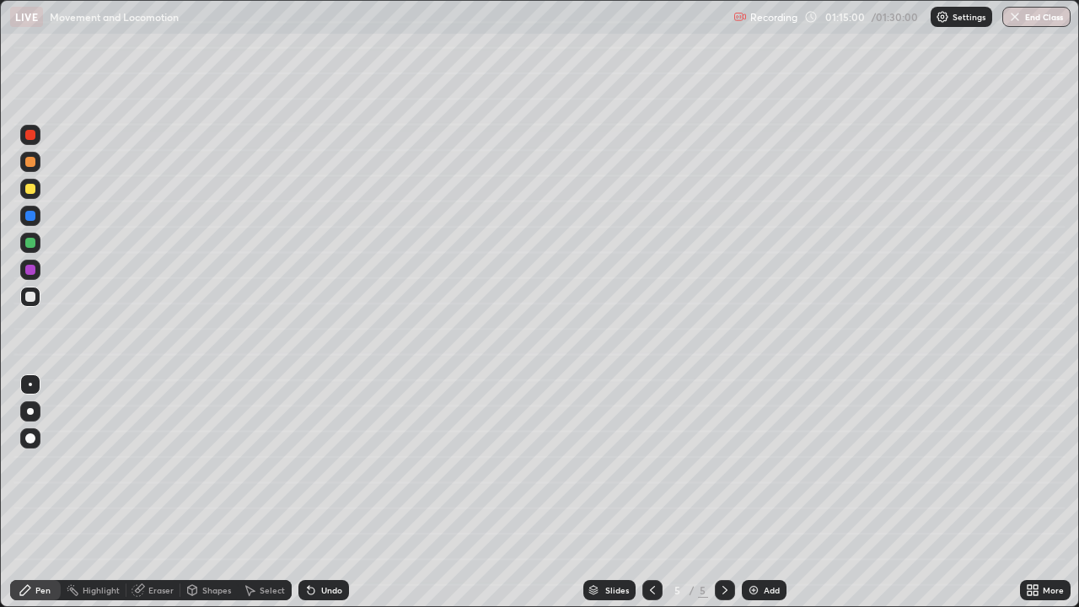
click at [31, 157] on div at bounding box center [30, 162] width 10 height 10
click at [327, 492] on div "Undo" at bounding box center [331, 590] width 21 height 8
click at [36, 437] on div at bounding box center [30, 438] width 20 height 20
click at [40, 492] on div "Pen" at bounding box center [42, 590] width 15 height 8
click at [35, 238] on div at bounding box center [30, 243] width 20 height 20
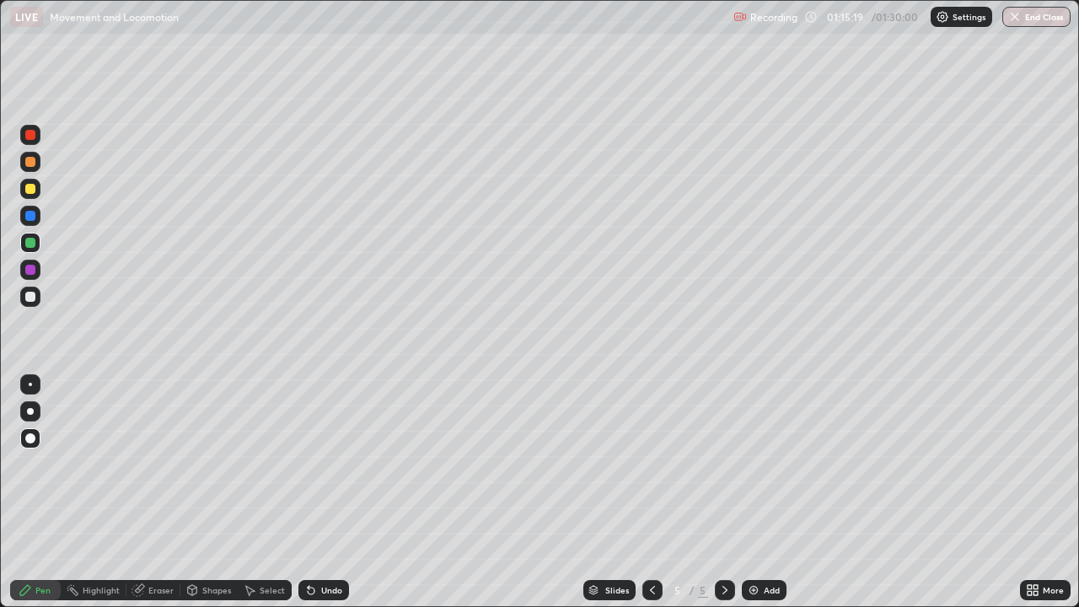
click at [30, 384] on div at bounding box center [30, 384] width 3 height 3
click at [30, 296] on div at bounding box center [30, 297] width 10 height 10
click at [149, 492] on div "Eraser" at bounding box center [160, 590] width 25 height 8
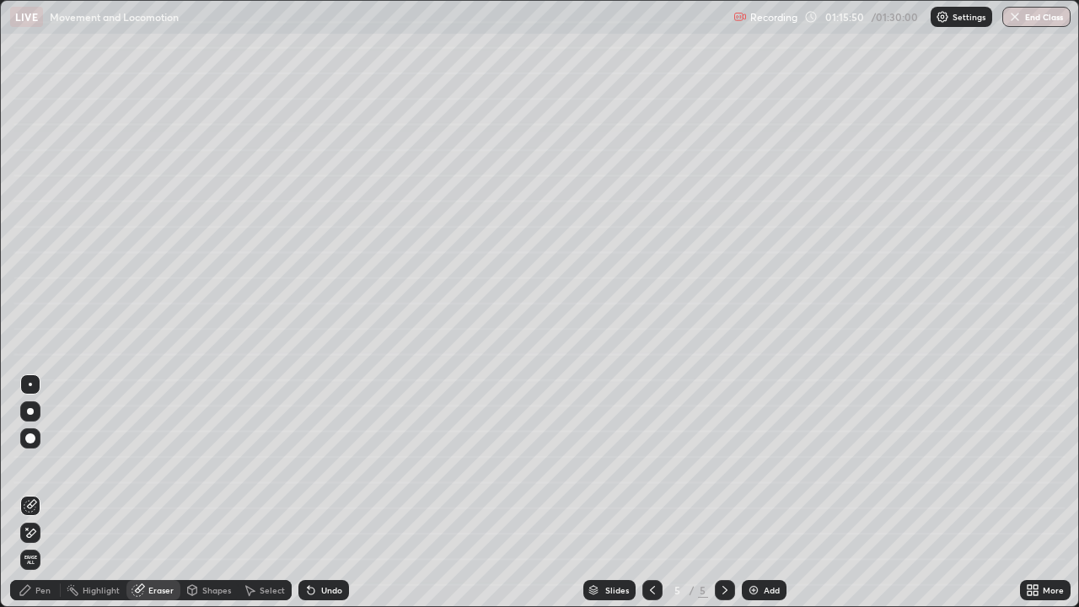
click at [24, 492] on icon at bounding box center [25, 590] width 10 height 10
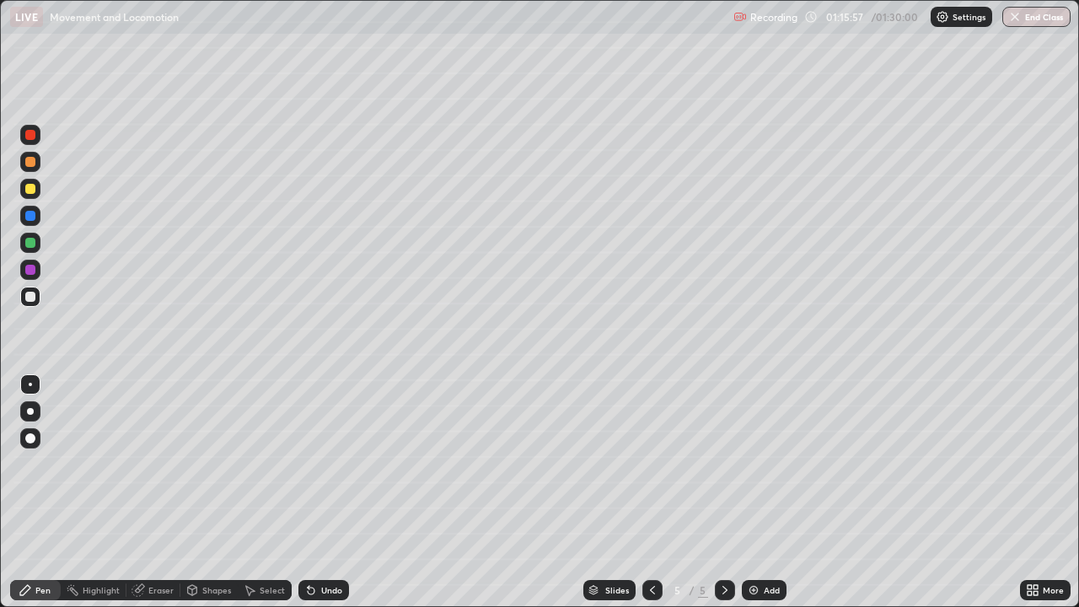
click at [32, 243] on div at bounding box center [30, 243] width 10 height 10
click at [28, 298] on div at bounding box center [30, 297] width 10 height 10
click at [30, 383] on div at bounding box center [30, 384] width 3 height 3
click at [34, 300] on div at bounding box center [30, 297] width 10 height 10
click at [32, 191] on div at bounding box center [30, 189] width 10 height 10
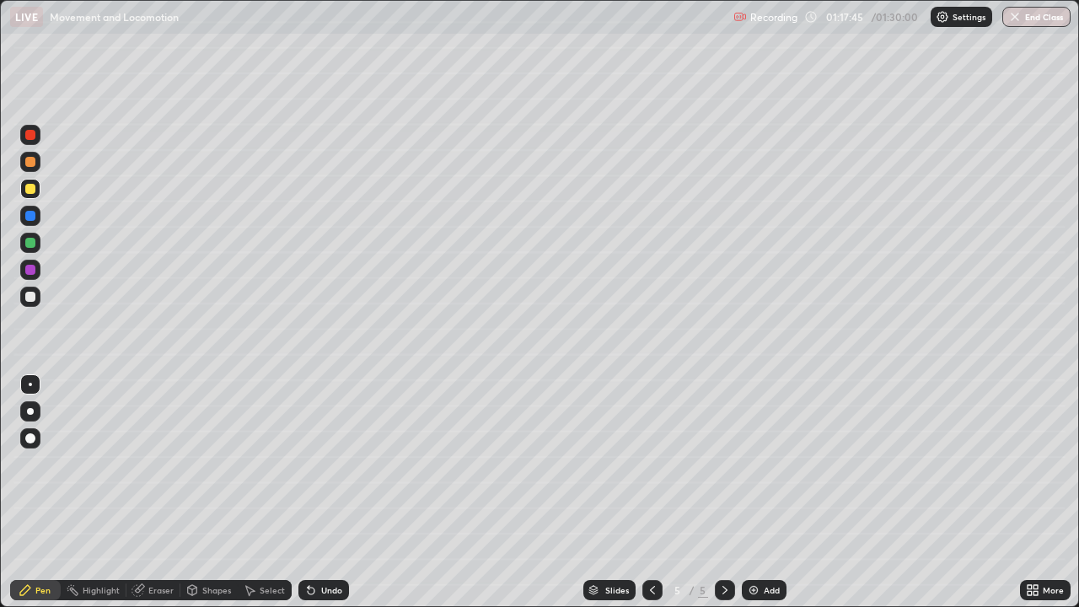
click at [25, 161] on div at bounding box center [30, 162] width 10 height 10
click at [32, 441] on div at bounding box center [30, 438] width 10 height 10
click at [322, 492] on div "Undo" at bounding box center [331, 590] width 21 height 8
click at [30, 239] on div at bounding box center [30, 243] width 10 height 10
click at [321, 492] on div "Undo" at bounding box center [331, 590] width 21 height 8
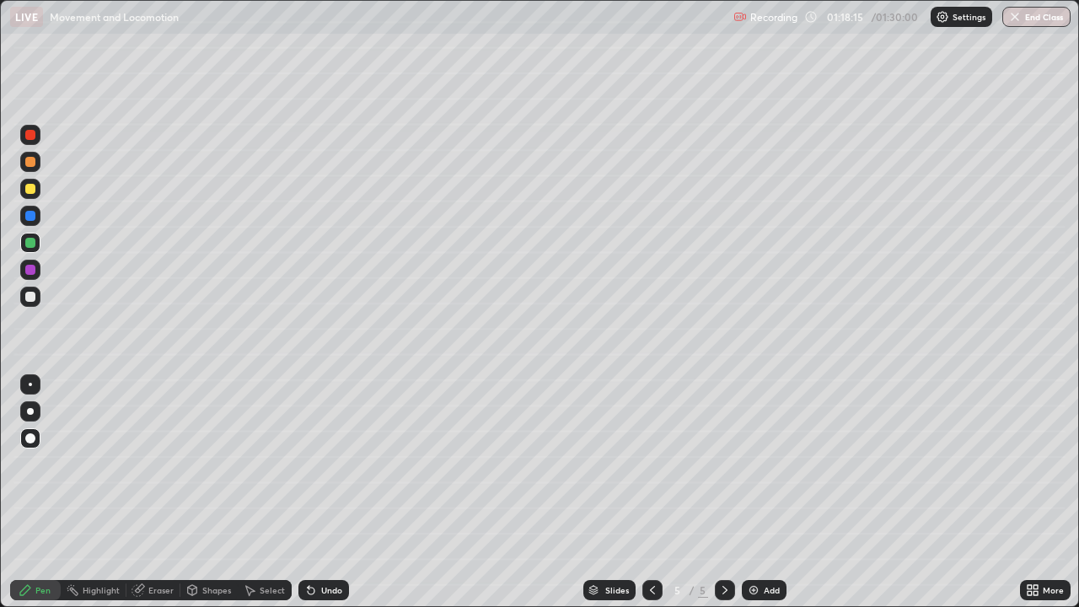
click at [316, 492] on div "Undo" at bounding box center [323, 590] width 51 height 20
click at [32, 437] on div at bounding box center [30, 438] width 10 height 10
click at [35, 374] on div at bounding box center [30, 384] width 20 height 20
click at [325, 492] on div "Undo" at bounding box center [331, 590] width 21 height 8
click at [29, 298] on div at bounding box center [30, 297] width 10 height 10
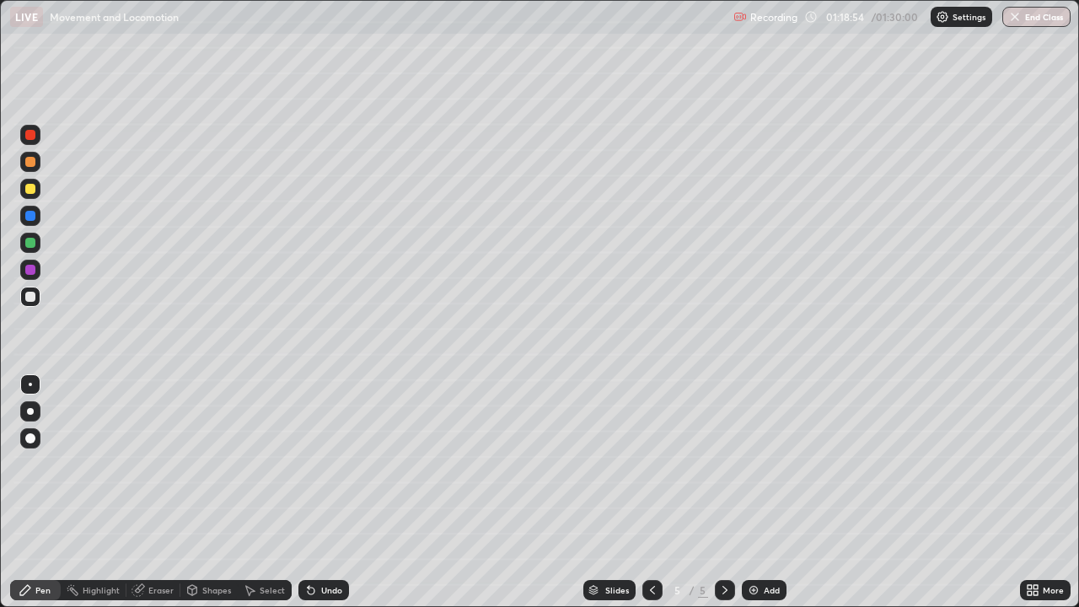
click at [325, 492] on div "Undo" at bounding box center [331, 590] width 21 height 8
click at [29, 246] on div at bounding box center [30, 243] width 10 height 10
click at [29, 190] on div at bounding box center [30, 189] width 10 height 10
click at [25, 297] on div at bounding box center [30, 297] width 10 height 10
click at [142, 492] on icon at bounding box center [138, 589] width 13 height 13
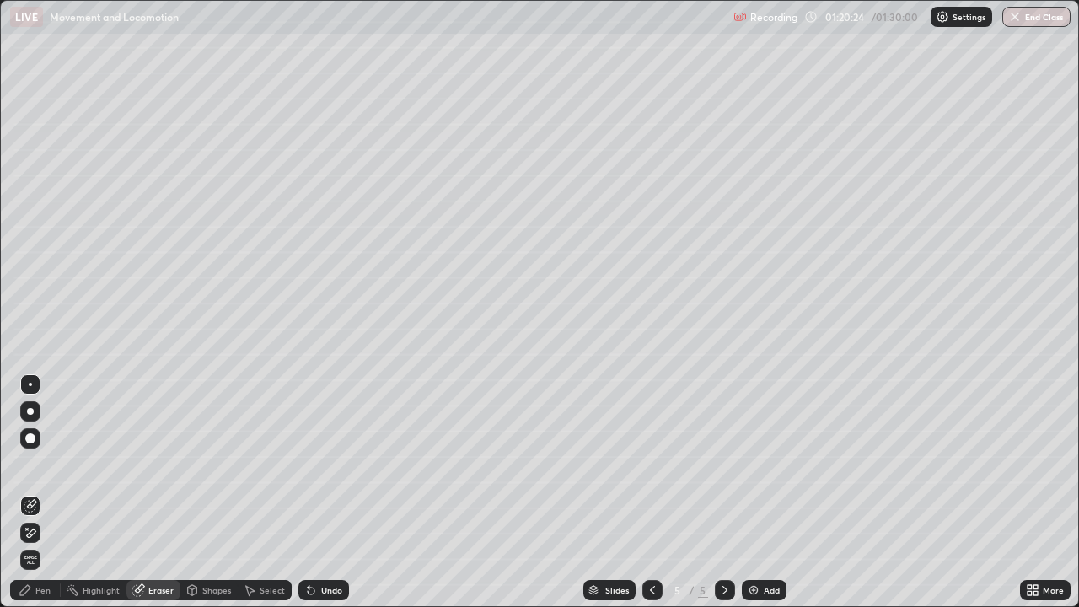
click at [24, 492] on icon at bounding box center [25, 590] width 10 height 10
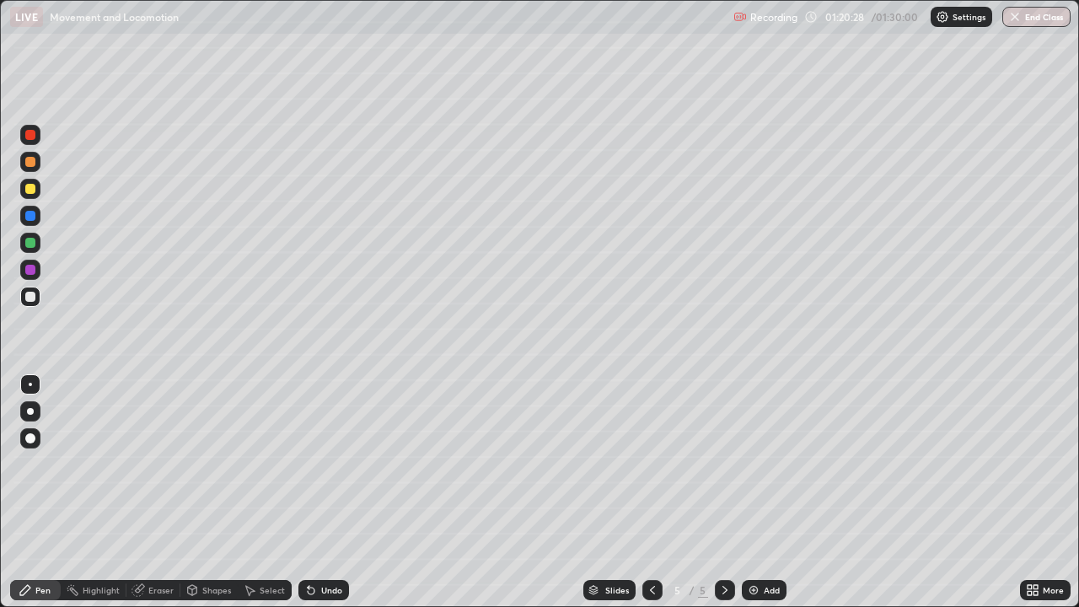
click at [266, 492] on div "Select" at bounding box center [272, 590] width 25 height 8
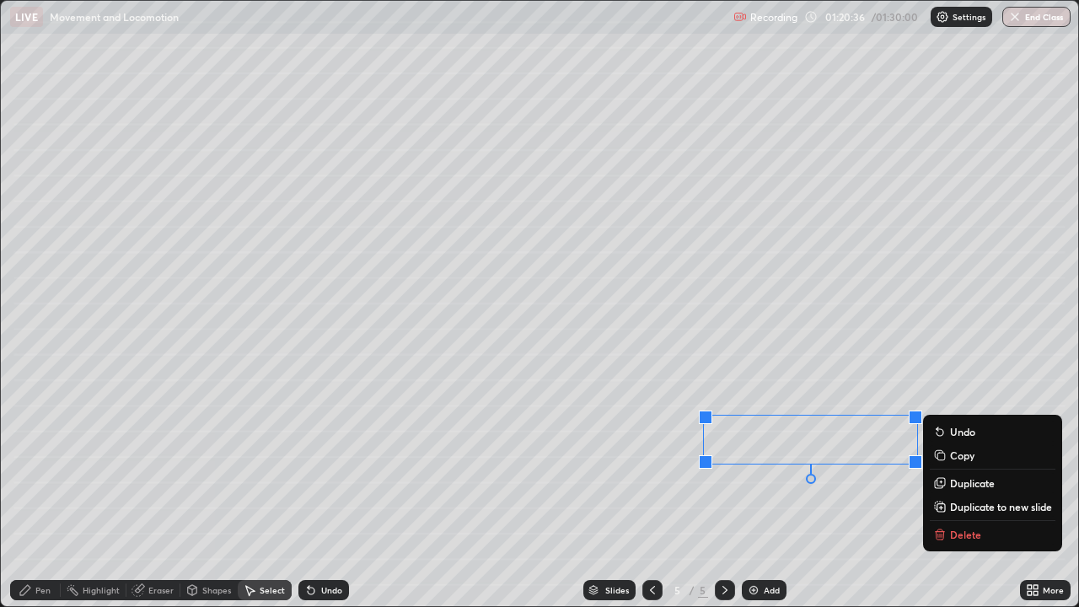
click at [35, 492] on div "Pen" at bounding box center [42, 590] width 15 height 8
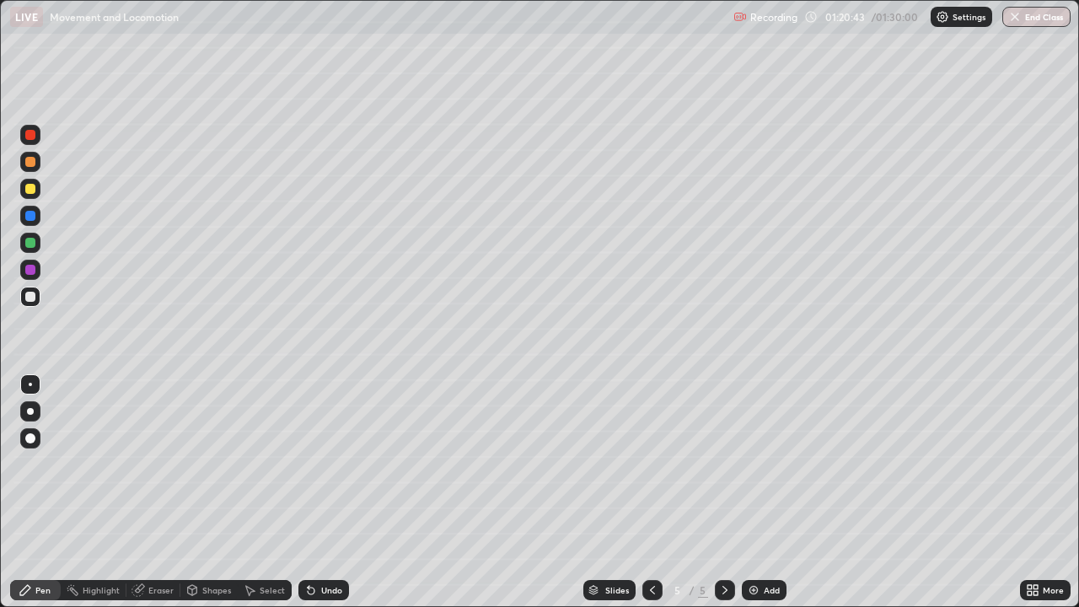
click at [261, 492] on div "Select" at bounding box center [272, 590] width 25 height 8
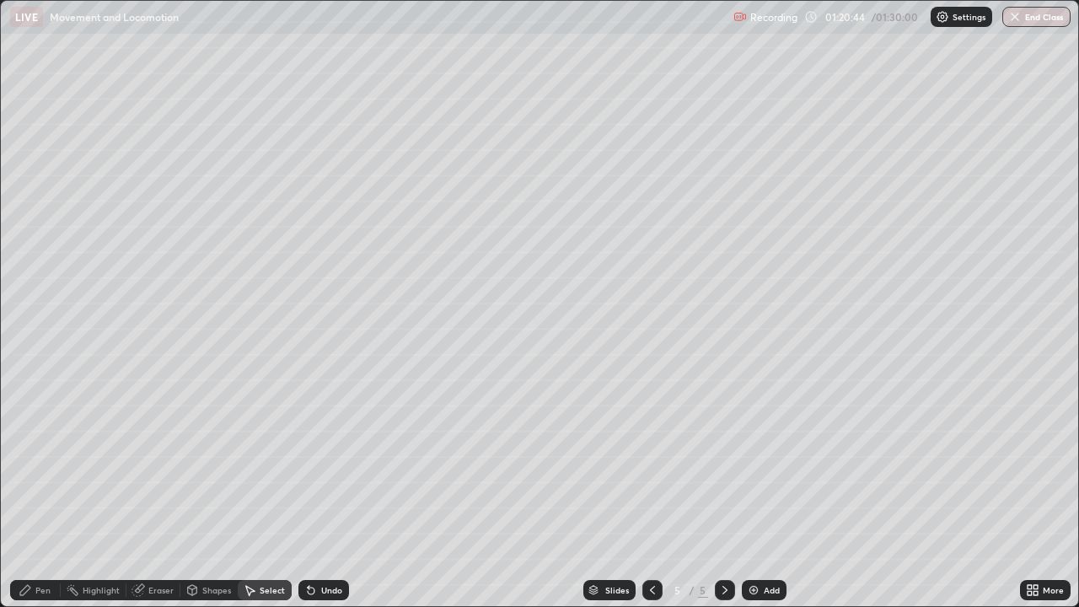
click at [263, 492] on div "Select" at bounding box center [272, 590] width 25 height 8
click at [211, 492] on div "Shapes" at bounding box center [216, 590] width 29 height 8
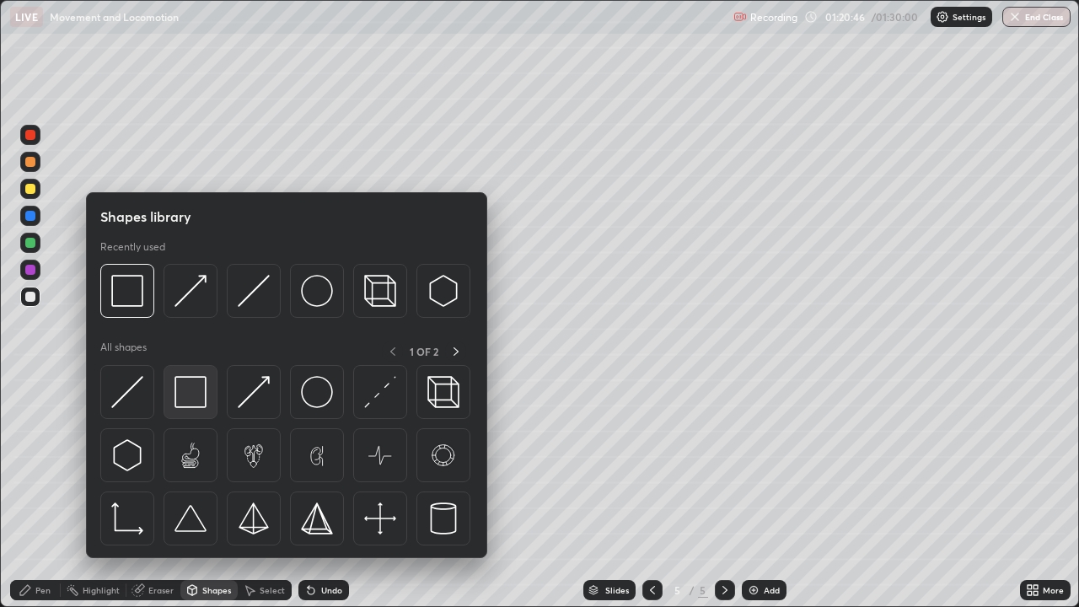
click at [192, 402] on img at bounding box center [191, 392] width 32 height 32
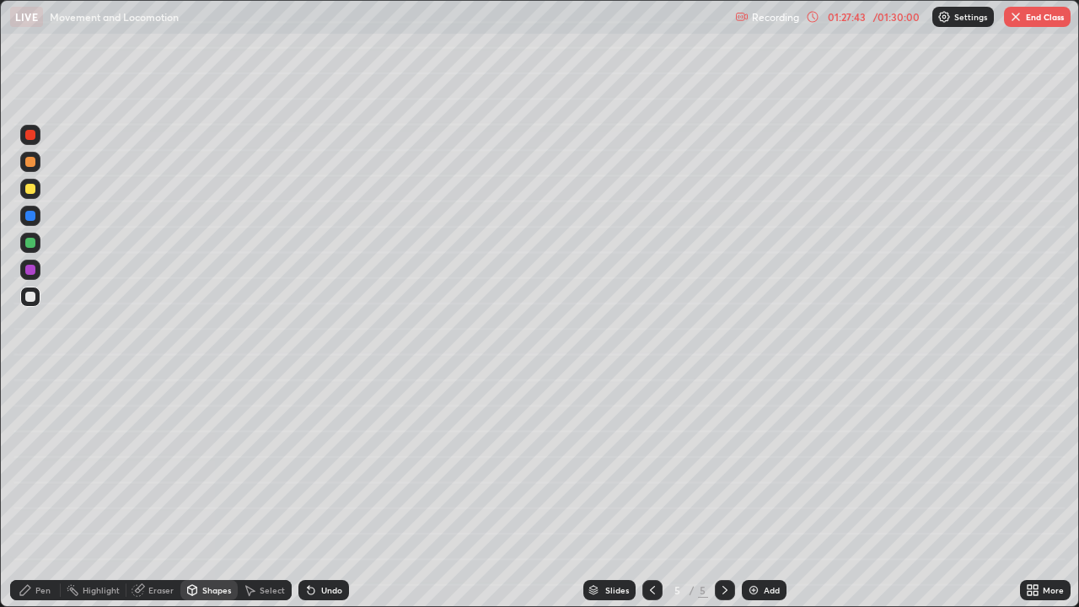
click at [151, 492] on div "Eraser" at bounding box center [160, 590] width 25 height 8
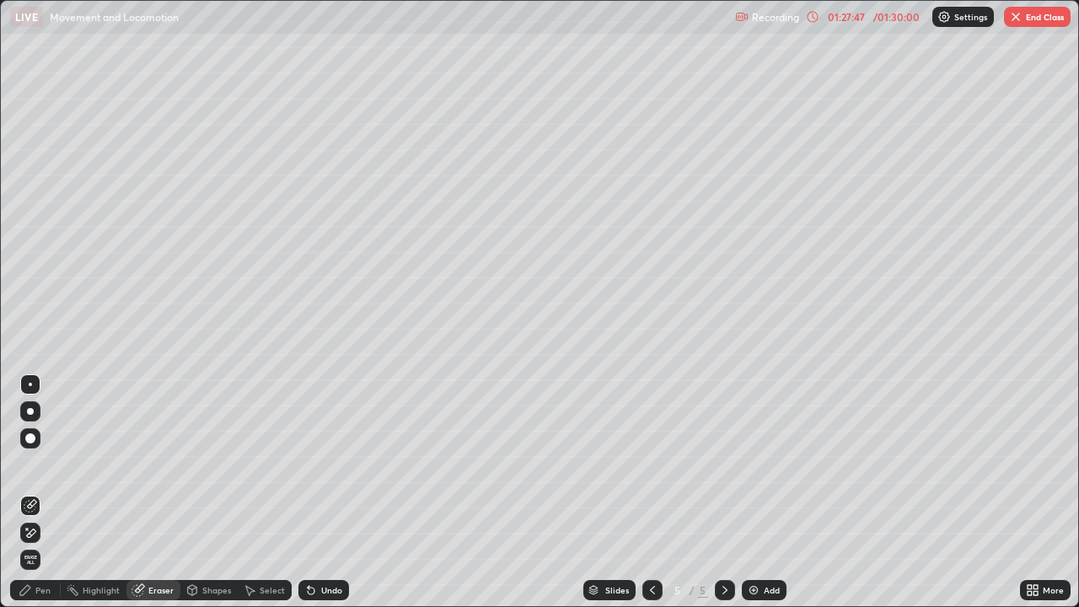
click at [35, 492] on div "Pen" at bounding box center [35, 590] width 51 height 20
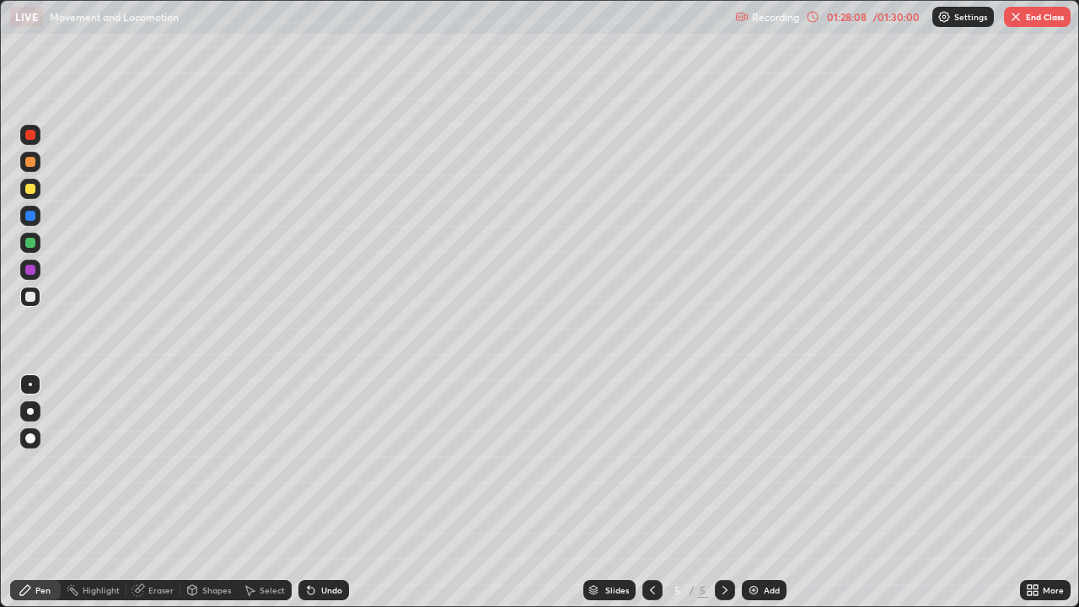
click at [137, 492] on icon at bounding box center [137, 590] width 11 height 11
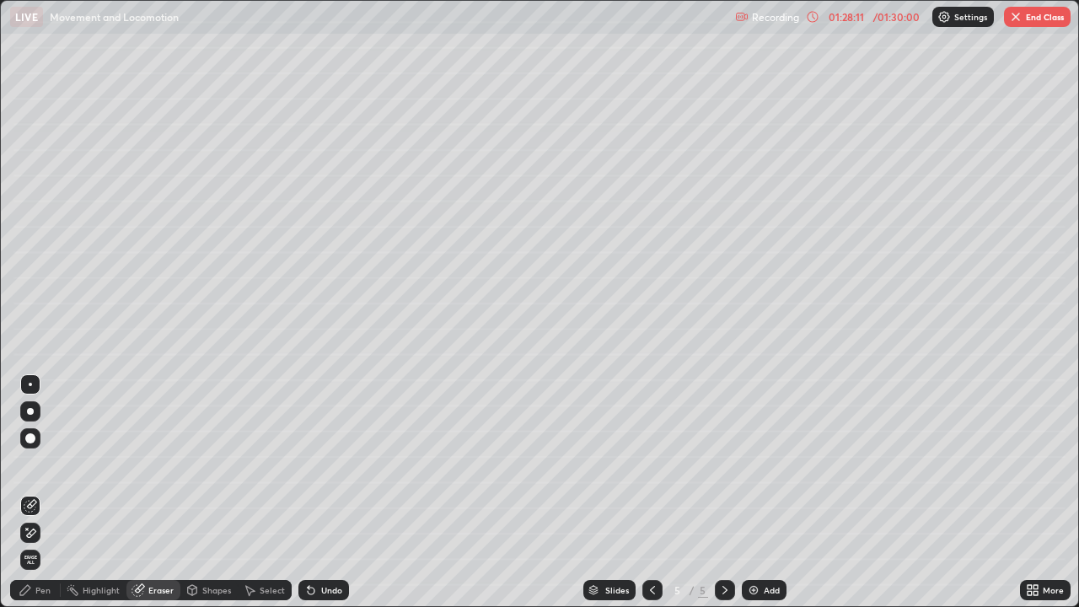
click at [37, 492] on div "Pen" at bounding box center [35, 590] width 51 height 20
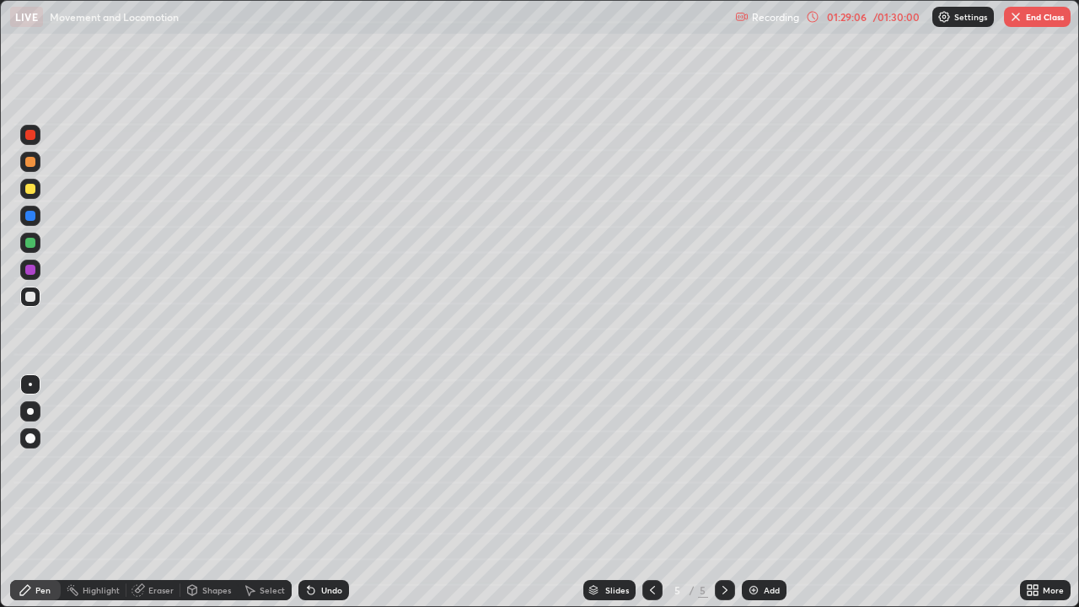
click at [1036, 16] on button "End Class" at bounding box center [1037, 17] width 67 height 20
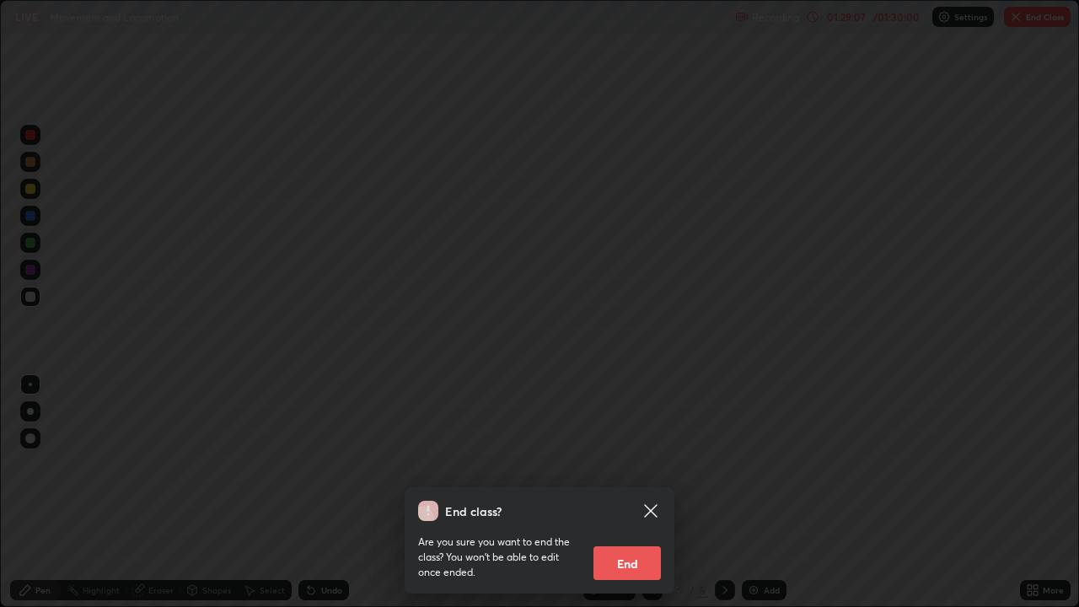
click at [627, 492] on button "End" at bounding box center [627, 563] width 67 height 34
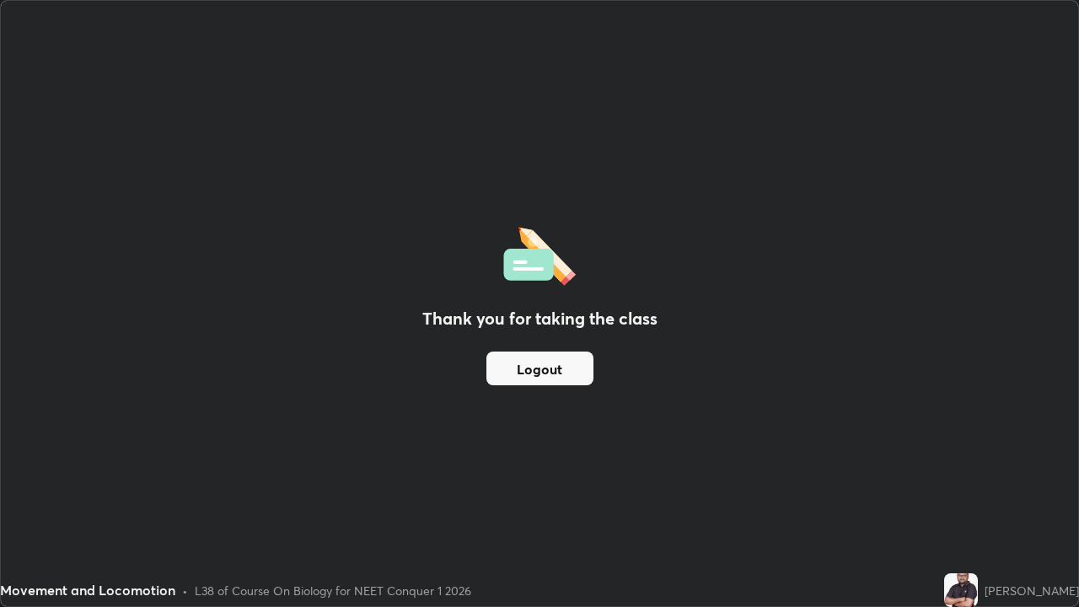
click at [538, 370] on button "Logout" at bounding box center [540, 369] width 107 height 34
